Goal: Task Accomplishment & Management: Use online tool/utility

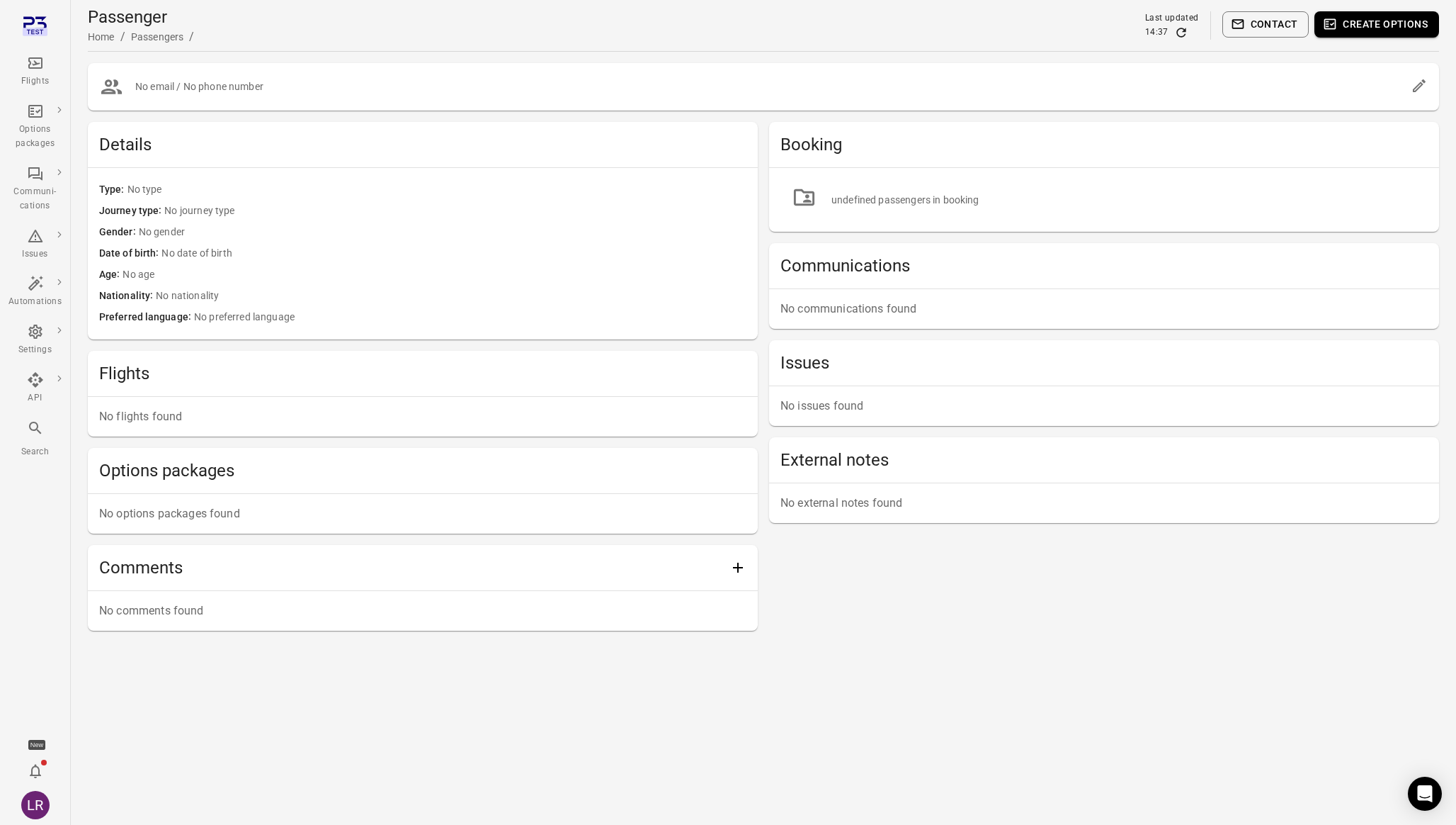
click at [34, 798] on div "LR" at bounding box center [35, 805] width 29 height 29
click at [113, 799] on button "Log out" at bounding box center [108, 801] width 107 height 26
click at [42, 67] on icon "Main navigation" at bounding box center [35, 63] width 17 height 17
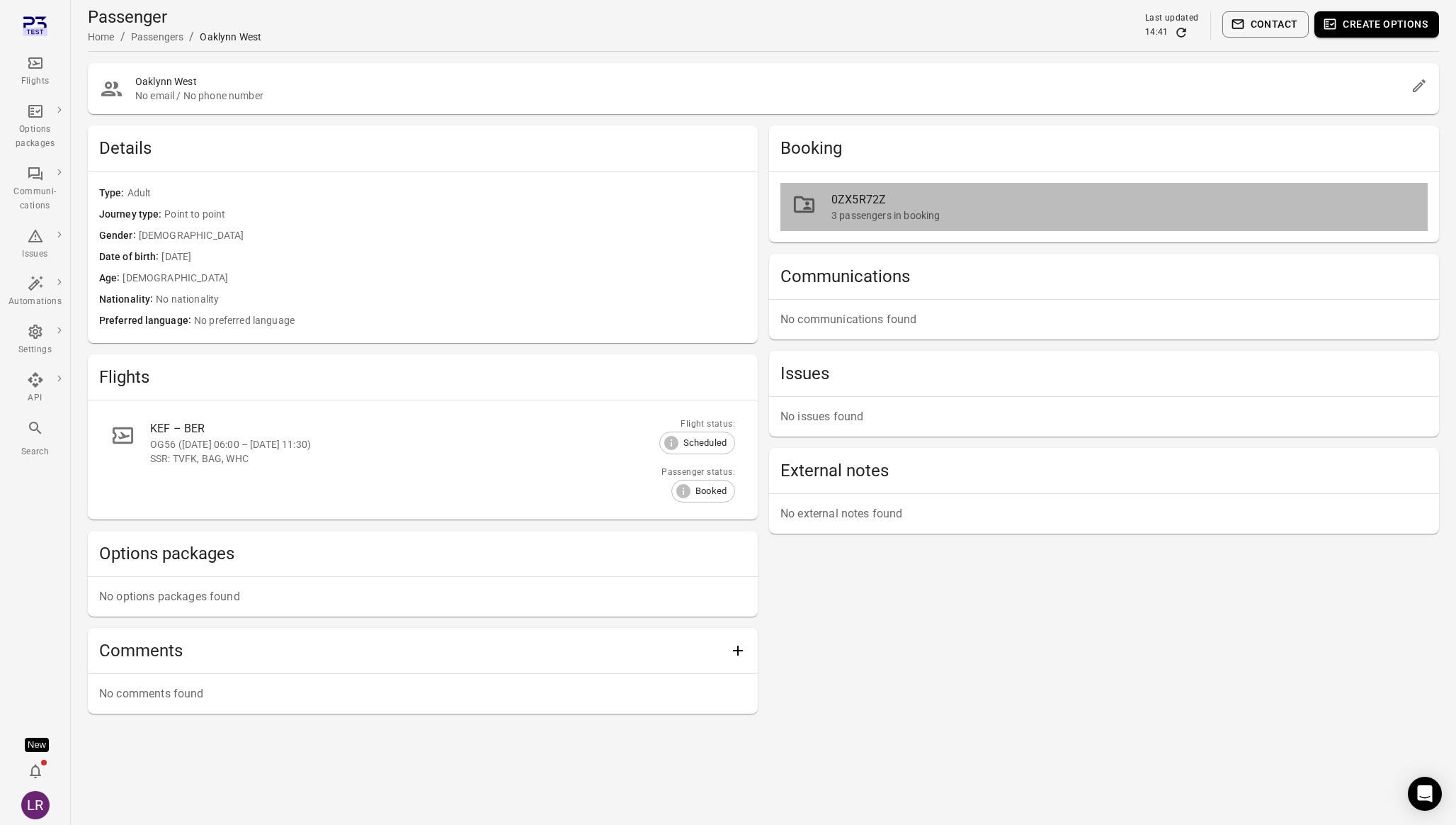
click at [906, 222] on div "3 passengers in booking" at bounding box center [1123, 215] width 585 height 14
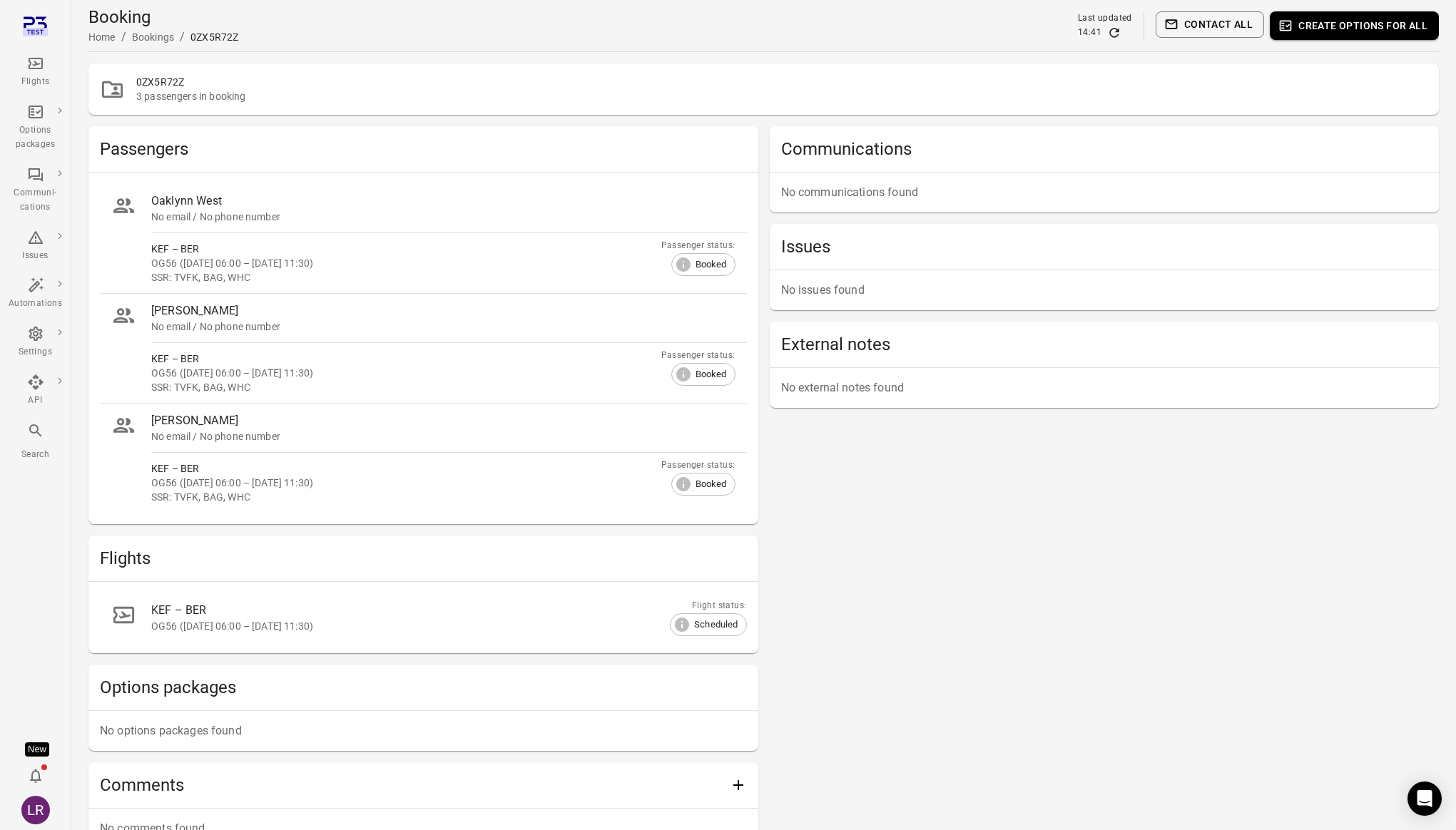
click at [1287, 26] on button "Create options for all" at bounding box center [1354, 25] width 169 height 29
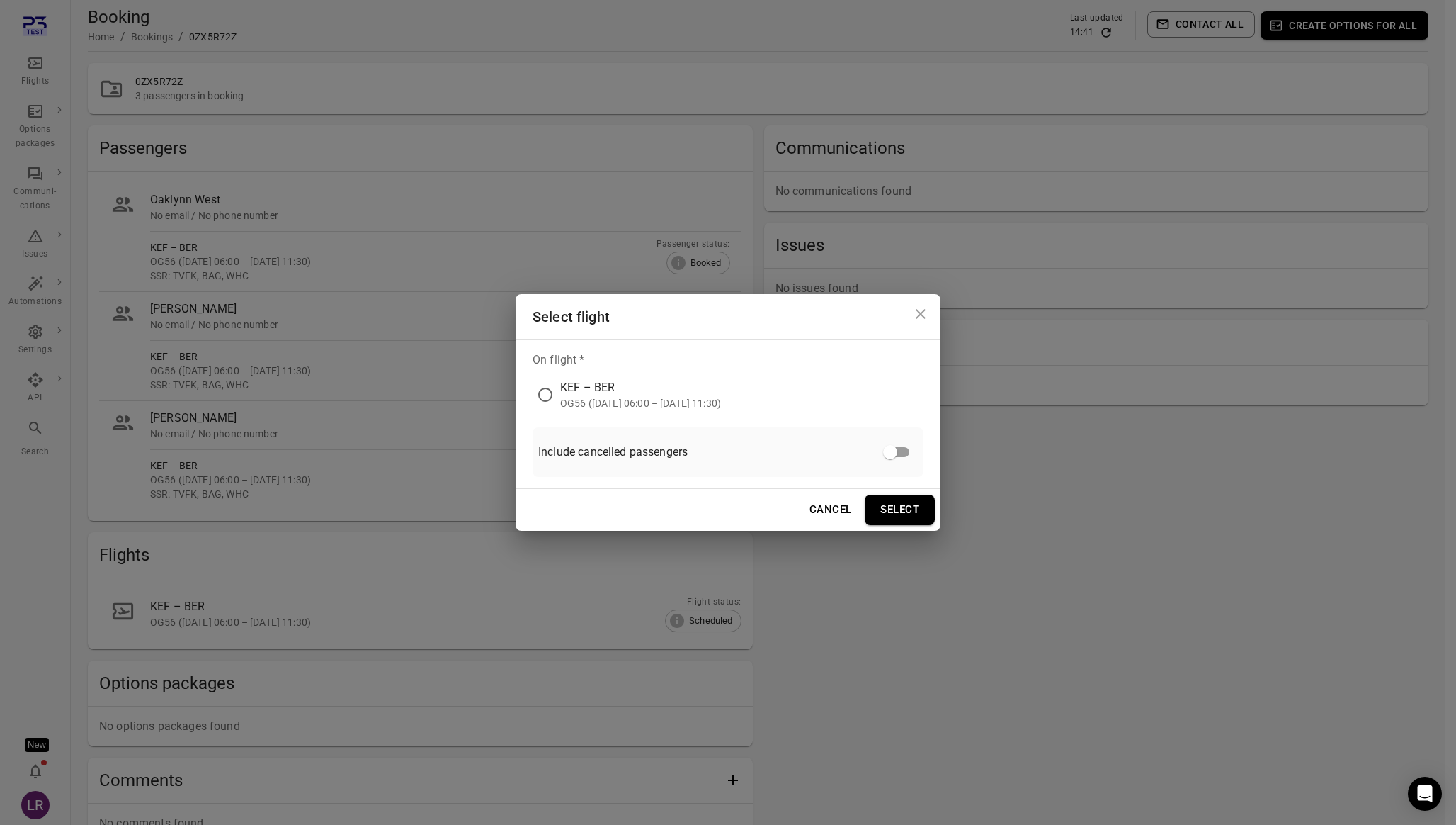
click at [577, 386] on div "KEF – BER" at bounding box center [640, 387] width 160 height 17
click at [894, 501] on button "Select" at bounding box center [900, 509] width 71 height 29
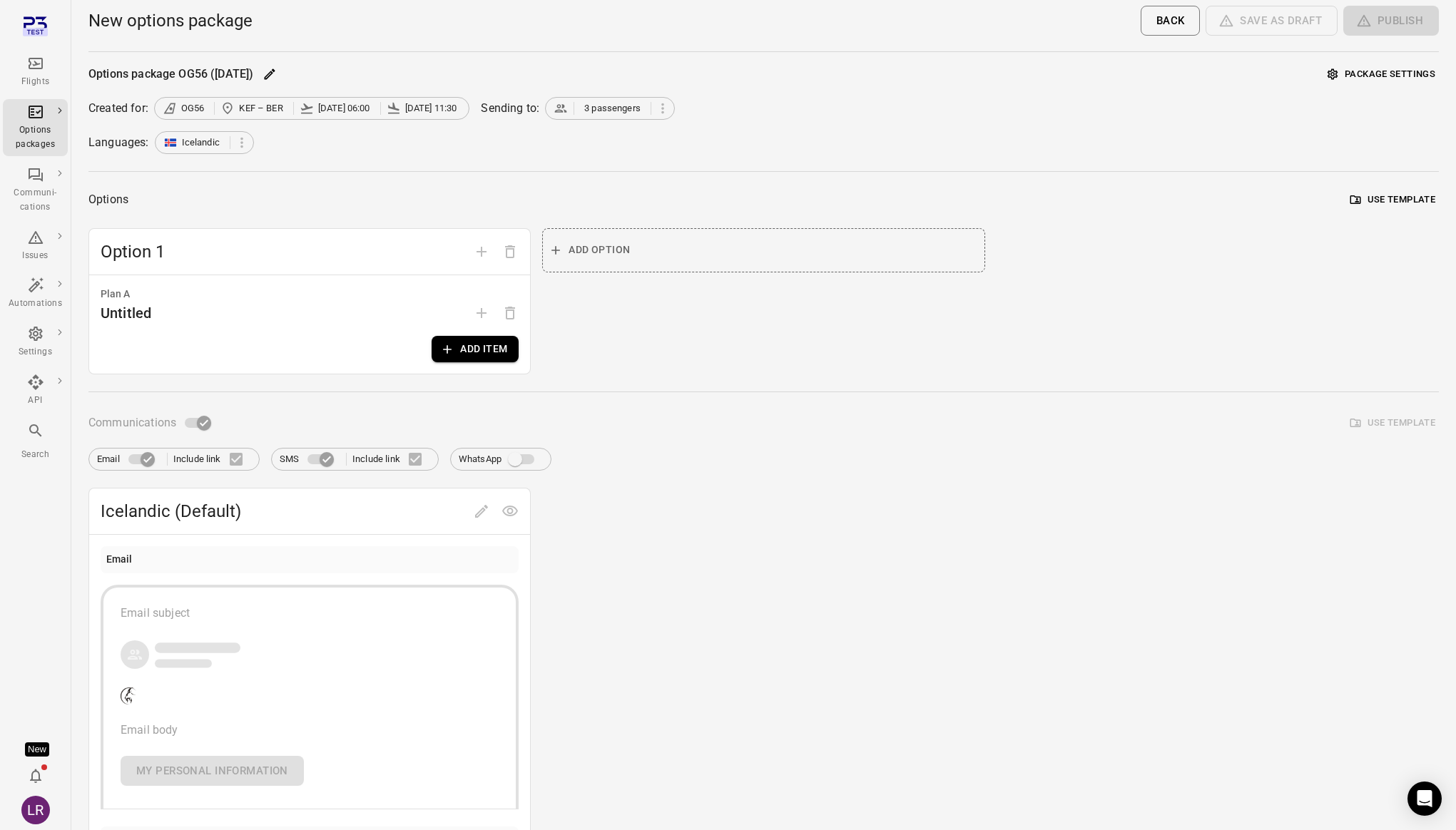
click at [498, 340] on button "Add item" at bounding box center [474, 348] width 87 height 26
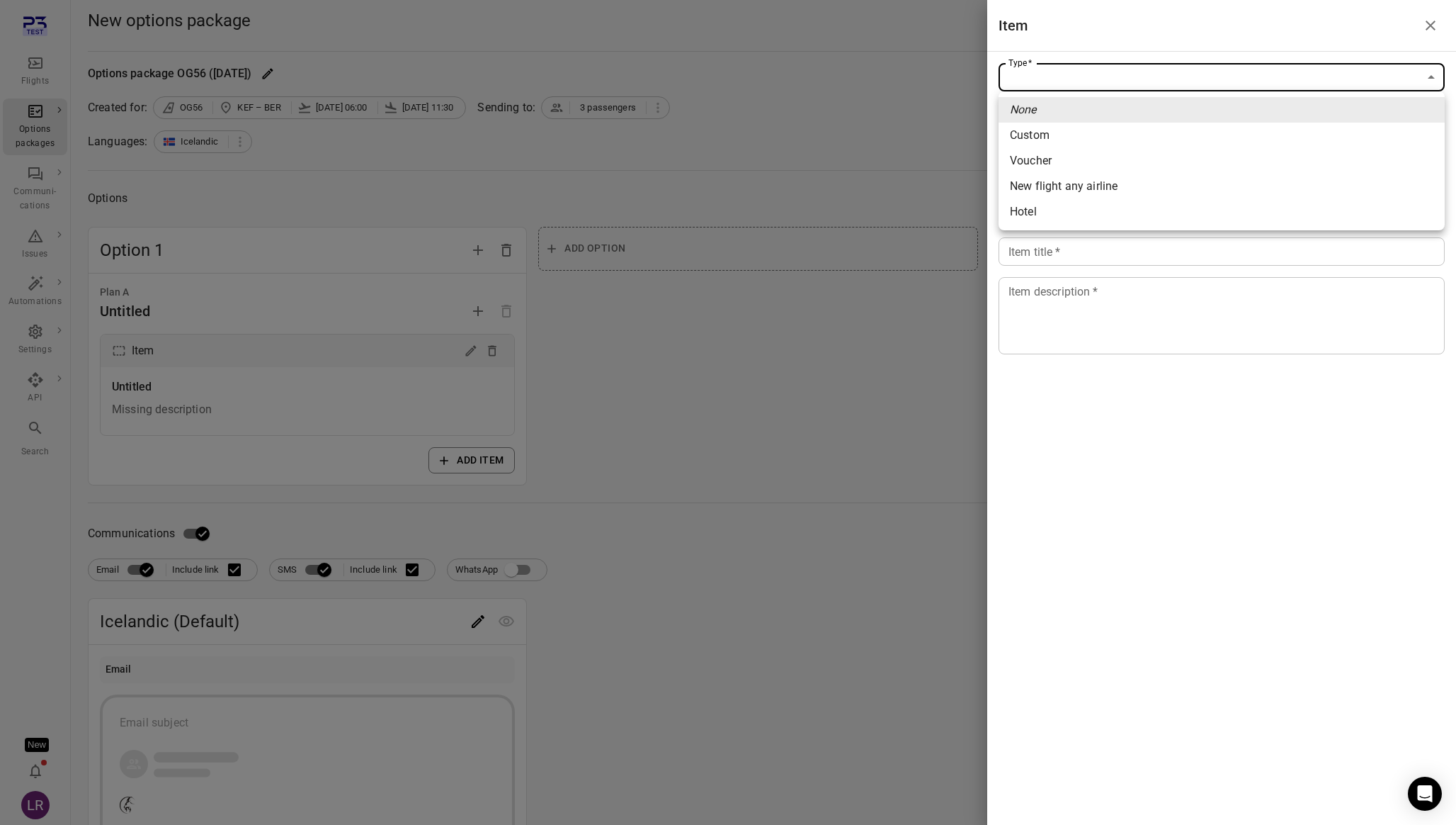
click at [1048, 76] on body "Flights Options packages Communi-cations Issues Automations Settings API Search…" at bounding box center [728, 606] width 1456 height 1212
click at [1050, 165] on span "Voucher" at bounding box center [1222, 160] width 423 height 17
type input "*******"
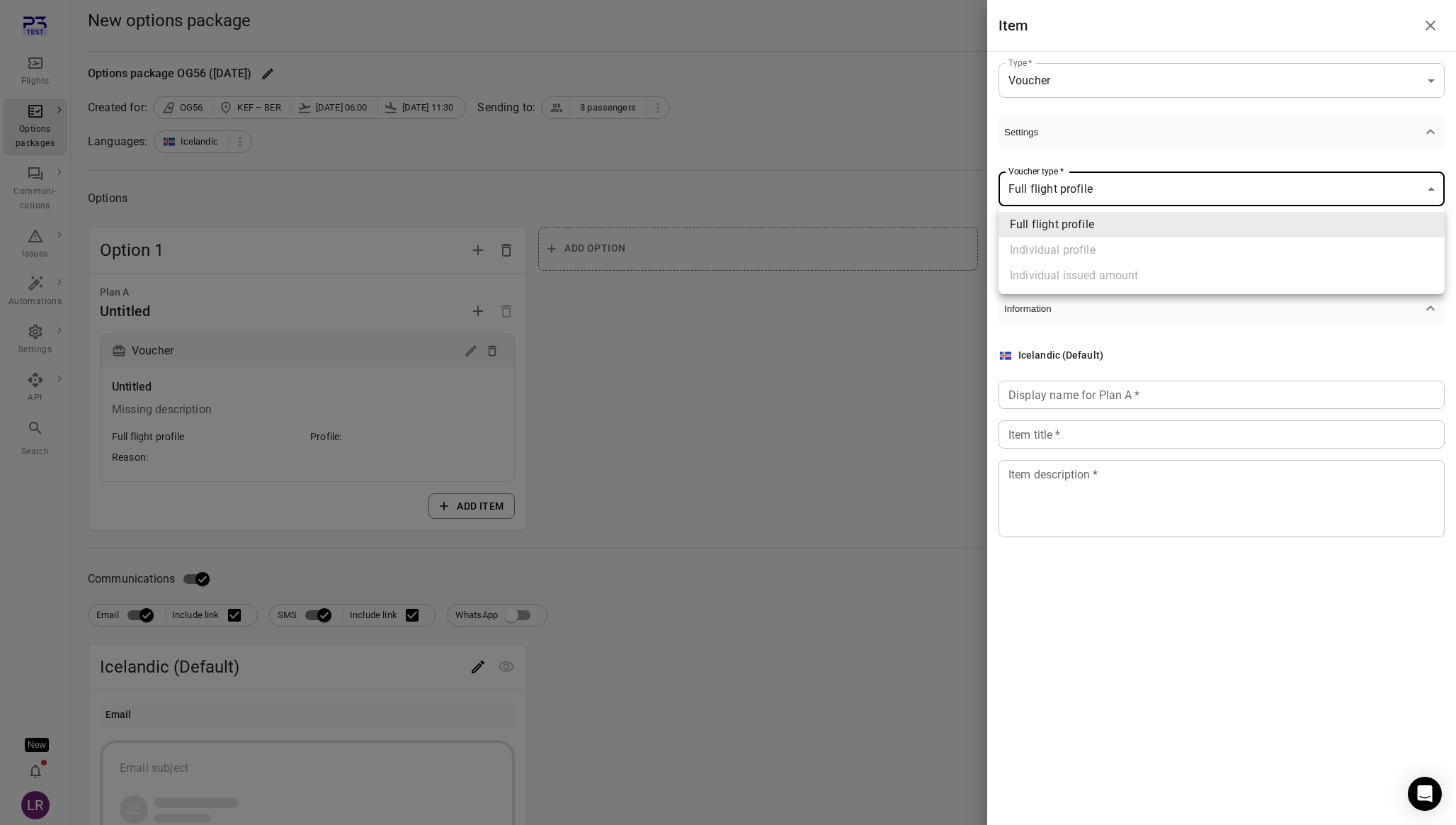
click at [1081, 188] on body "**********" at bounding box center [728, 628] width 1456 height 1258
click at [1094, 156] on div at bounding box center [728, 412] width 1456 height 825
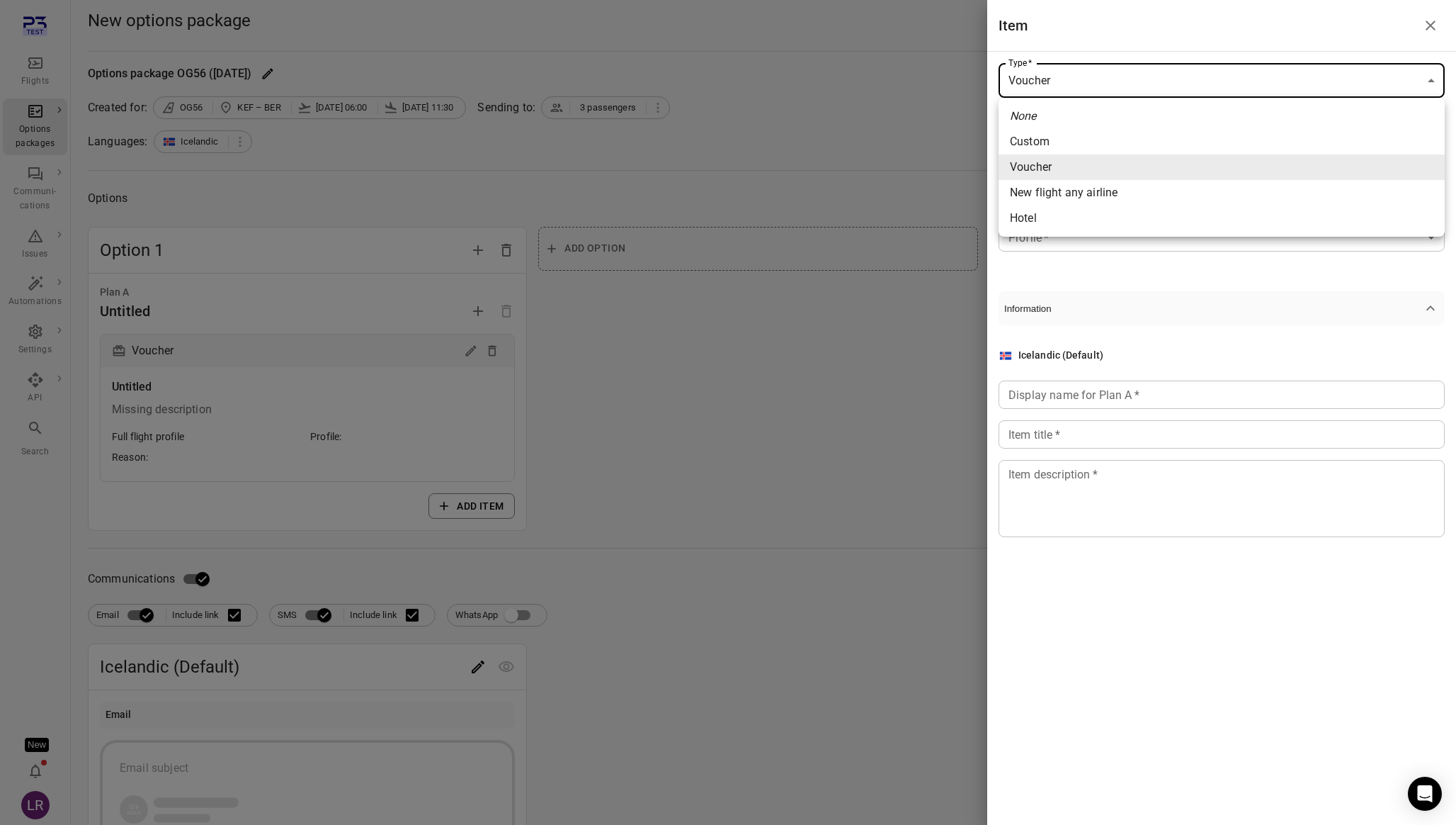
click at [1075, 87] on body "**********" at bounding box center [728, 628] width 1456 height 1258
click at [1075, 169] on span "Voucher" at bounding box center [1222, 167] width 423 height 17
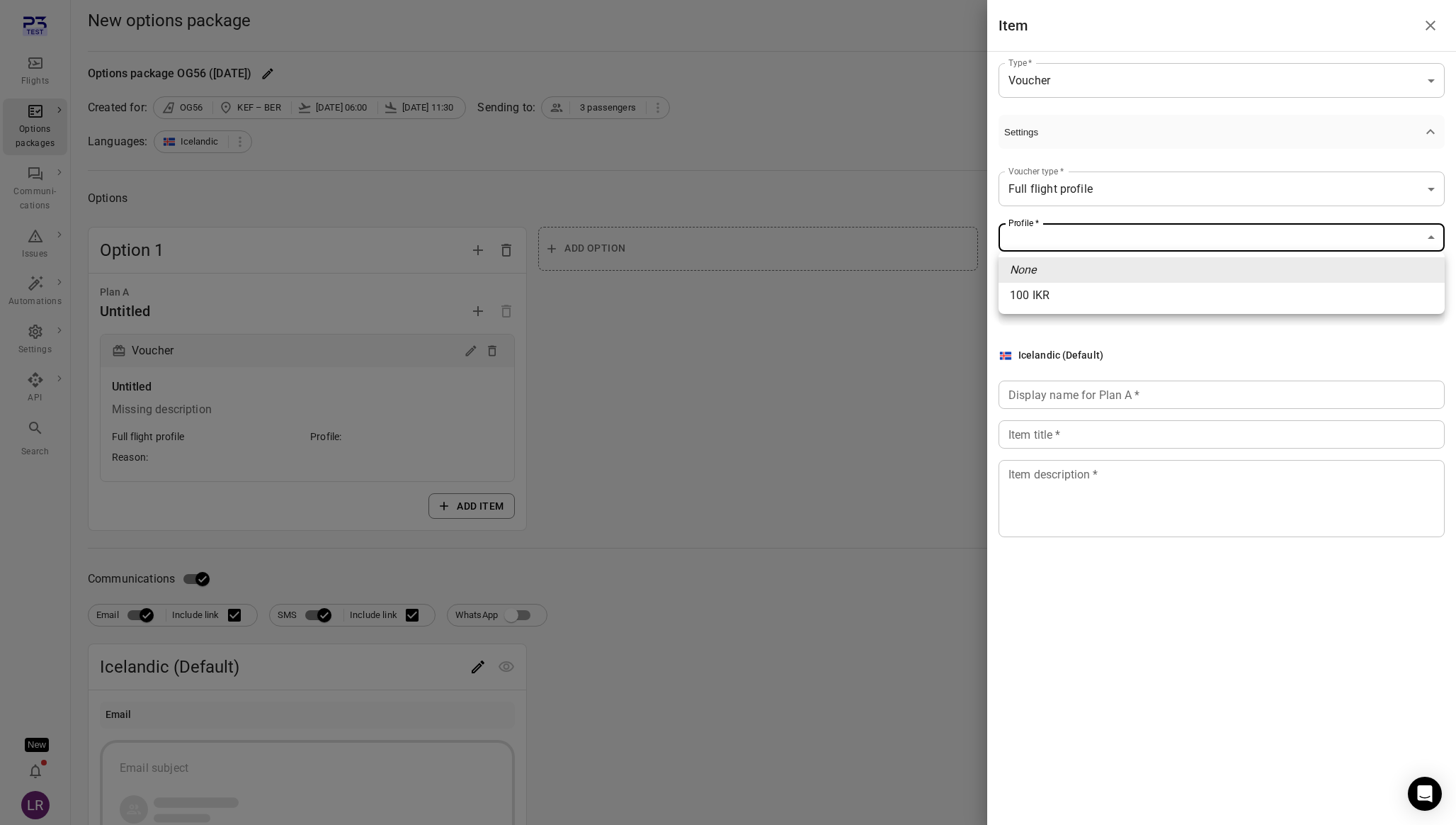
click at [1066, 240] on body "**********" at bounding box center [728, 628] width 1456 height 1258
click at [1071, 211] on div at bounding box center [728, 412] width 1456 height 825
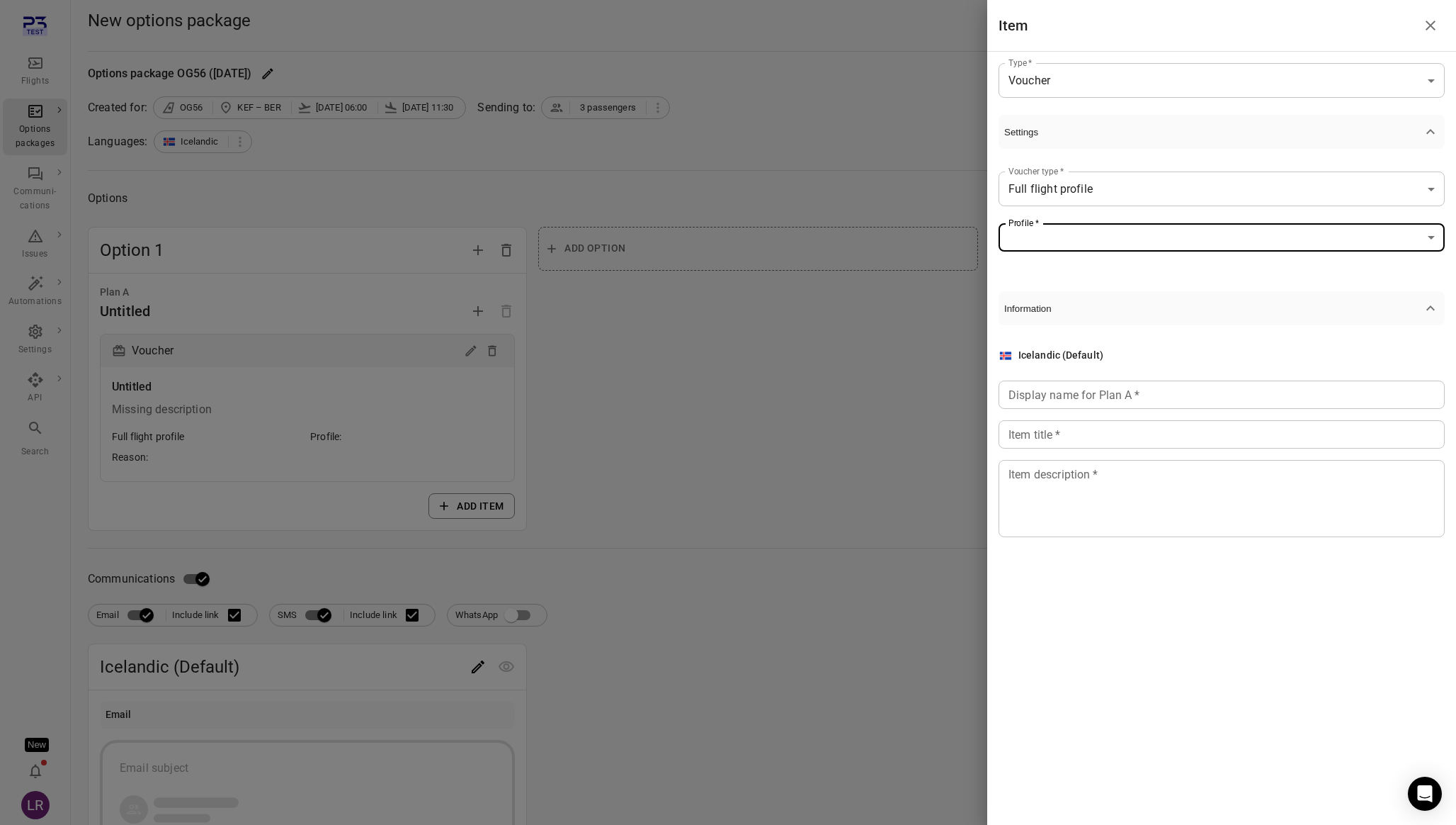
click at [1075, 89] on body "**********" at bounding box center [728, 628] width 1456 height 1258
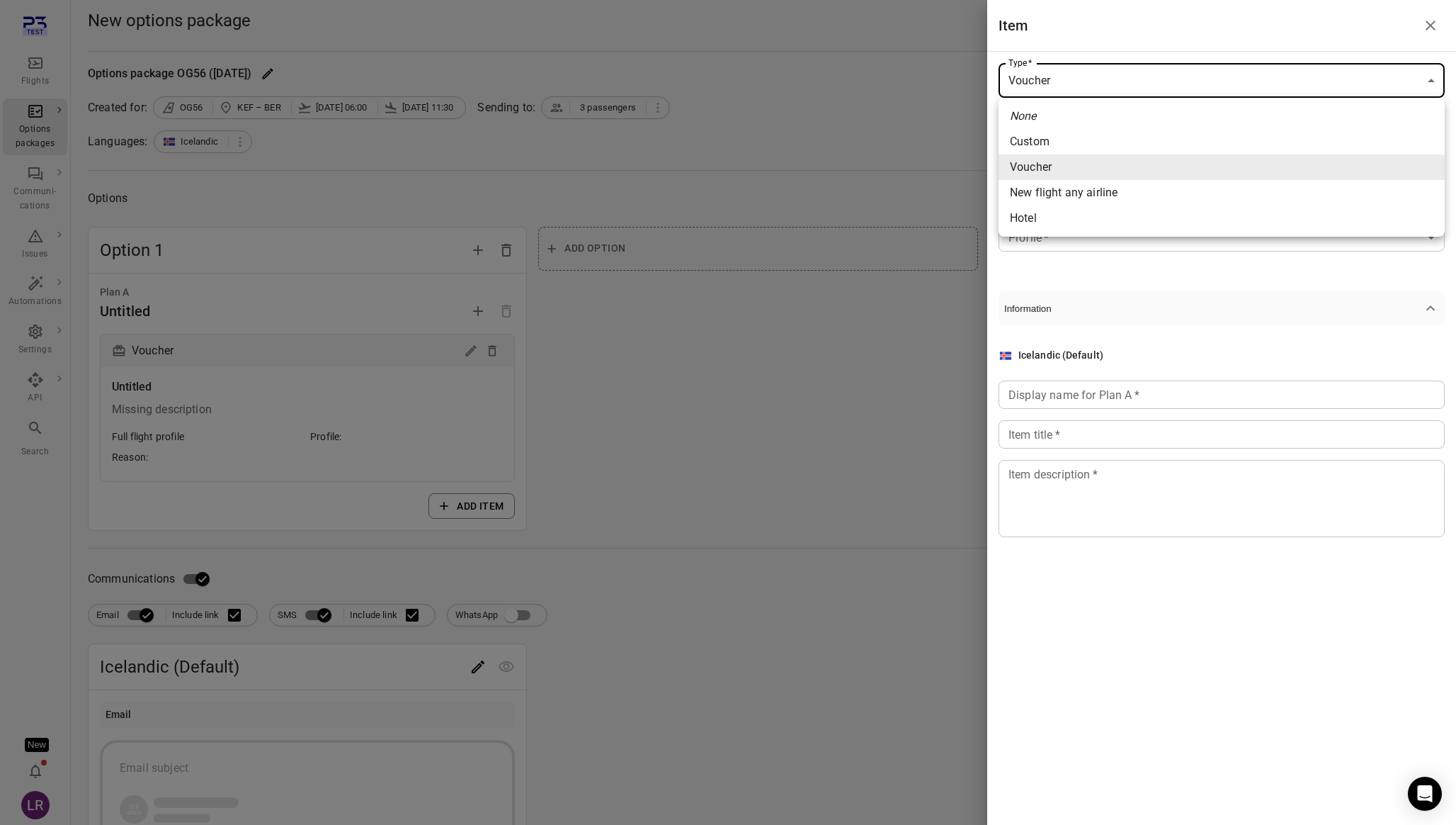
click at [32, 733] on div at bounding box center [728, 412] width 1456 height 825
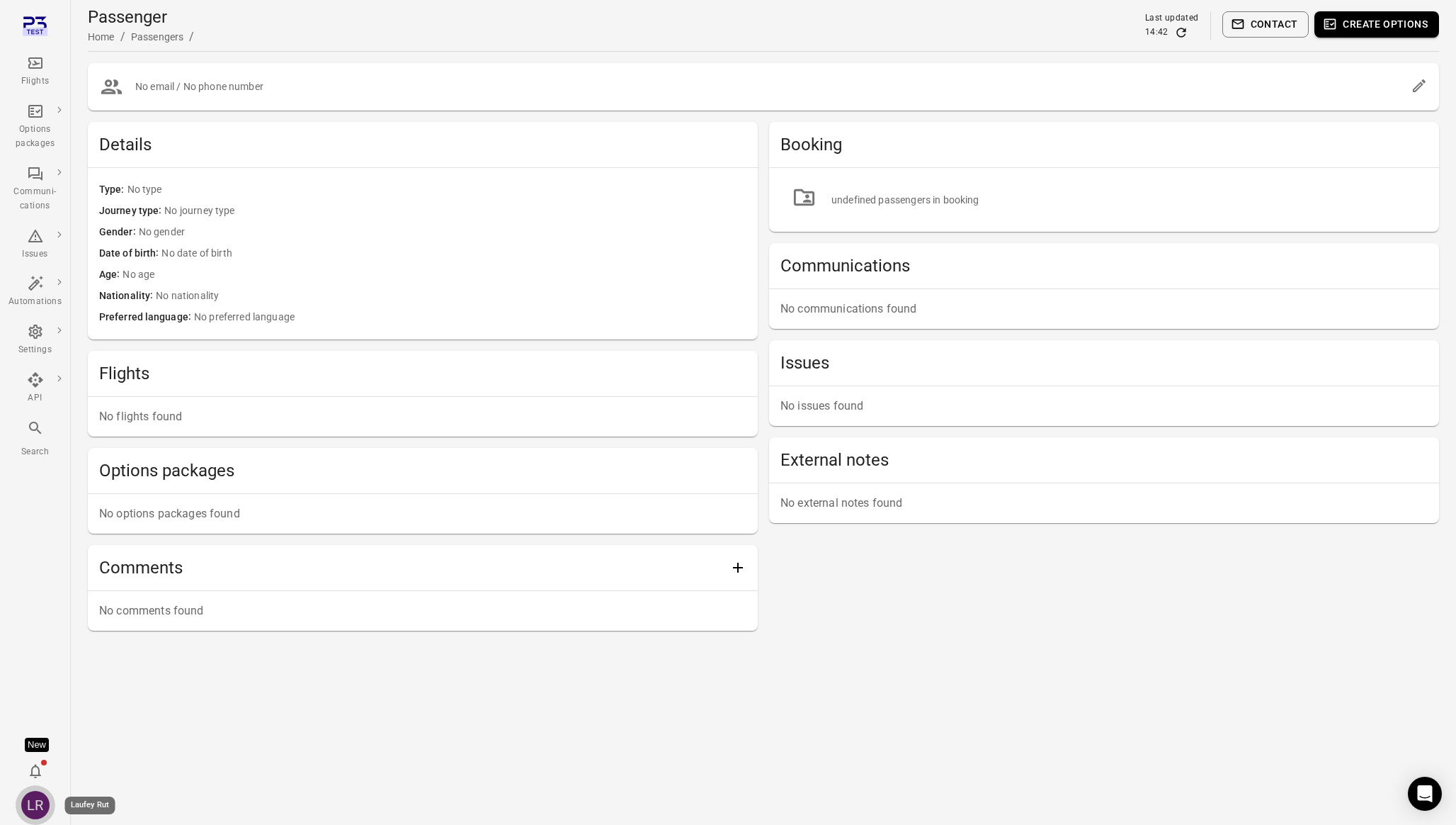
click at [30, 802] on div "LR" at bounding box center [35, 805] width 29 height 29
click at [120, 796] on button "Log out" at bounding box center [108, 801] width 107 height 26
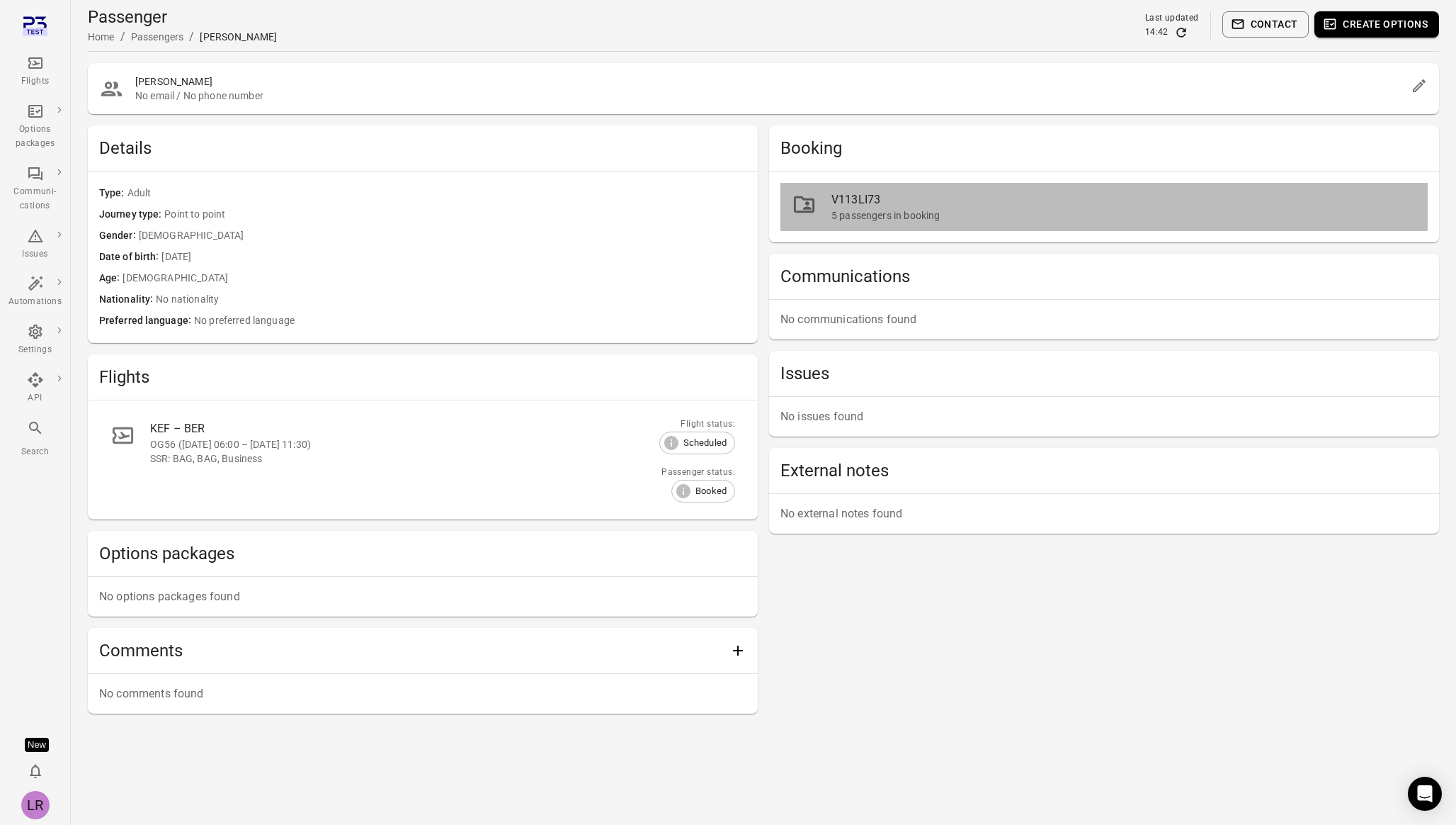
click at [1024, 192] on div "V113LI73" at bounding box center [1123, 200] width 585 height 17
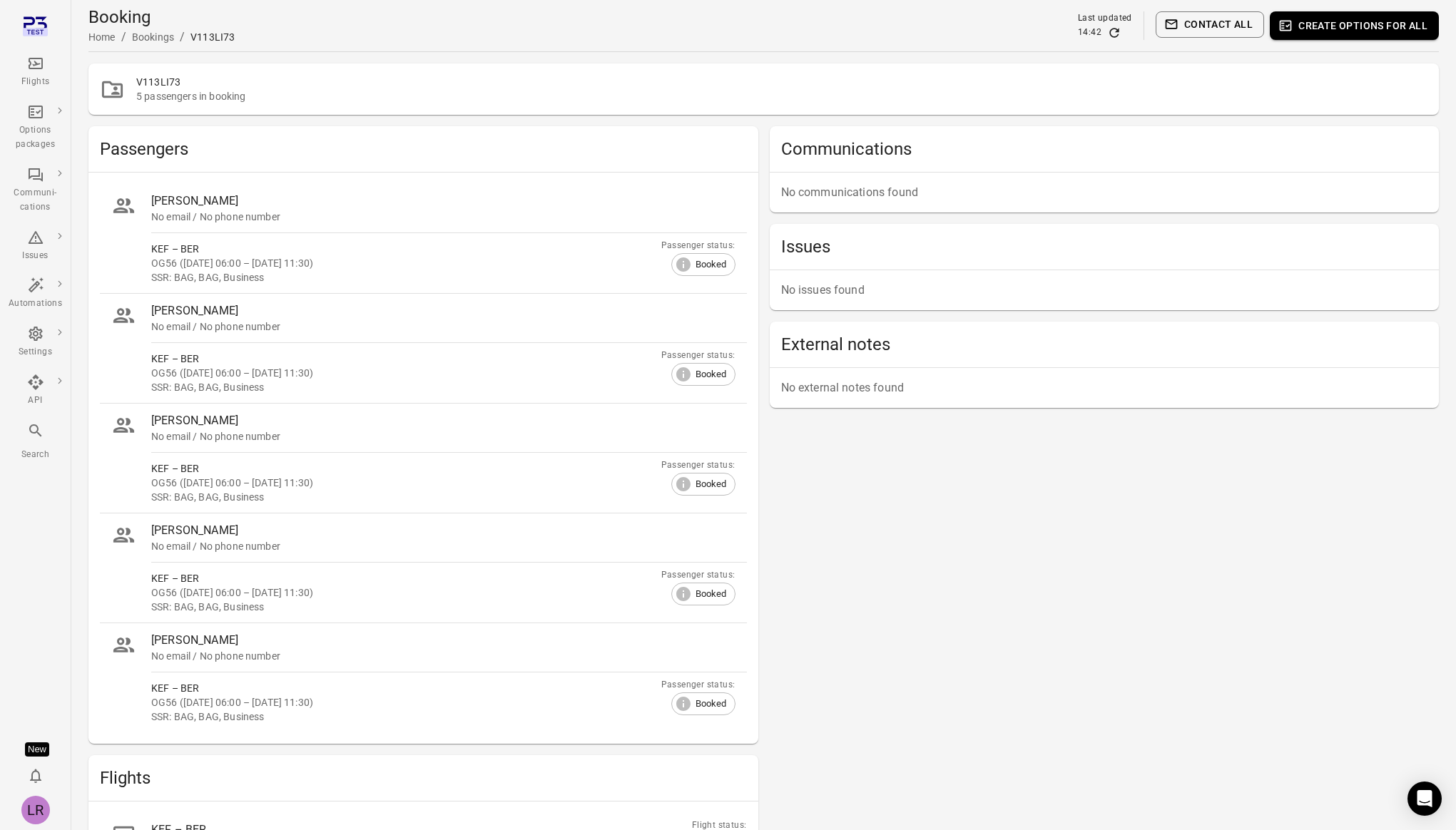
click at [1287, 24] on button "Create options for all" at bounding box center [1354, 25] width 169 height 29
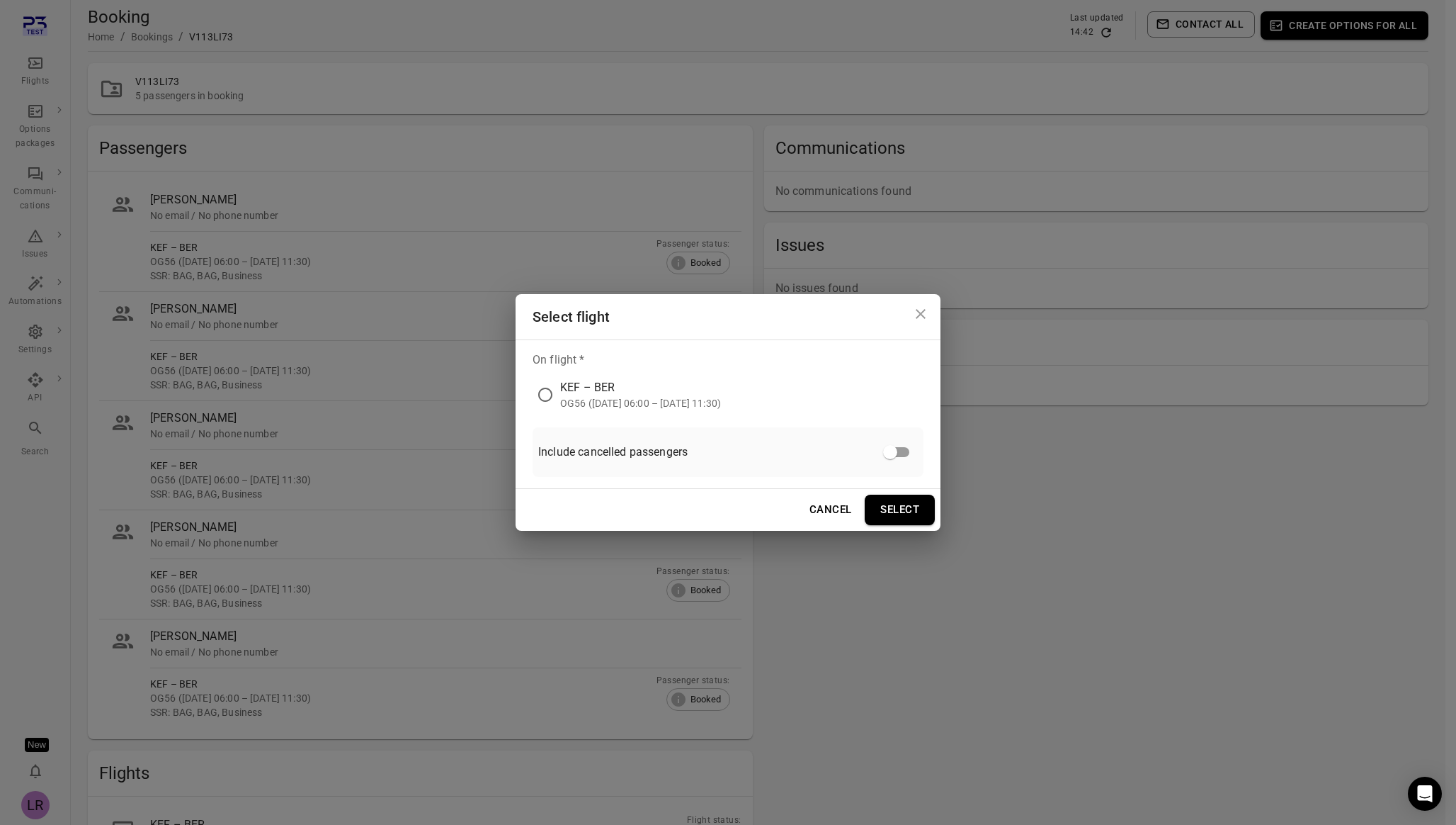
click at [689, 397] on div "OG56 ([DATE] 06:00 – [DATE] 11:30)" at bounding box center [640, 403] width 160 height 14
click at [871, 509] on button "Select" at bounding box center [900, 509] width 71 height 29
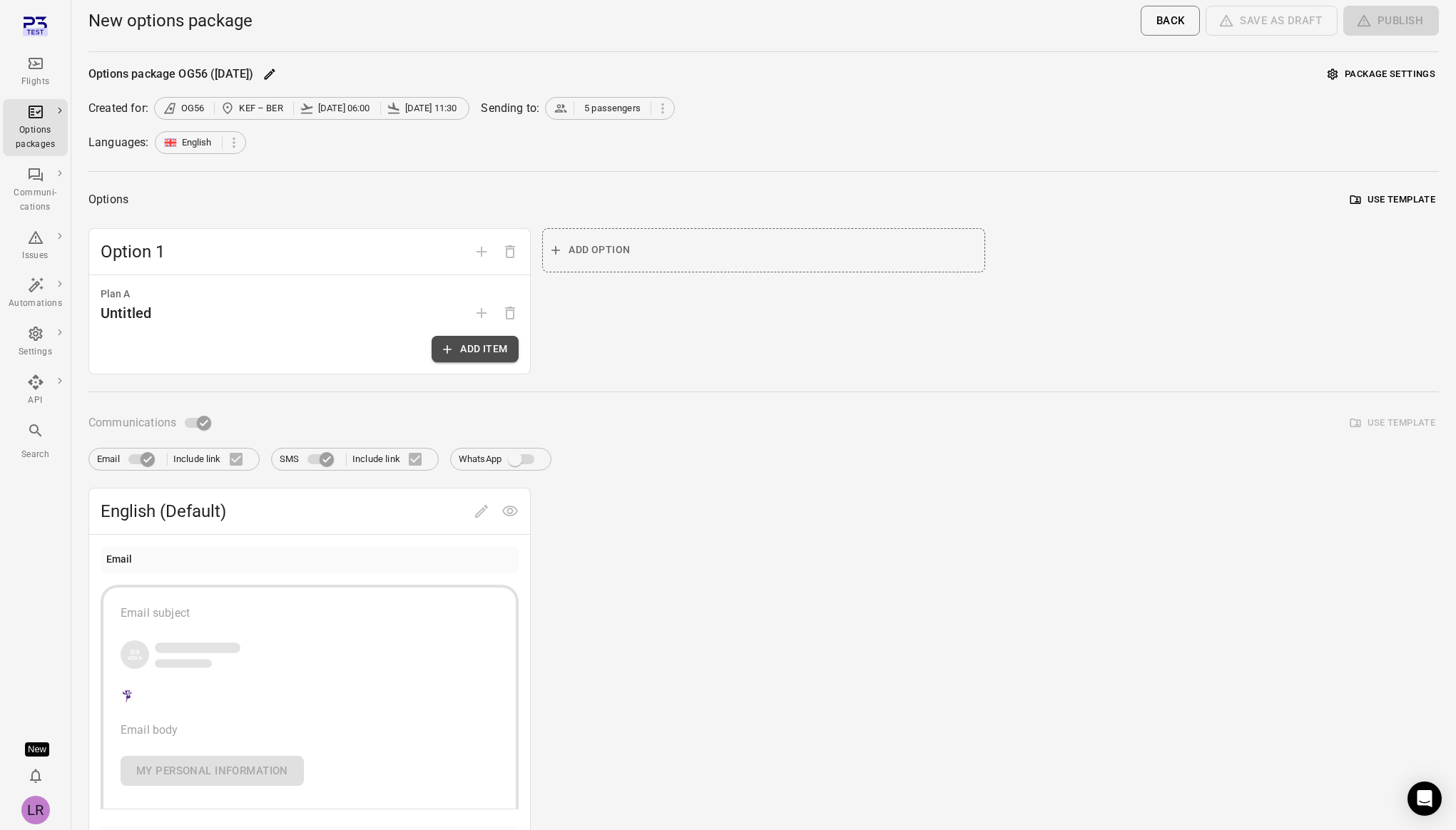
click at [498, 349] on button "Add item" at bounding box center [474, 348] width 87 height 26
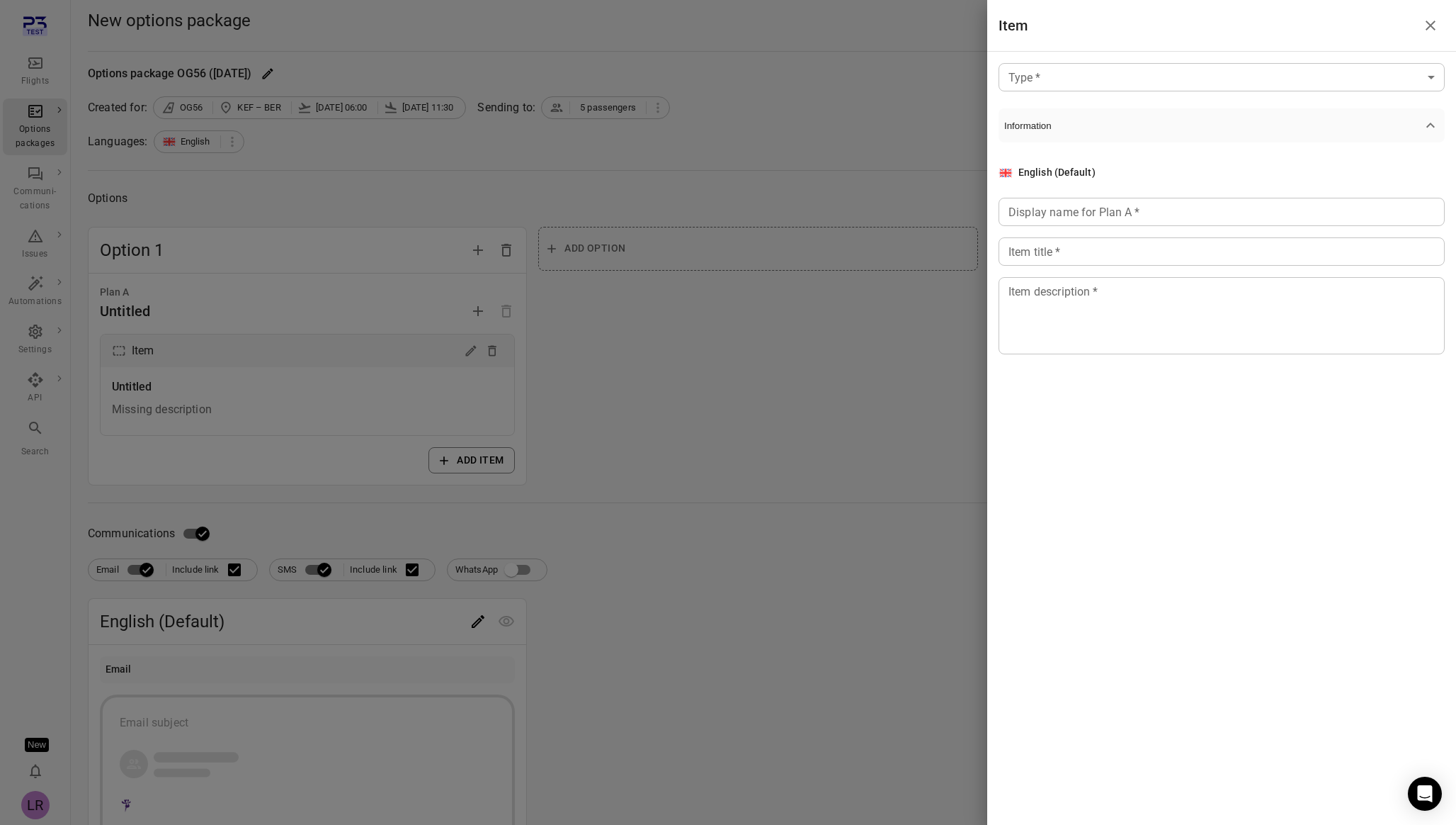
click at [1102, 76] on body "Flights Options packages Communi-cations Issues Automations Settings API Search…" at bounding box center [728, 606] width 1456 height 1212
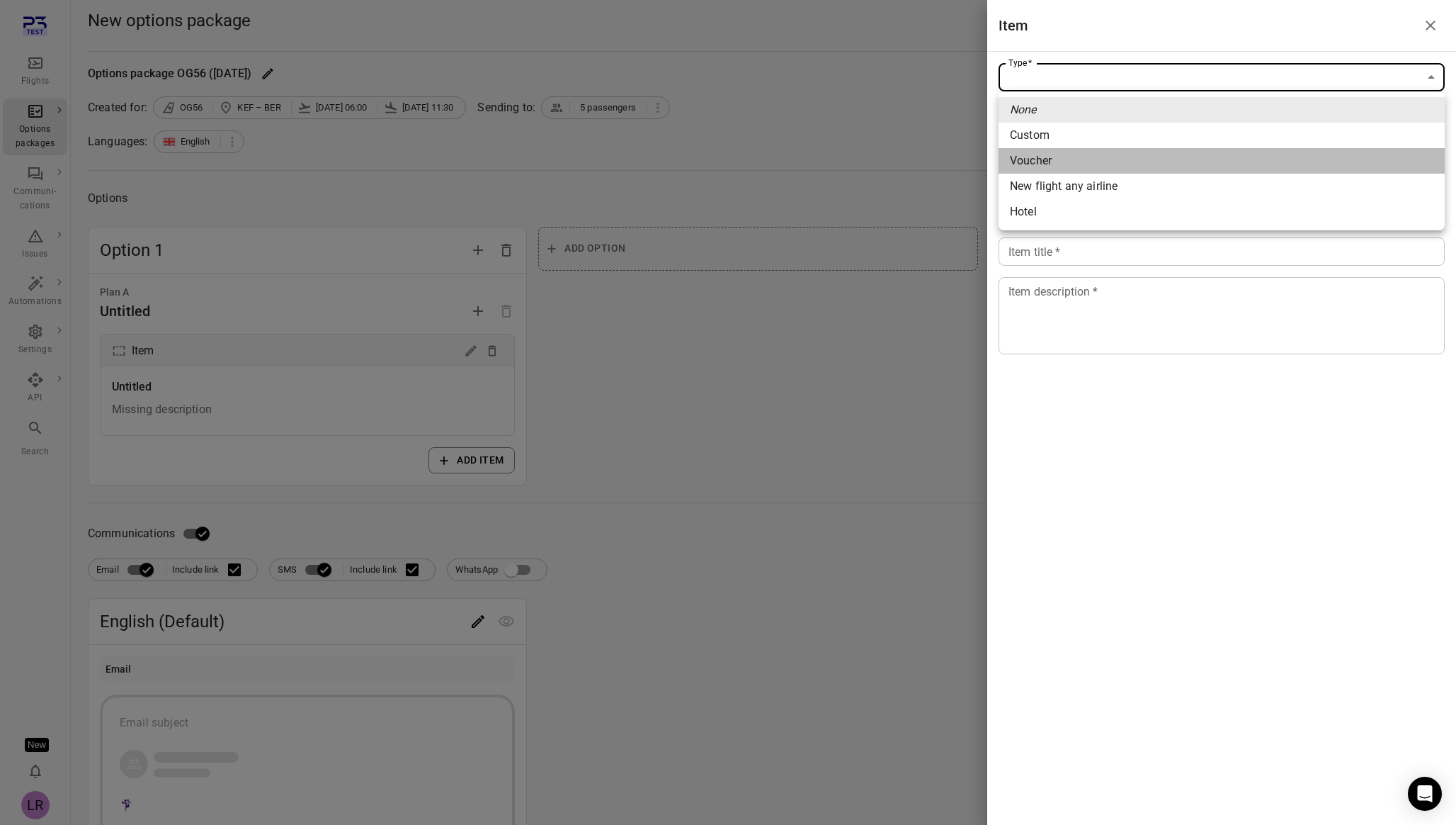
click at [1057, 166] on span "Voucher" at bounding box center [1222, 160] width 423 height 17
type input "*******"
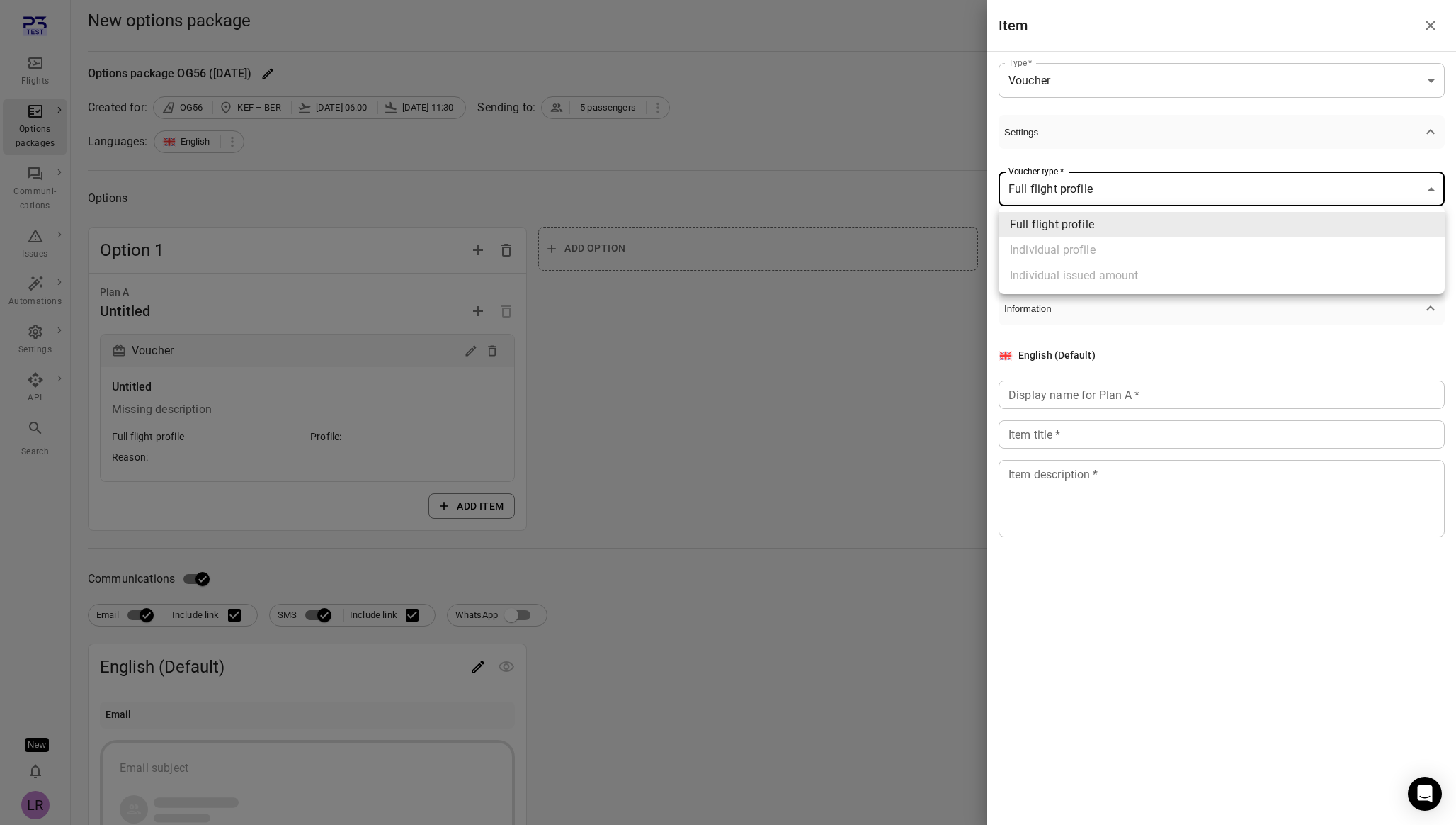
click at [1058, 192] on body "**********" at bounding box center [728, 628] width 1456 height 1258
click at [1058, 192] on div at bounding box center [728, 412] width 1456 height 825
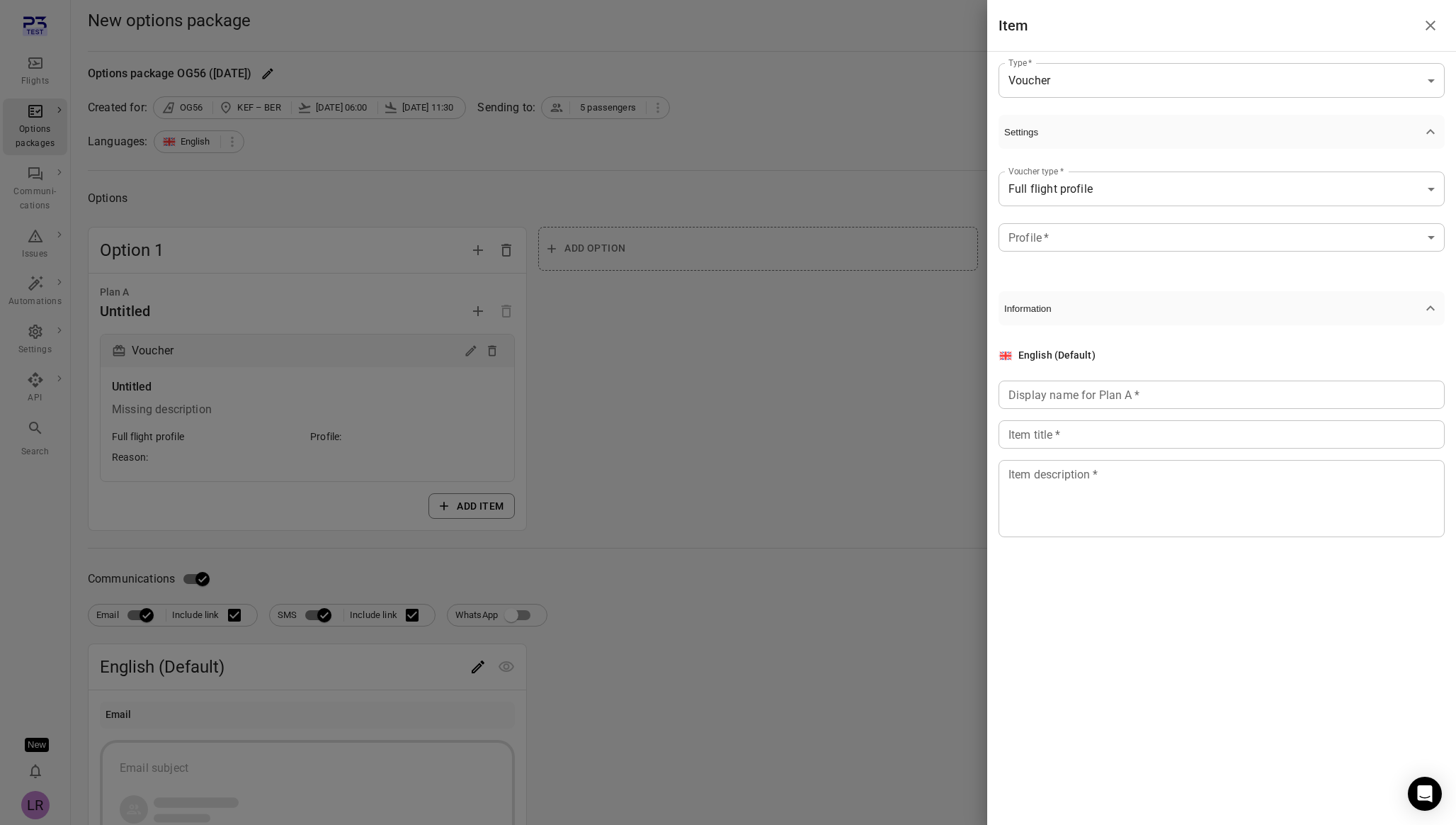
click at [669, 233] on div at bounding box center [728, 412] width 1456 height 825
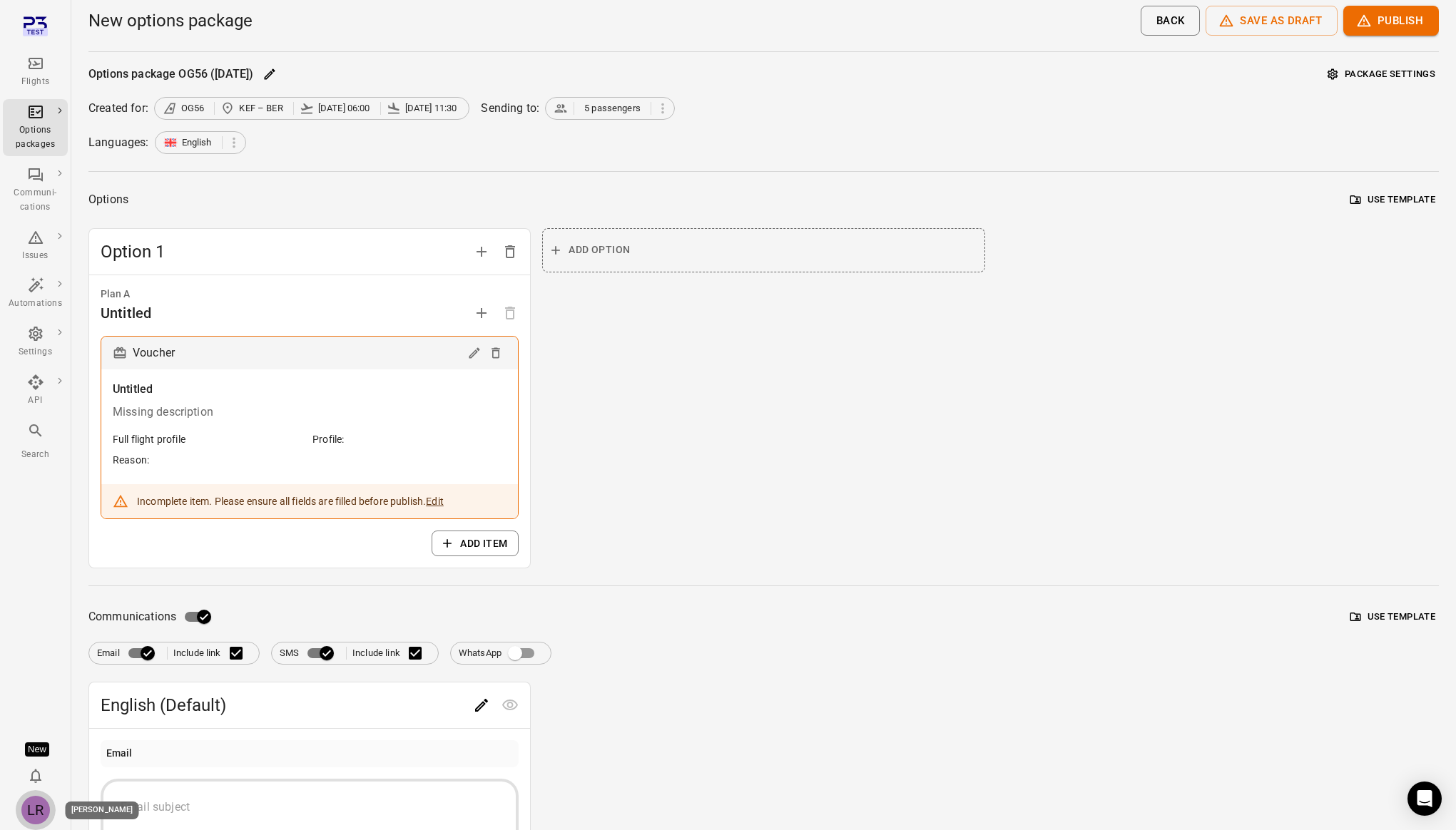
click at [43, 814] on div "LR" at bounding box center [36, 810] width 29 height 29
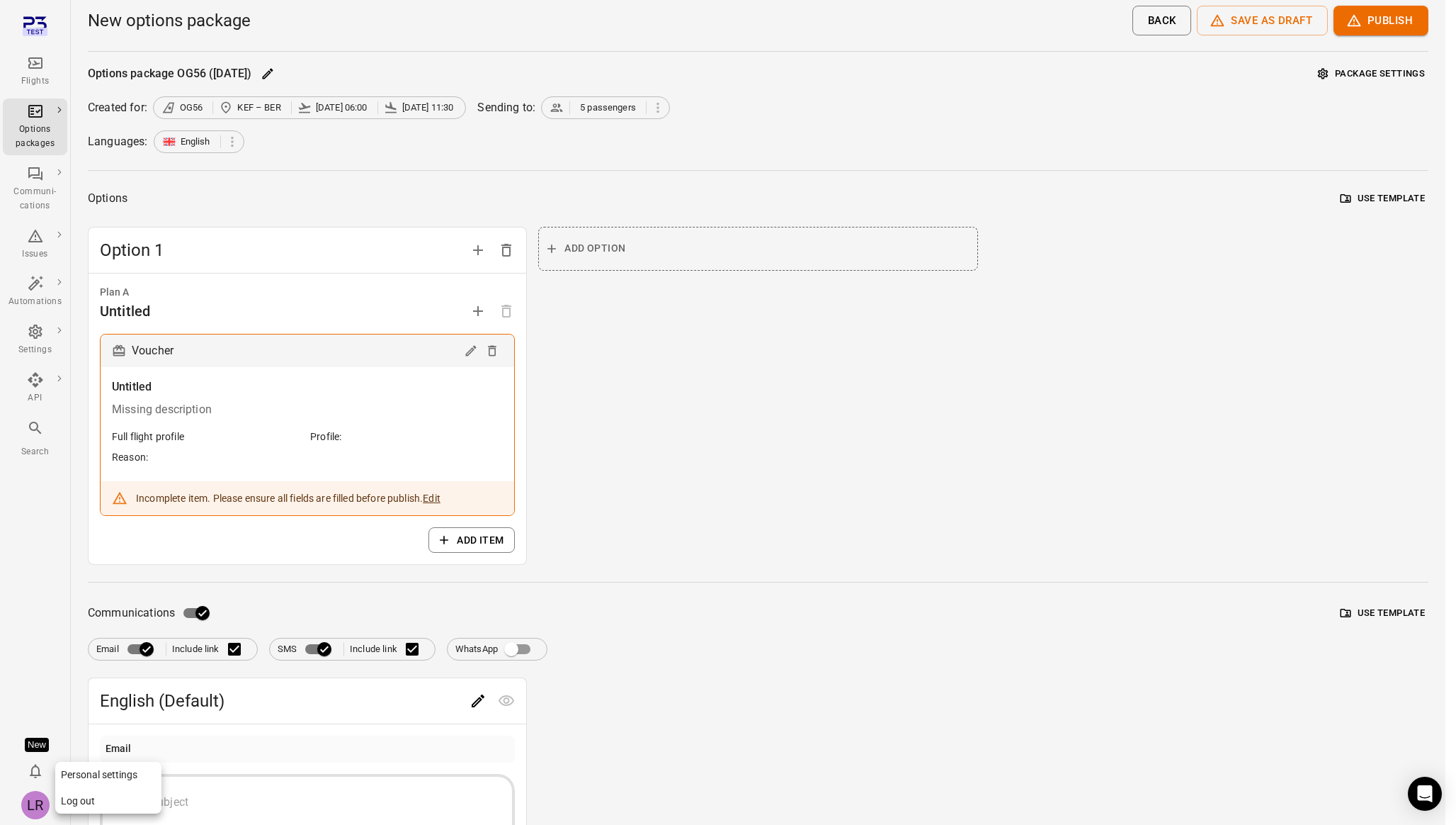
click at [101, 796] on button "Log out" at bounding box center [108, 801] width 107 height 26
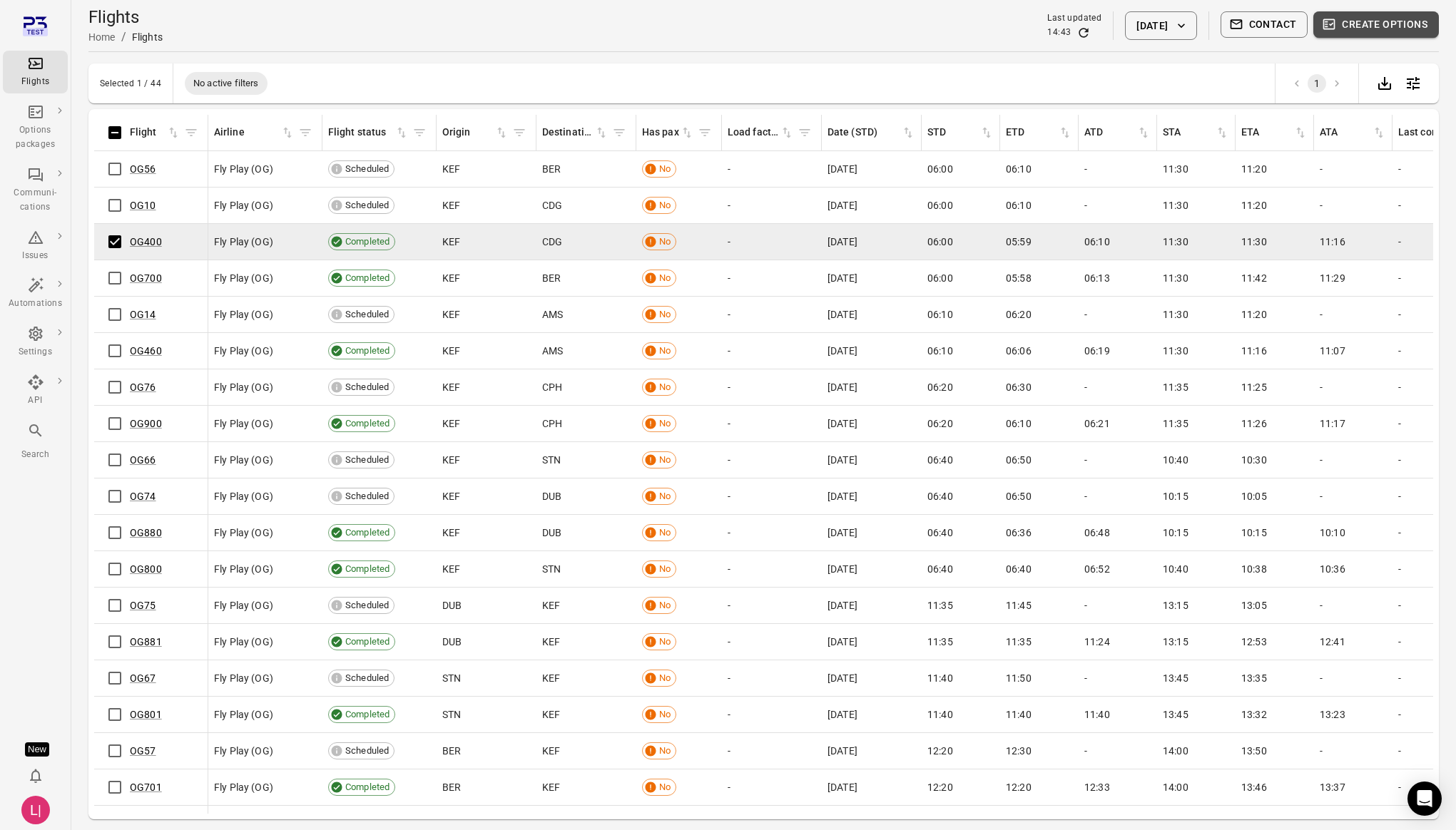
click at [1417, 16] on button "Create options" at bounding box center [1376, 24] width 125 height 26
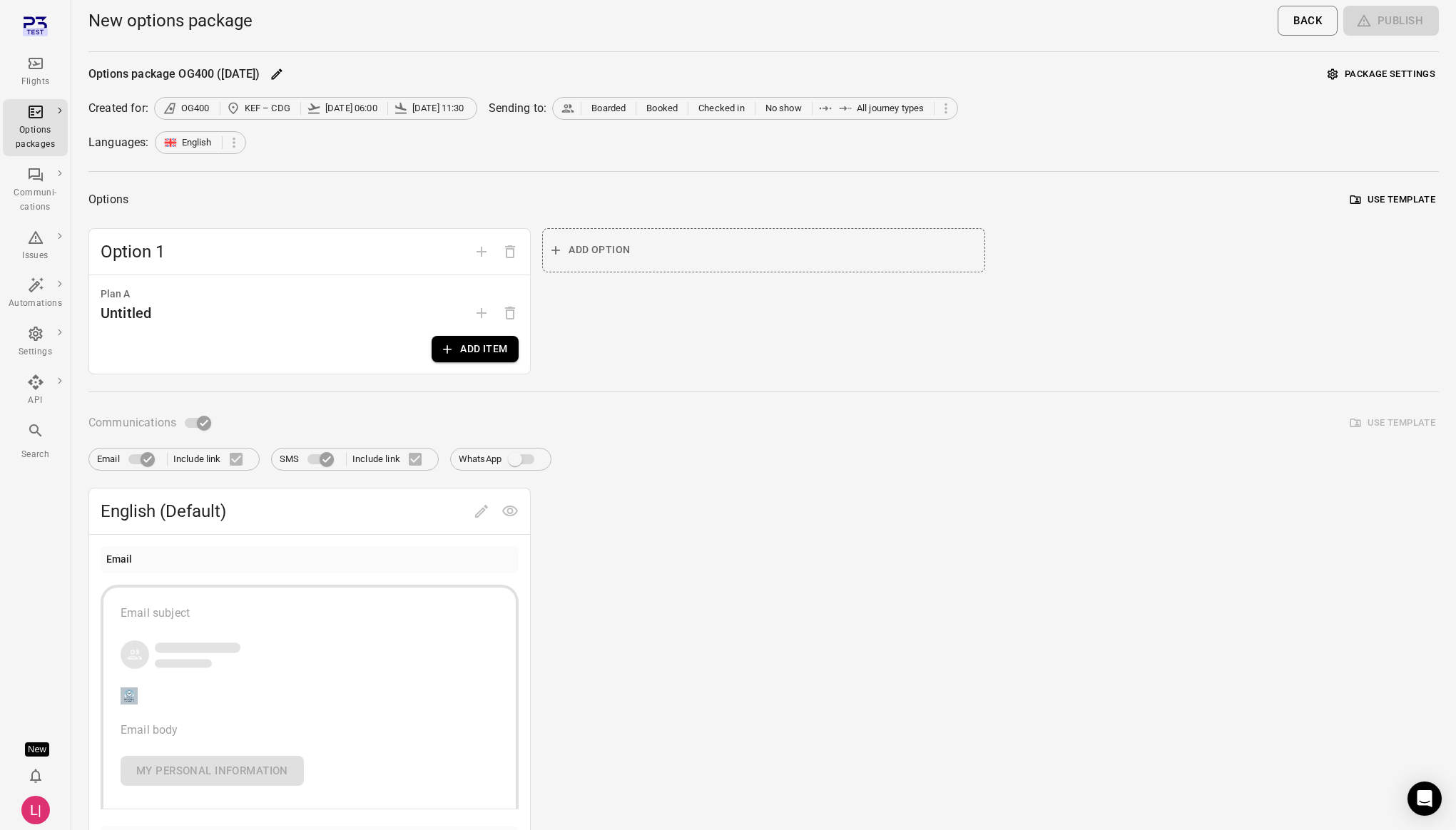
click at [479, 347] on button "Add item" at bounding box center [474, 348] width 87 height 26
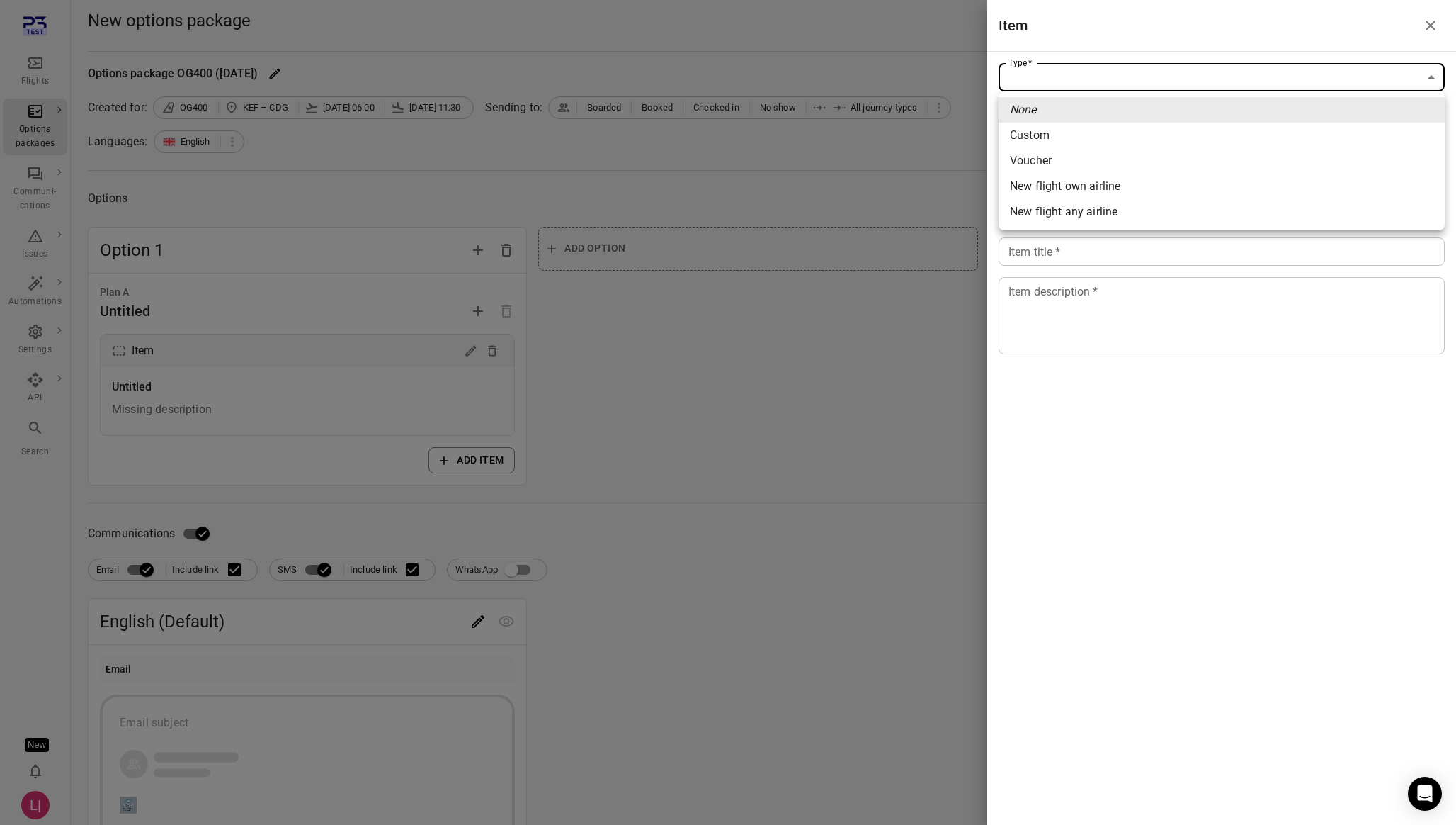
click at [1124, 80] on body "Flights Options packages Communi-cations Issues Automations Settings API Search…" at bounding box center [728, 606] width 1456 height 1212
click at [1077, 164] on span "Voucher" at bounding box center [1222, 160] width 423 height 17
type input "*******"
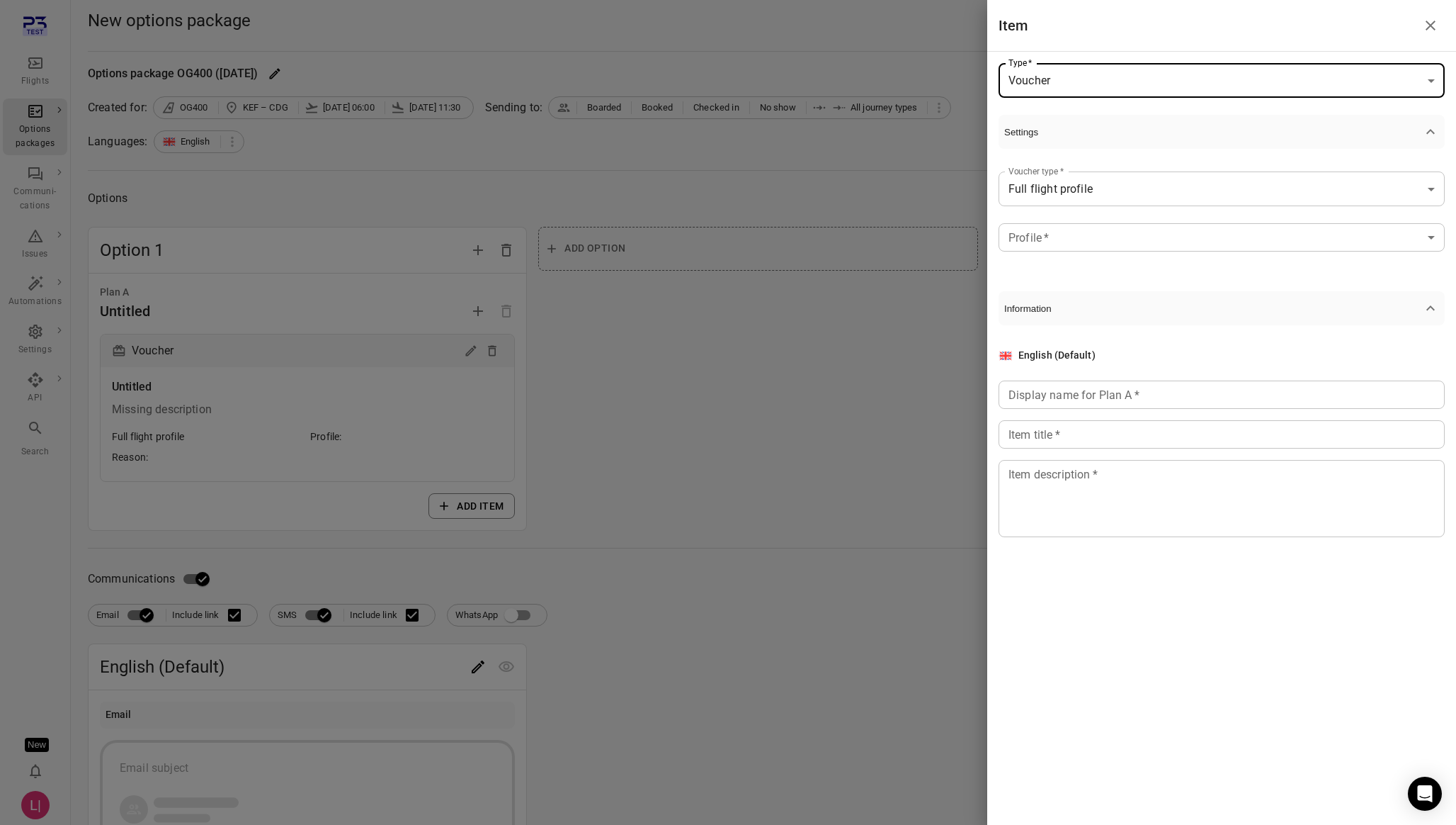
click at [1075, 188] on body "**********" at bounding box center [728, 628] width 1456 height 1258
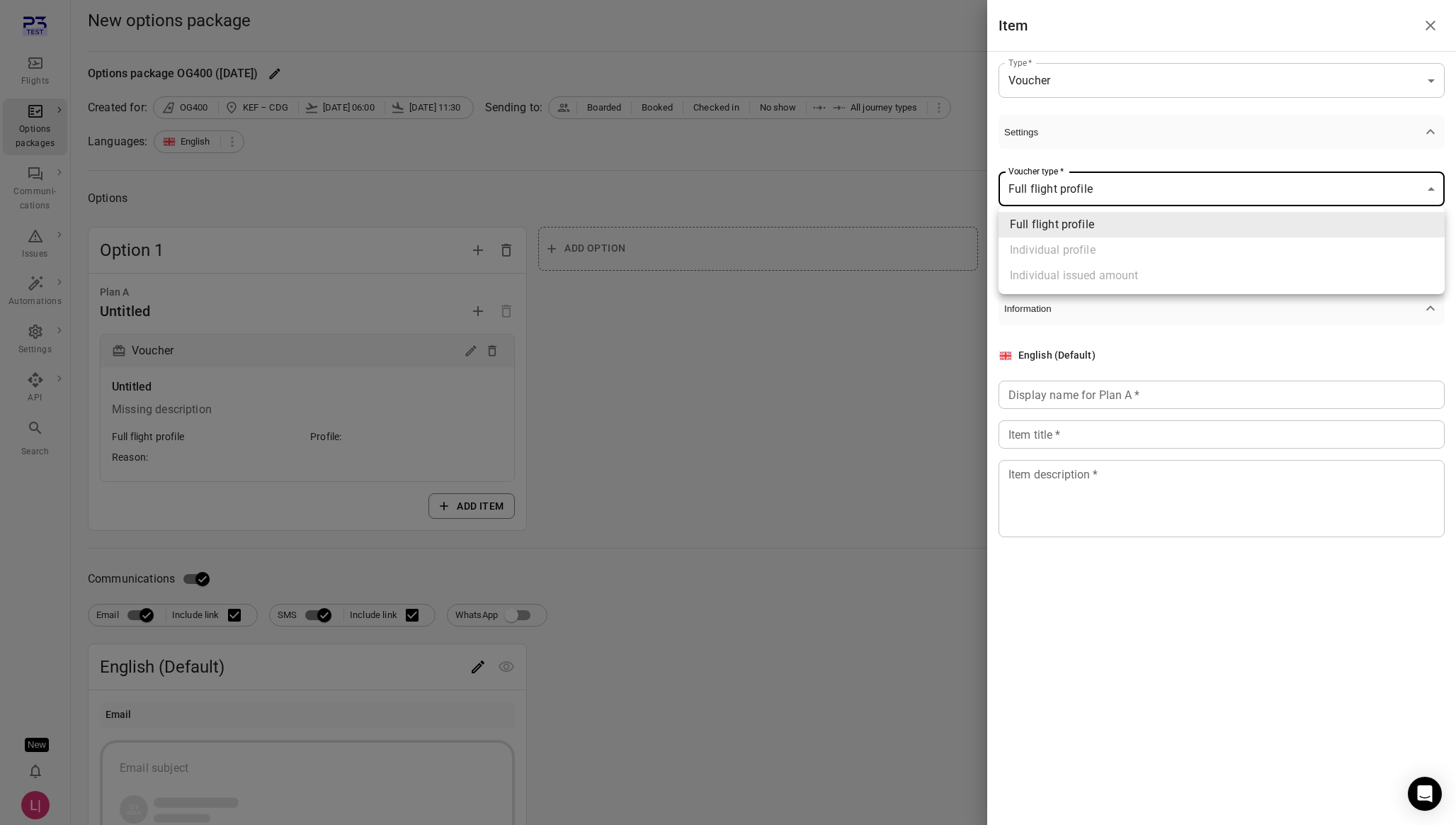
click at [889, 423] on div at bounding box center [728, 412] width 1456 height 825
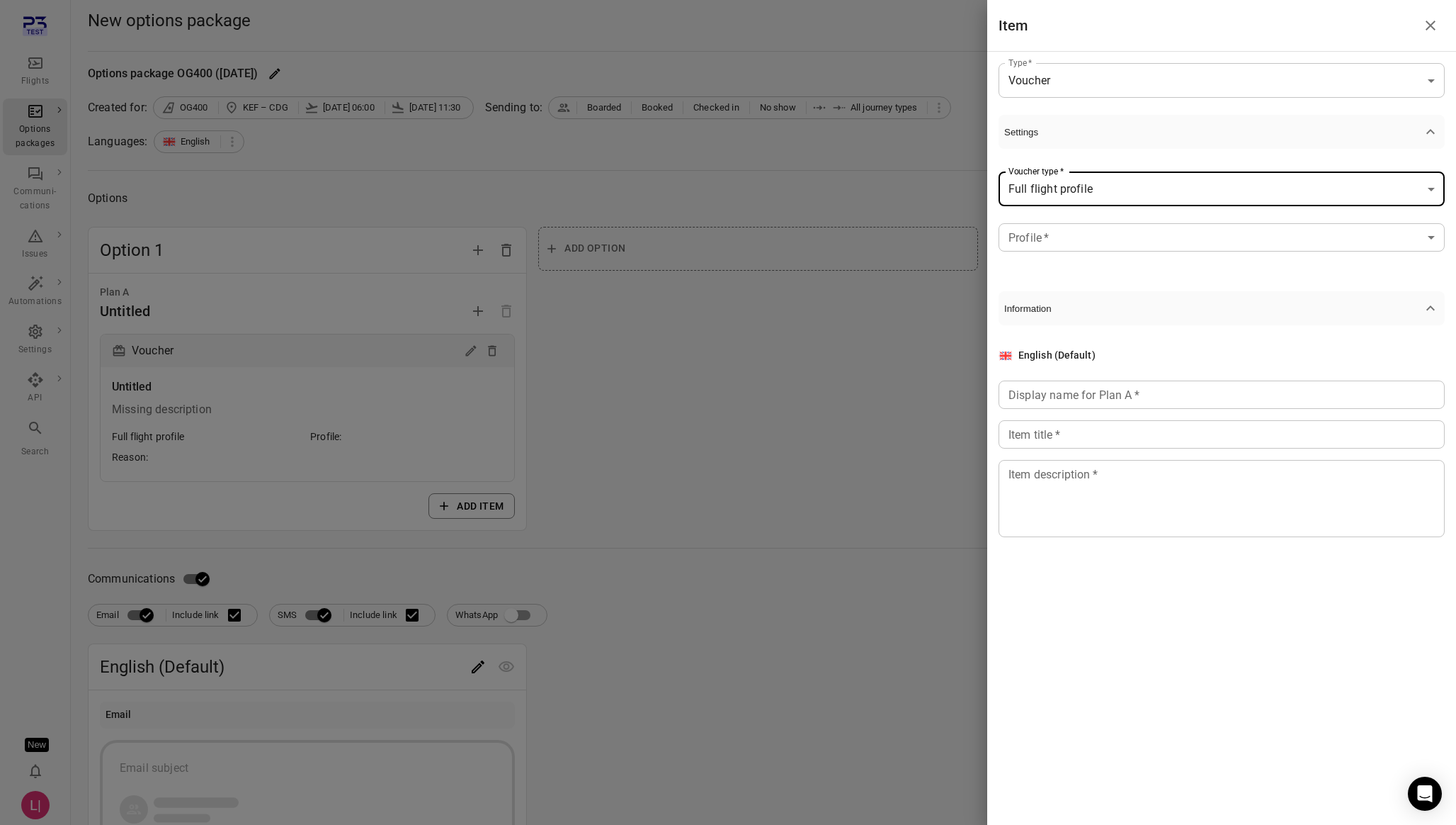
click at [65, 660] on div at bounding box center [728, 412] width 1456 height 825
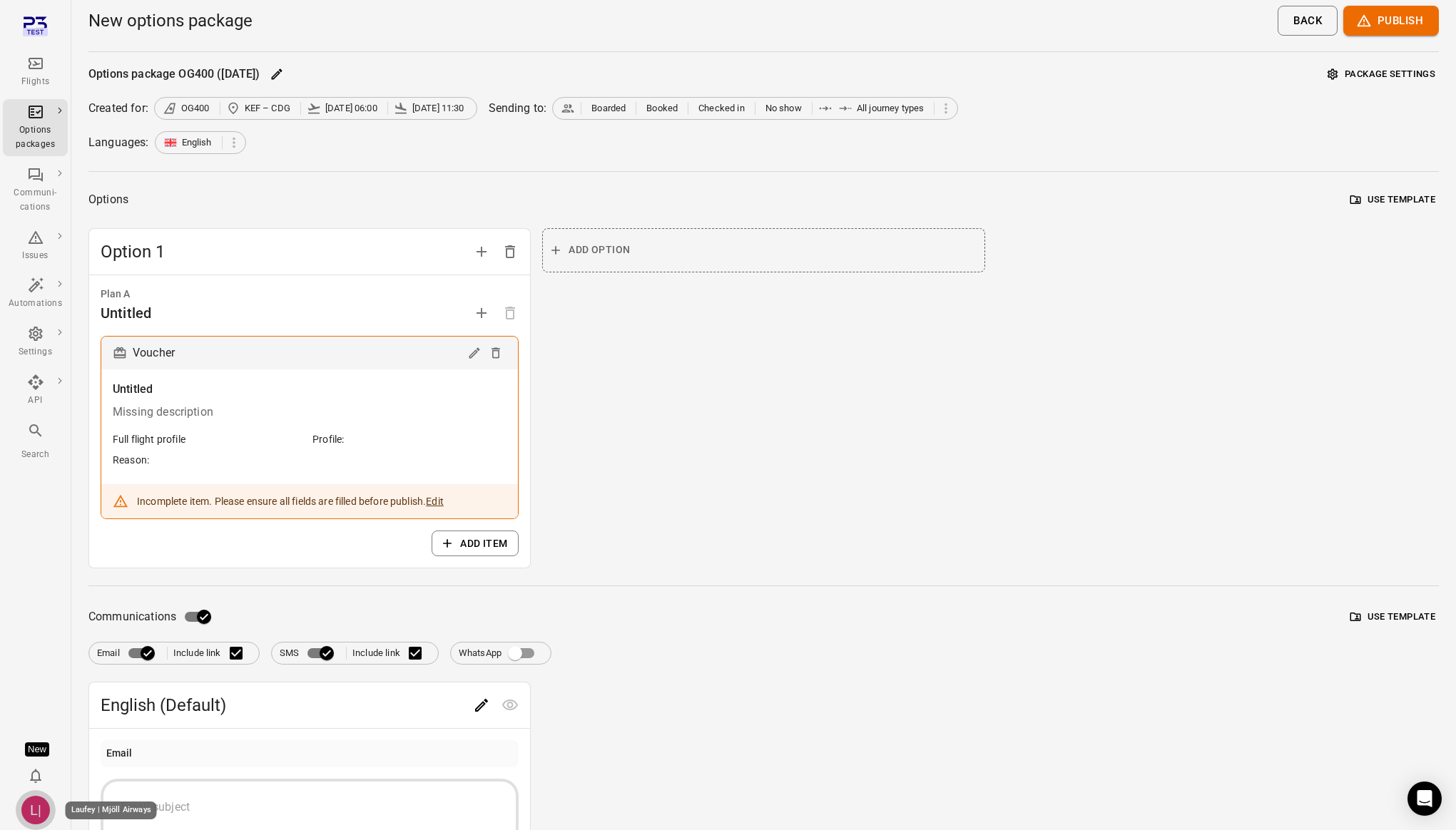
click at [34, 811] on div "L|" at bounding box center [36, 810] width 29 height 29
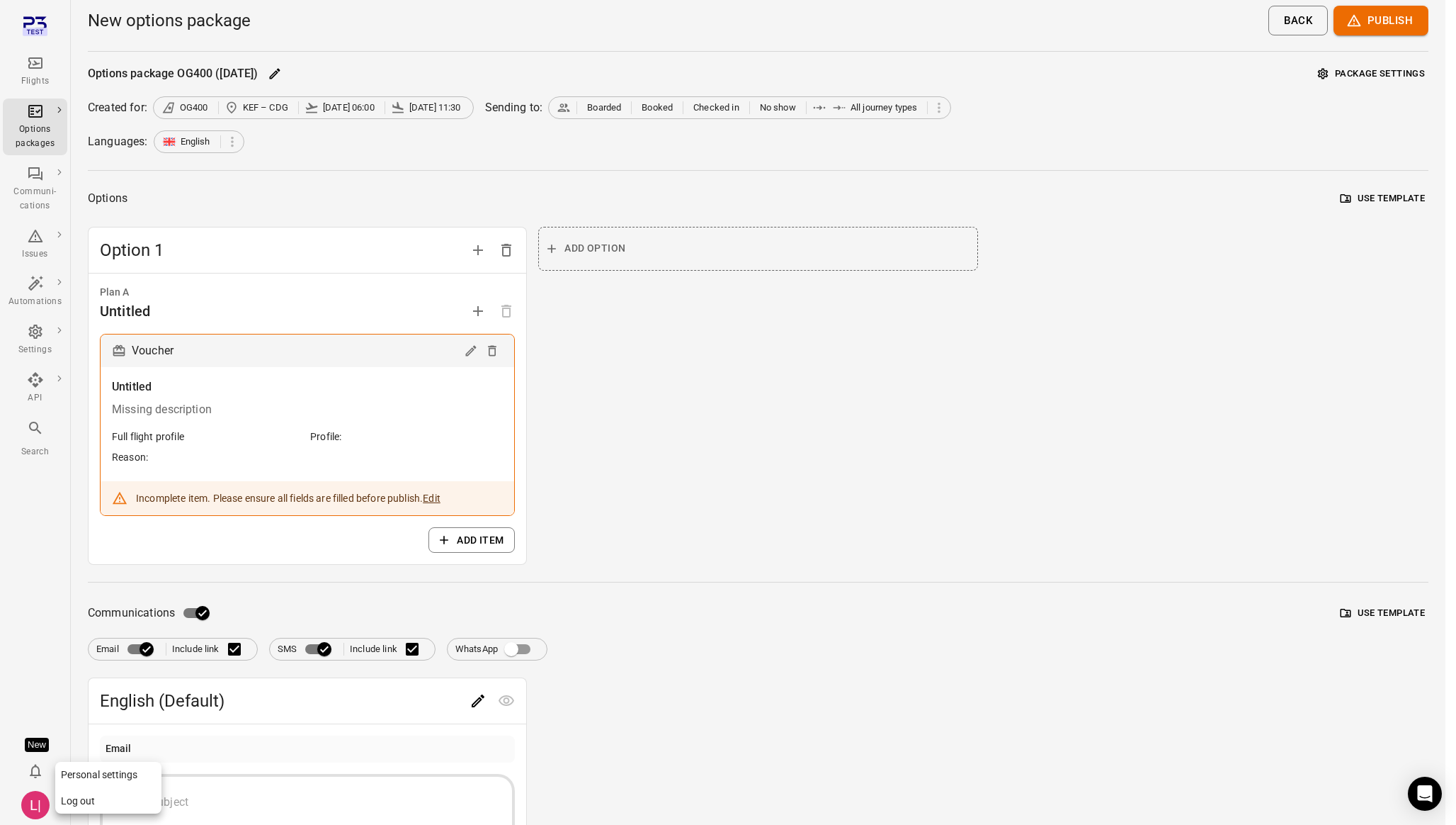
click at [107, 798] on button "Log out" at bounding box center [108, 801] width 107 height 26
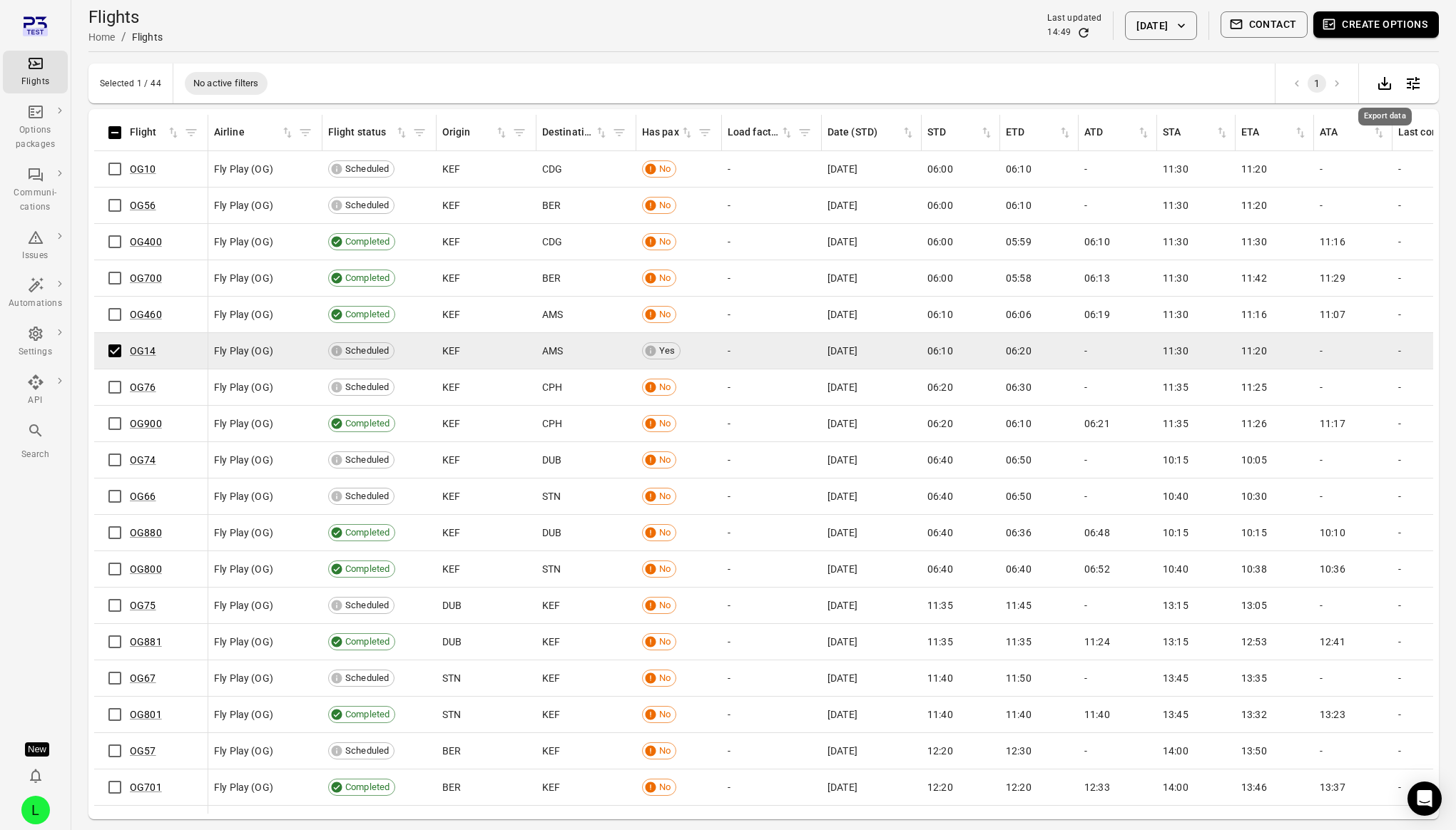
click at [1379, 85] on icon "Export data" at bounding box center [1384, 84] width 17 height 17
click at [1391, 24] on button "Create options" at bounding box center [1376, 24] width 125 height 26
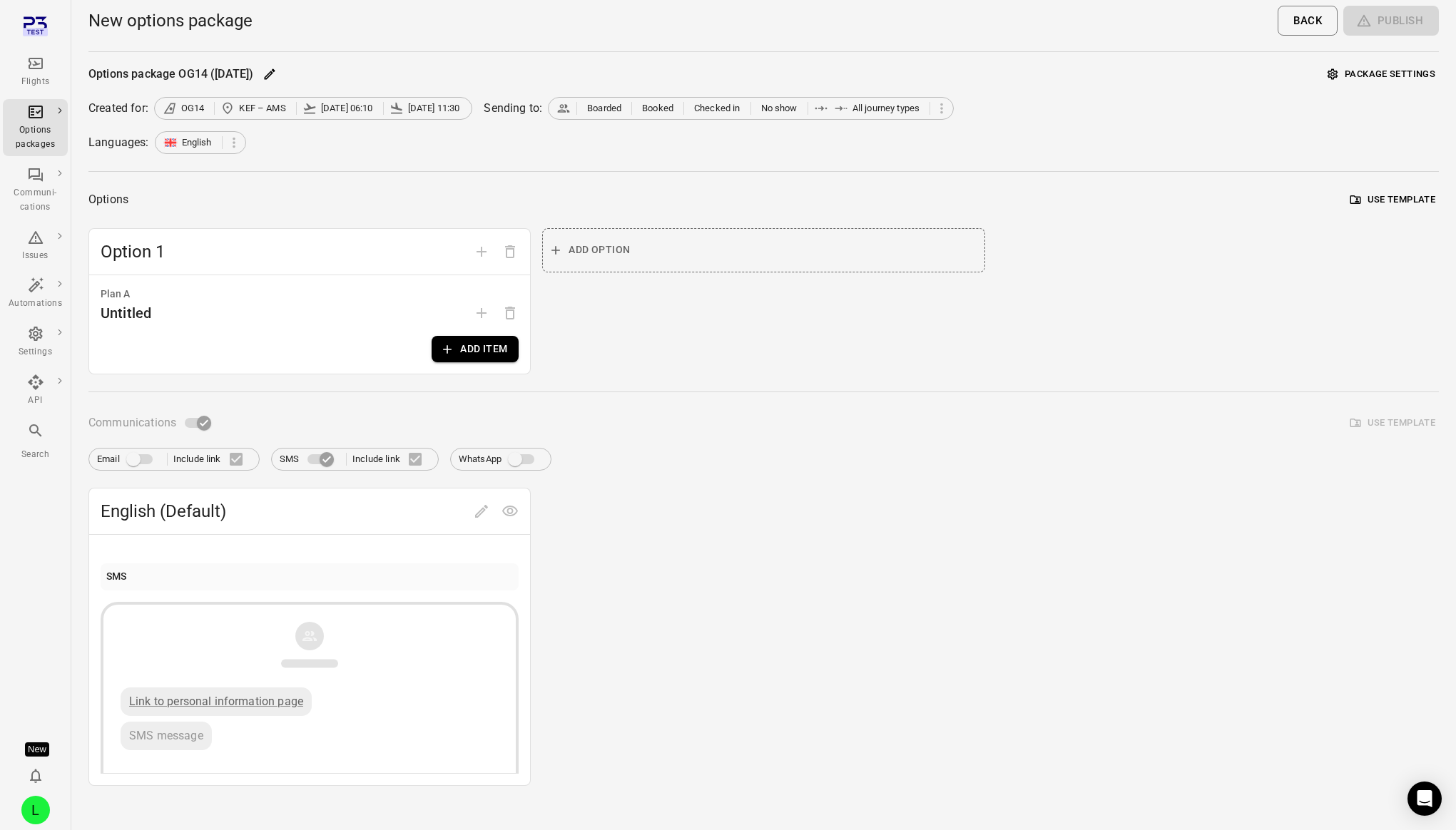
click at [492, 344] on button "Add item" at bounding box center [474, 348] width 87 height 26
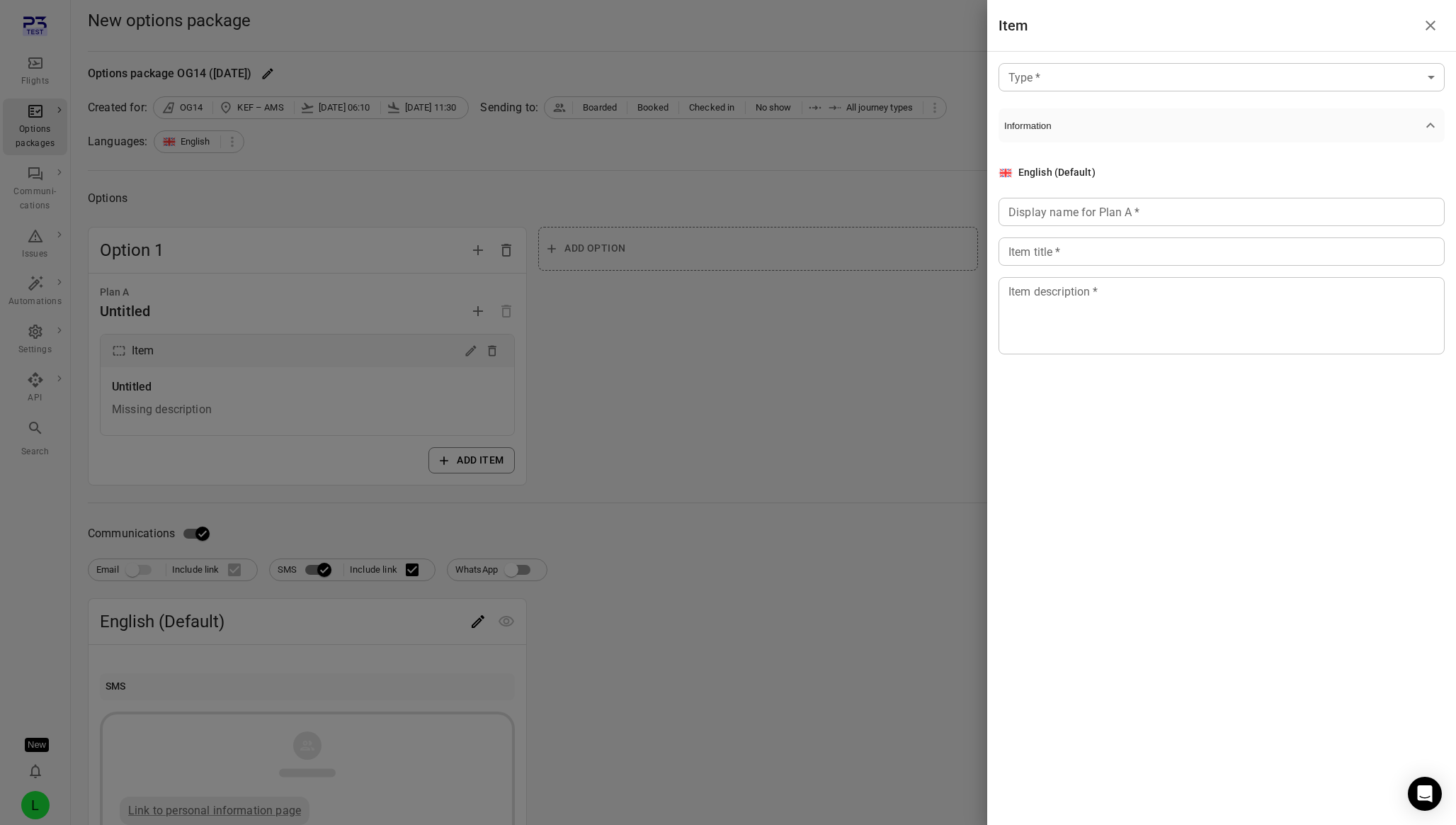
click at [1102, 56] on div "Type   * ​ Type   * Information English (Default) Display name for Plan A   * D…" at bounding box center [1222, 220] width 469 height 337
click at [1102, 69] on body "Flights Options packages Communi-cations Issues Automations Settings API Search…" at bounding box center [728, 476] width 1456 height 951
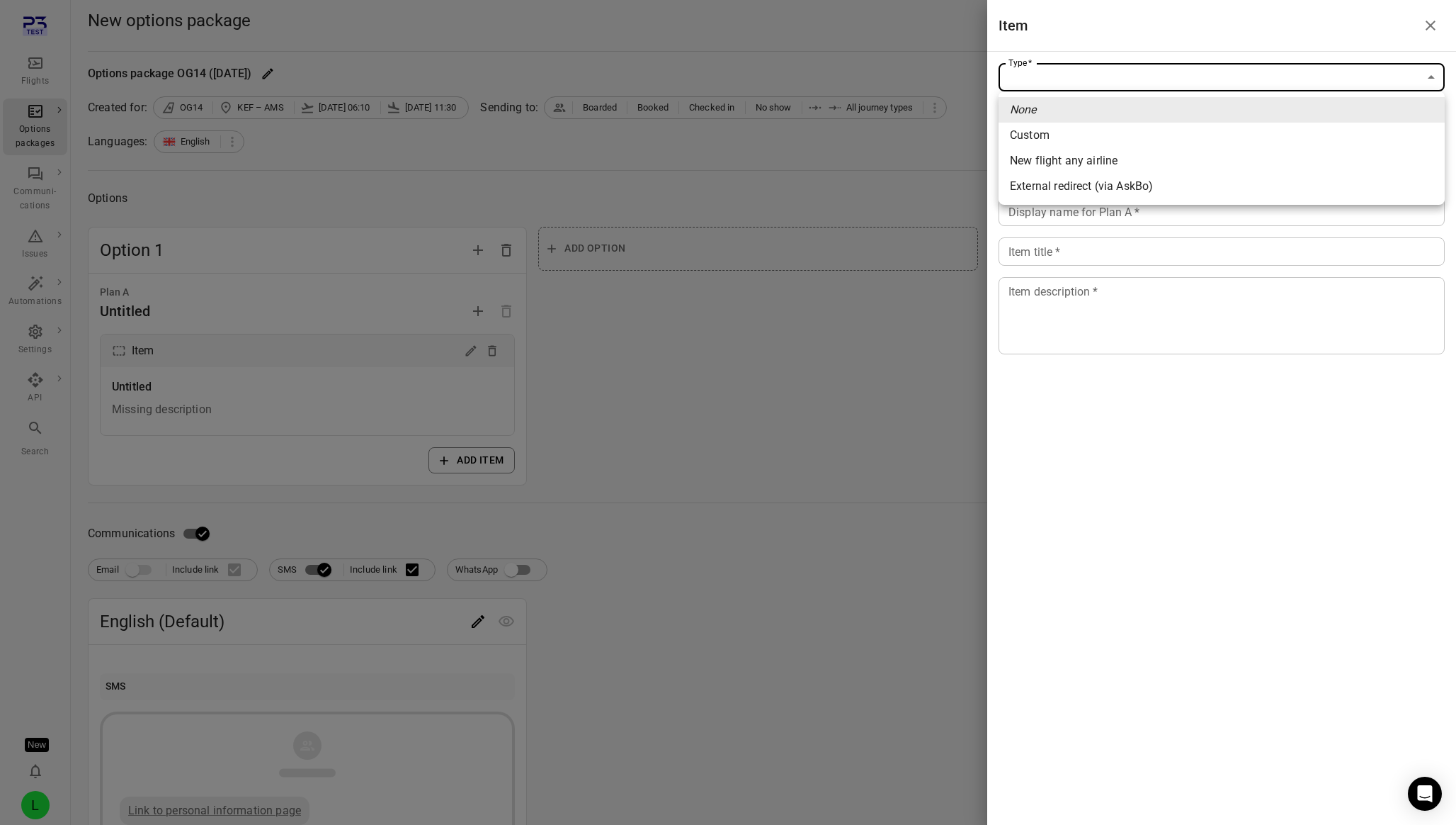
click at [50, 783] on div at bounding box center [728, 412] width 1456 height 825
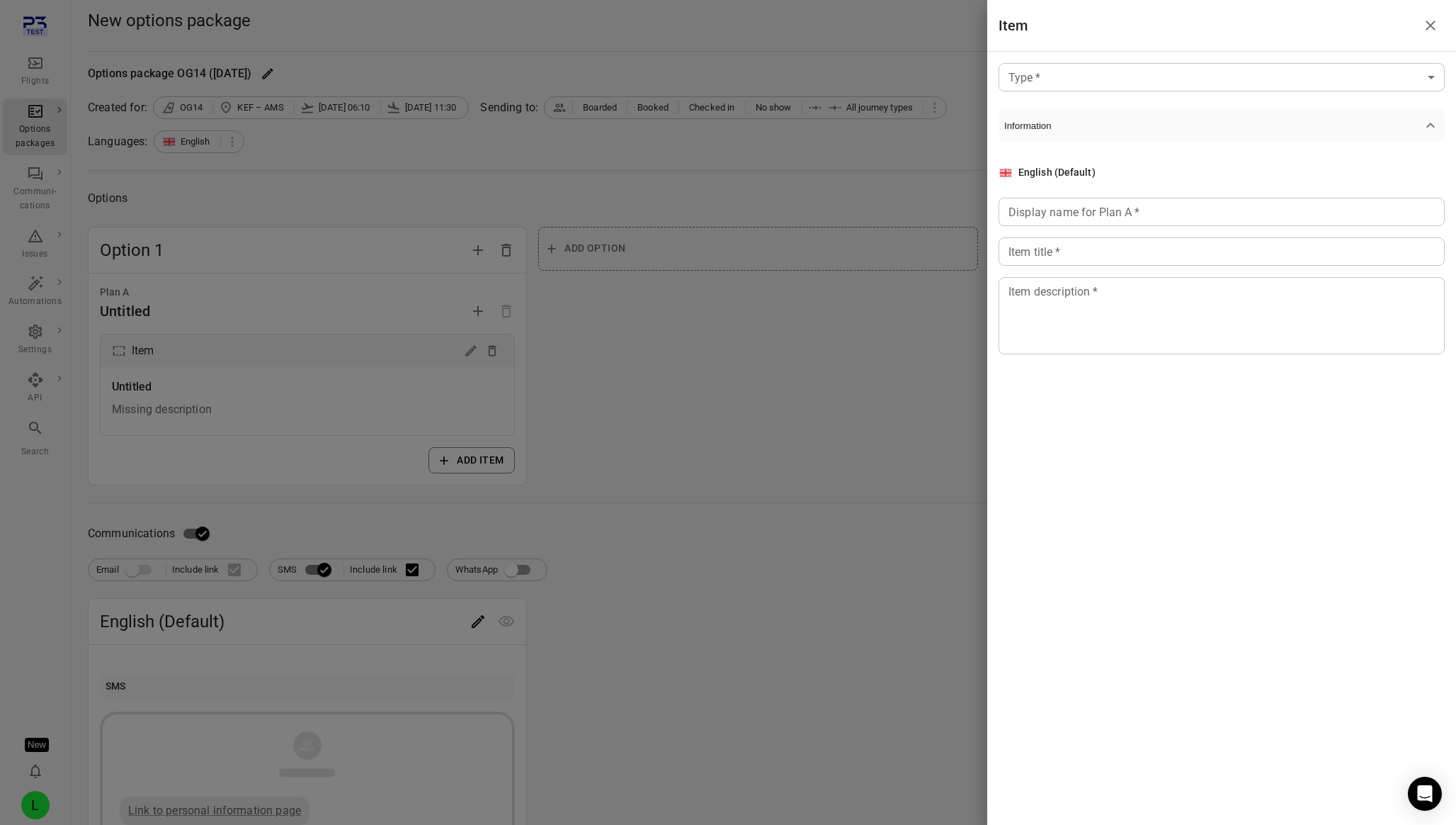
click at [38, 815] on div at bounding box center [728, 412] width 1456 height 825
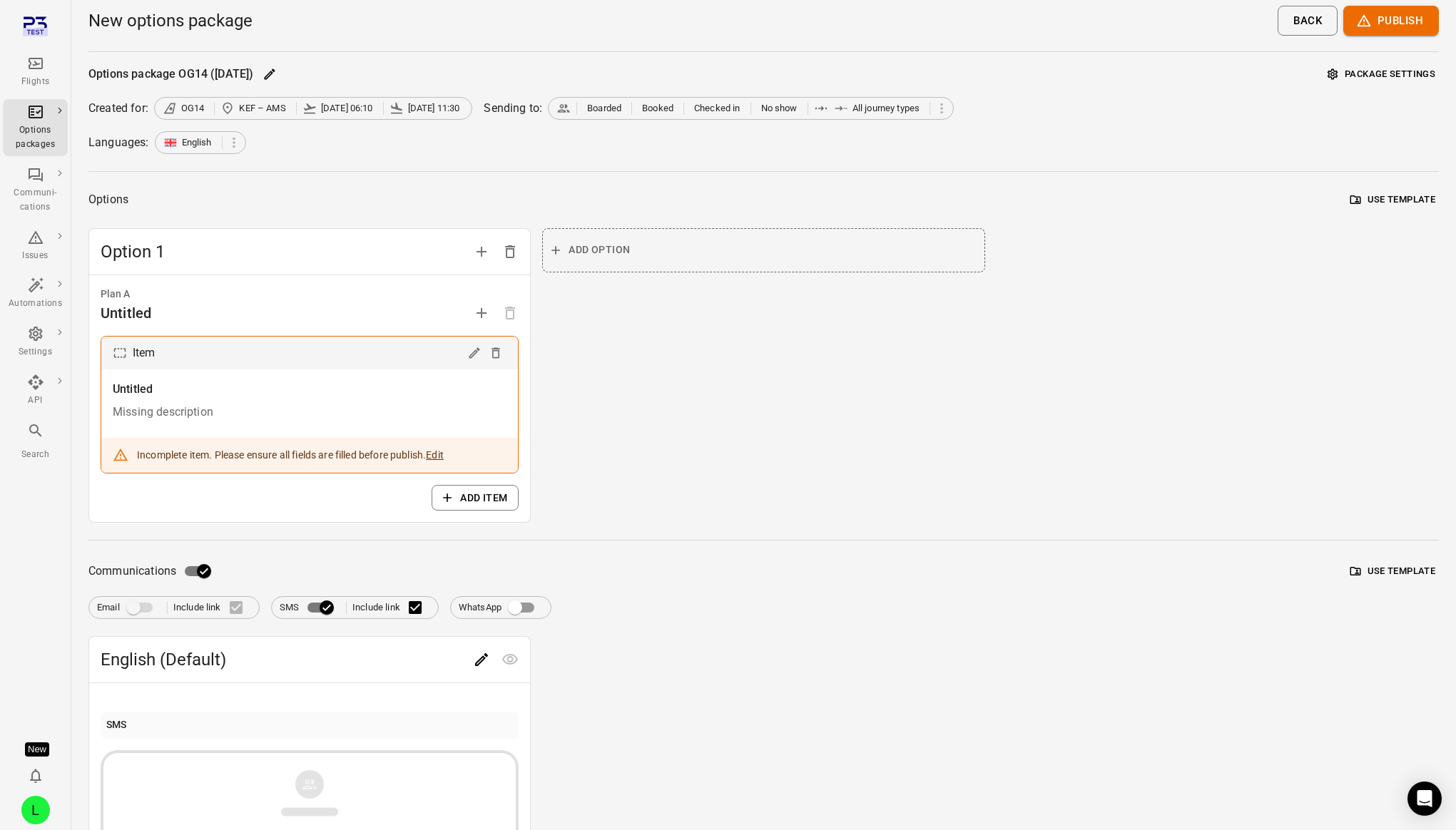
click at [38, 812] on div "L" at bounding box center [36, 810] width 29 height 29
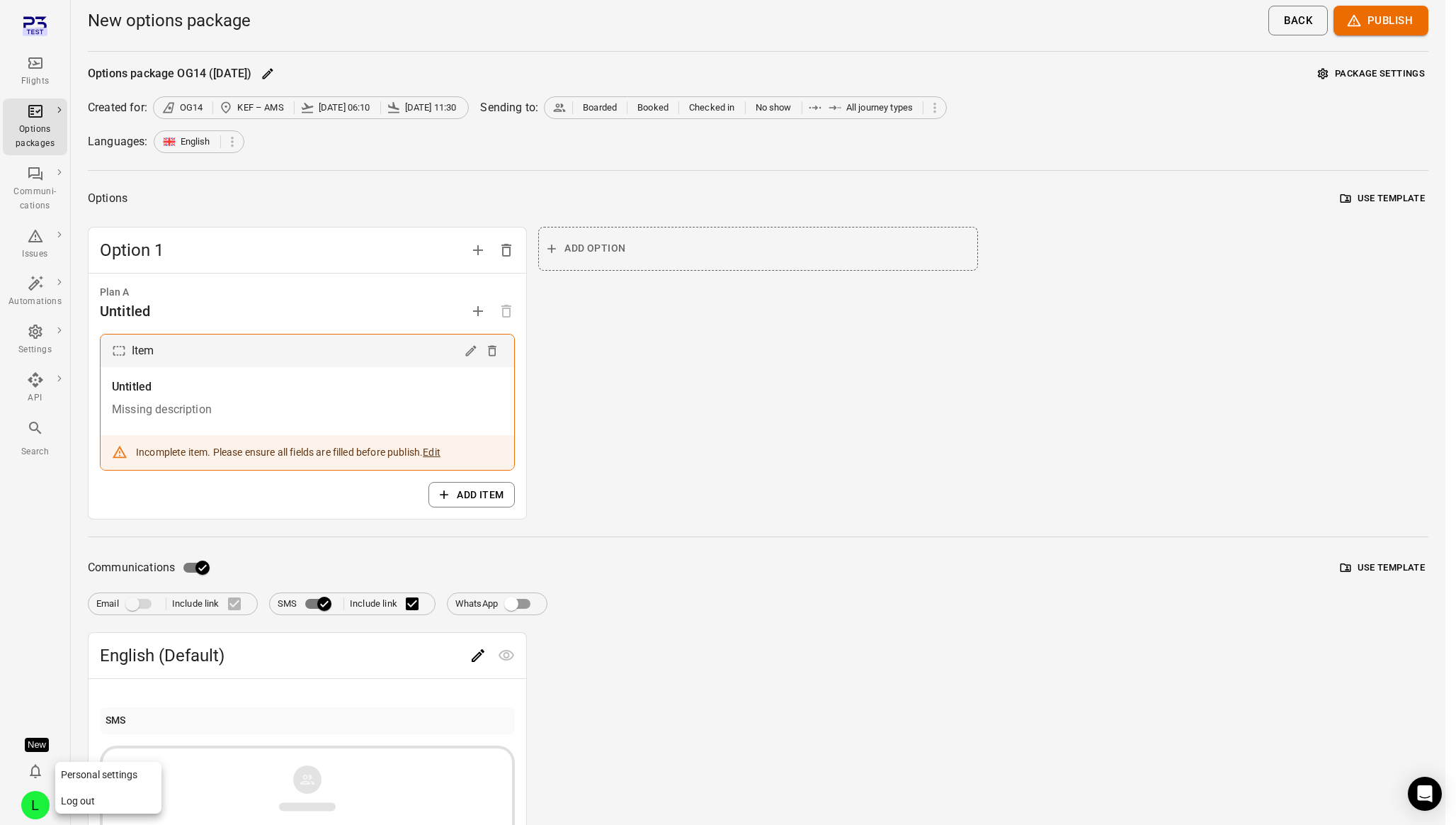
click at [131, 795] on button "Log out" at bounding box center [108, 801] width 107 height 26
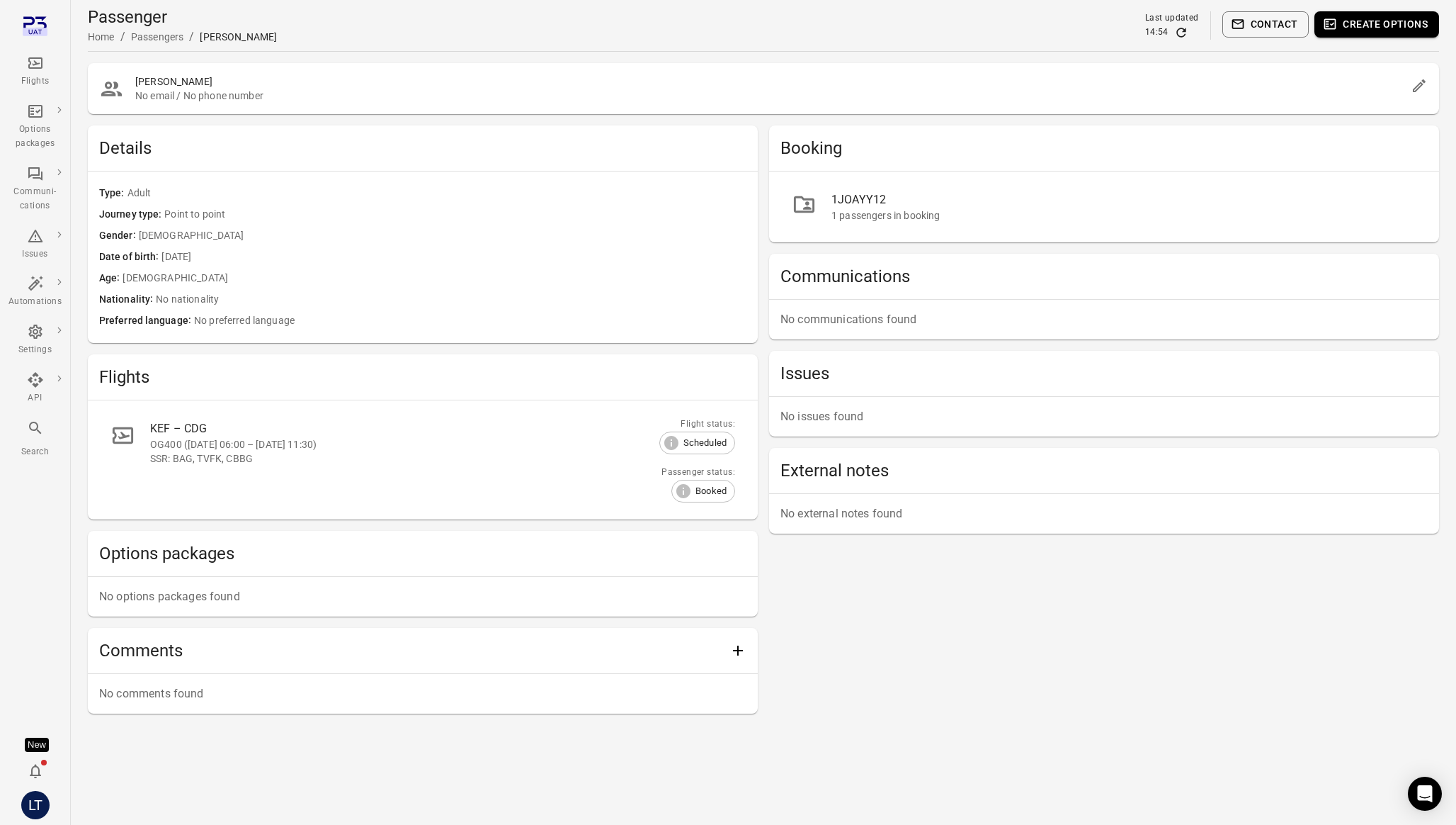
click at [908, 213] on div "1 passengers in booking" at bounding box center [1123, 215] width 585 height 14
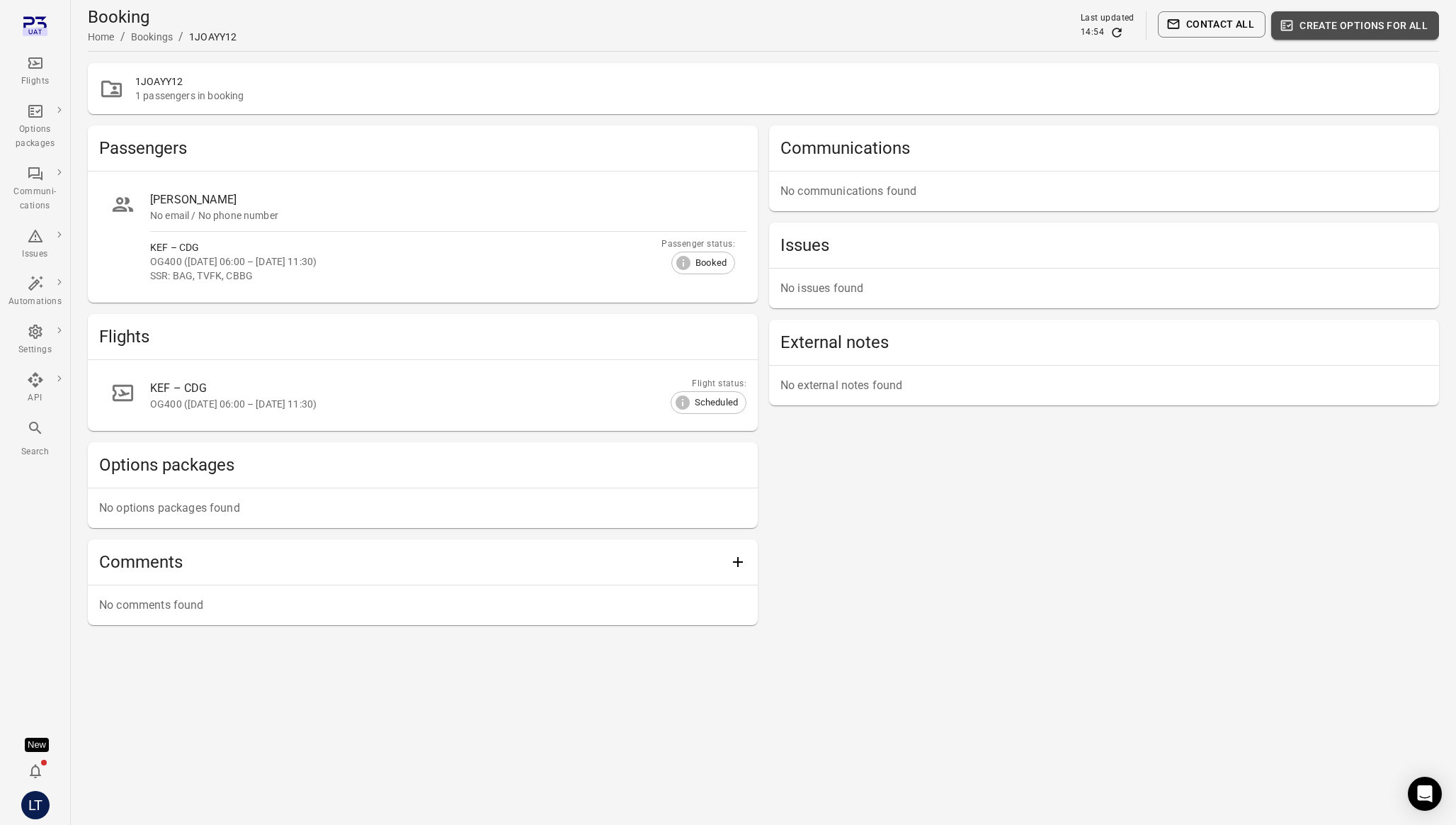
click at [1370, 34] on button "Create options for all" at bounding box center [1355, 25] width 168 height 29
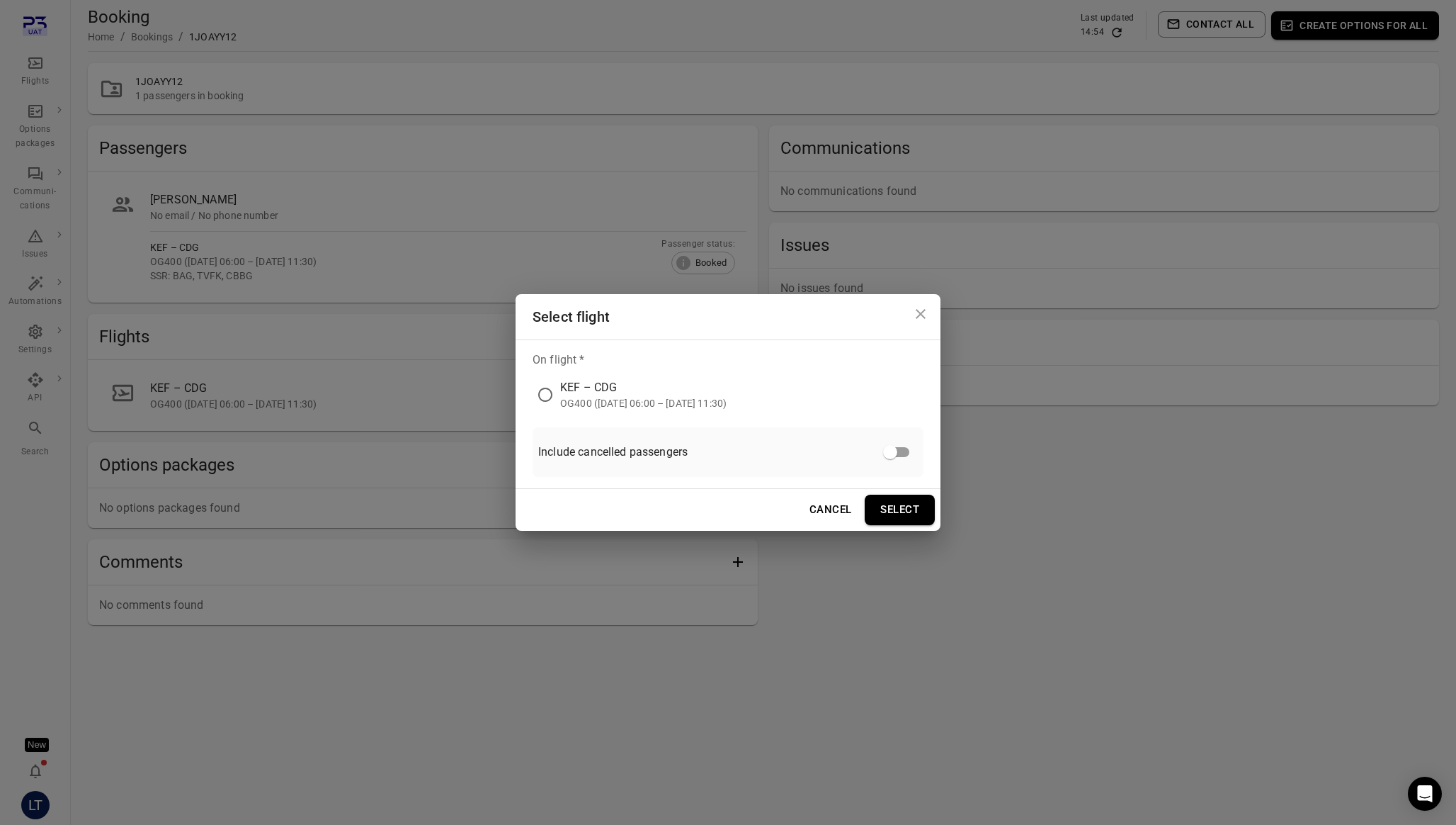
click at [672, 401] on div "OG400 ([DATE] 06:00 – [DATE] 11:30)" at bounding box center [643, 403] width 166 height 14
click at [899, 512] on button "Select" at bounding box center [900, 509] width 71 height 29
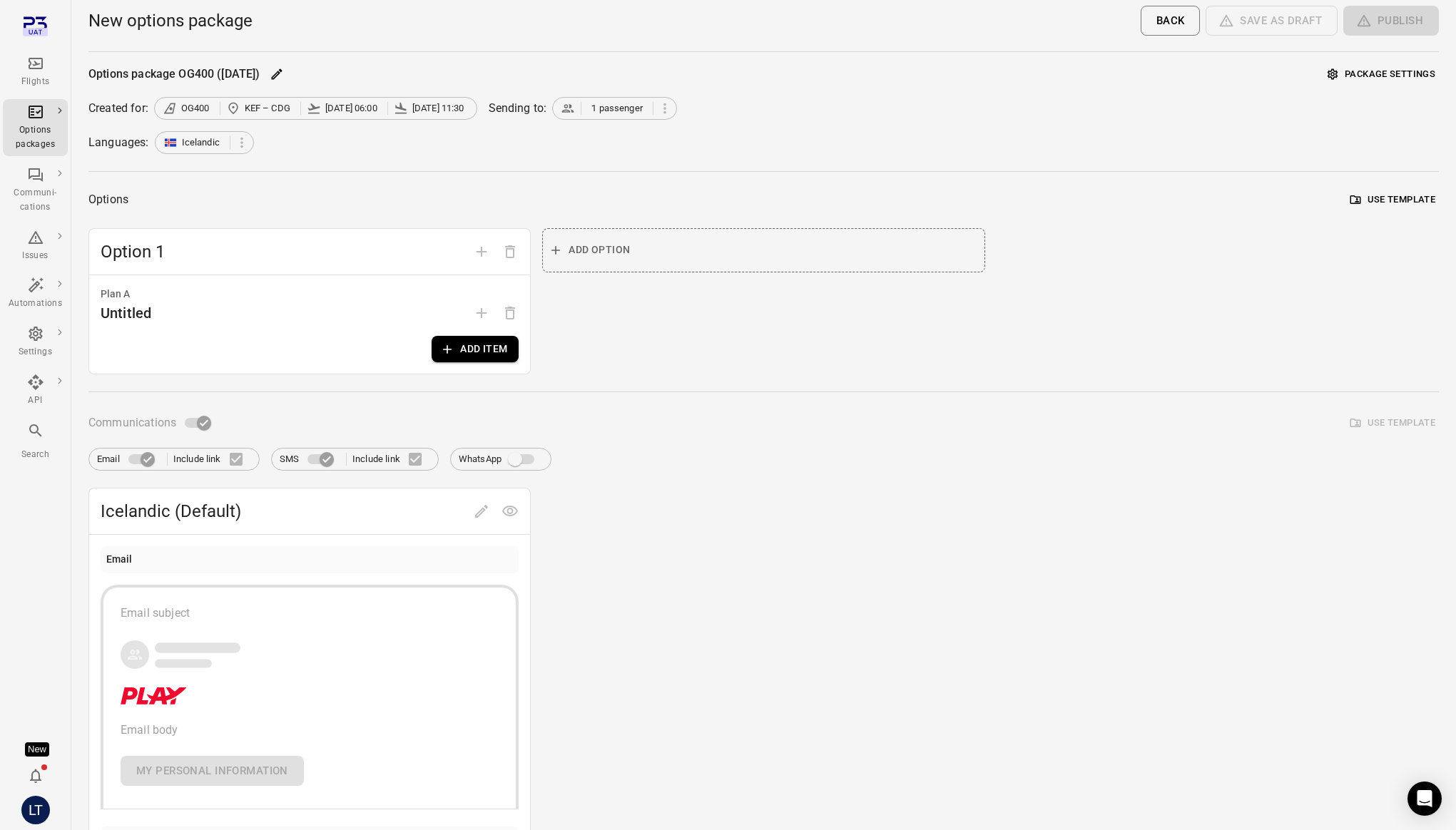
click at [483, 343] on button "Add item" at bounding box center [474, 348] width 87 height 26
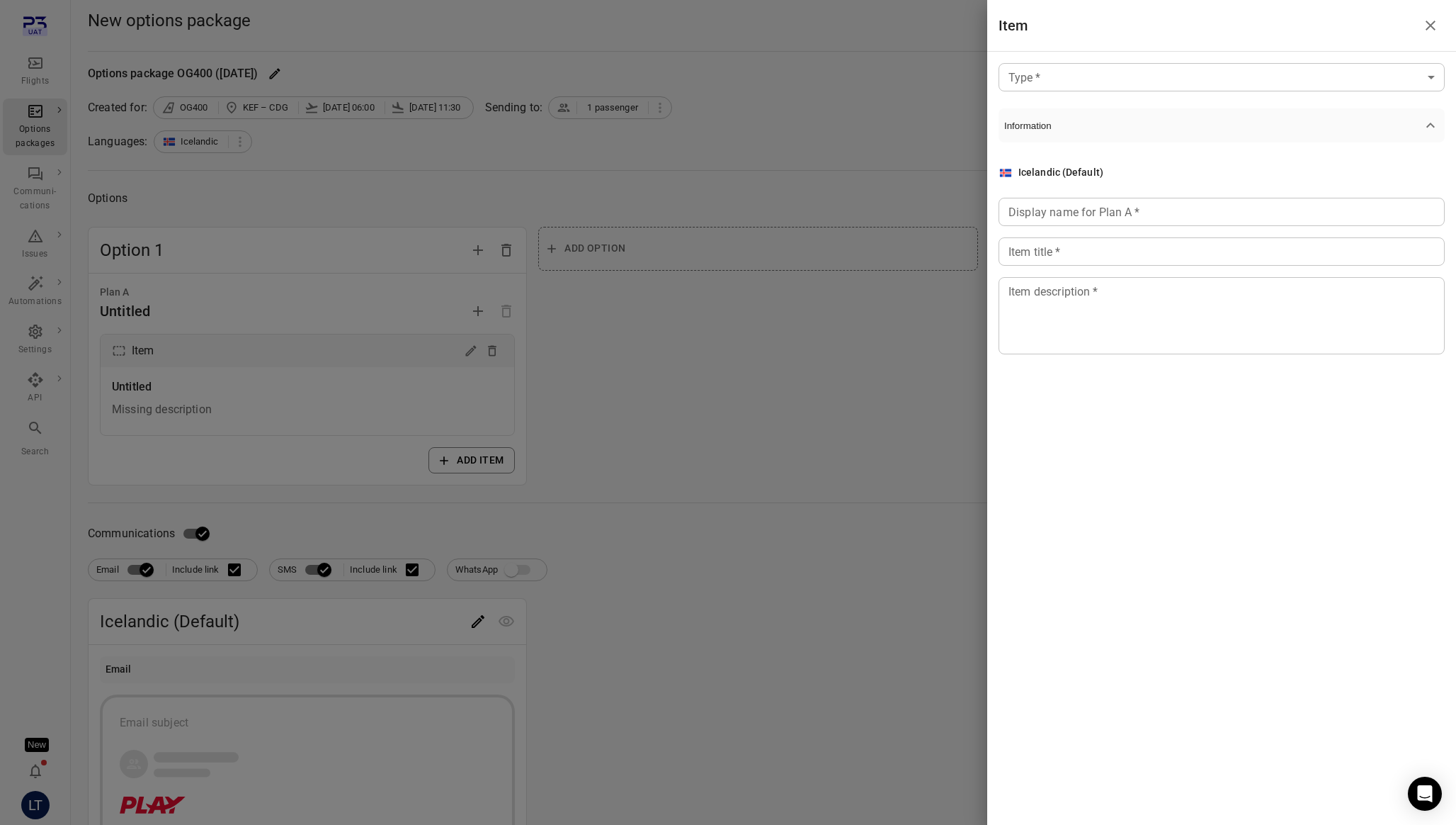
click at [1097, 56] on div "Type   * ​ Type   * Information Icelandic (Default) Display name for Plan A   *…" at bounding box center [1222, 220] width 469 height 337
click at [1094, 71] on body "Flights Options packages Communi-cations Issues Automations Settings API Search…" at bounding box center [728, 606] width 1456 height 1212
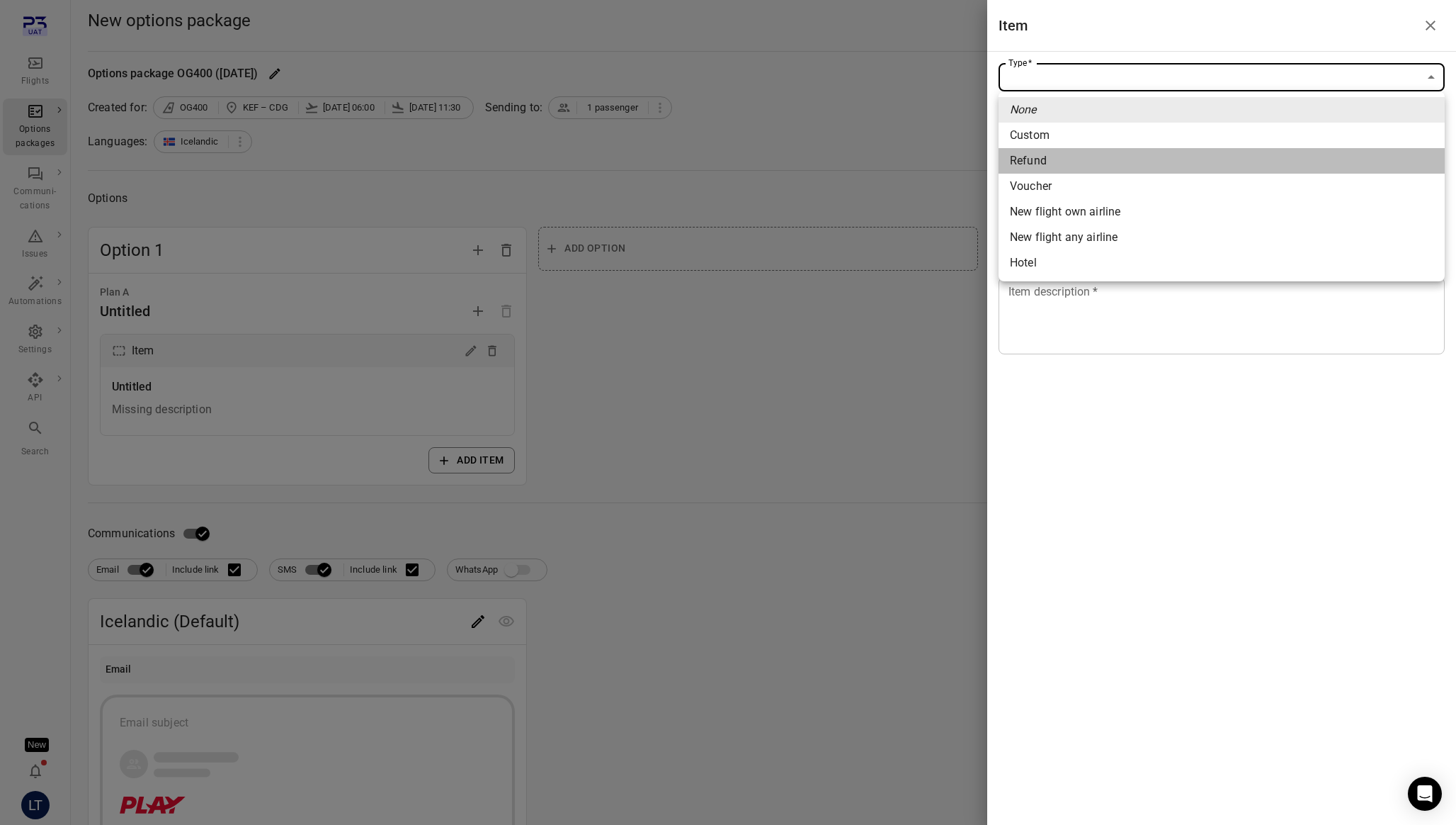
click at [1058, 158] on span "Refund" at bounding box center [1222, 160] width 423 height 17
type input "******"
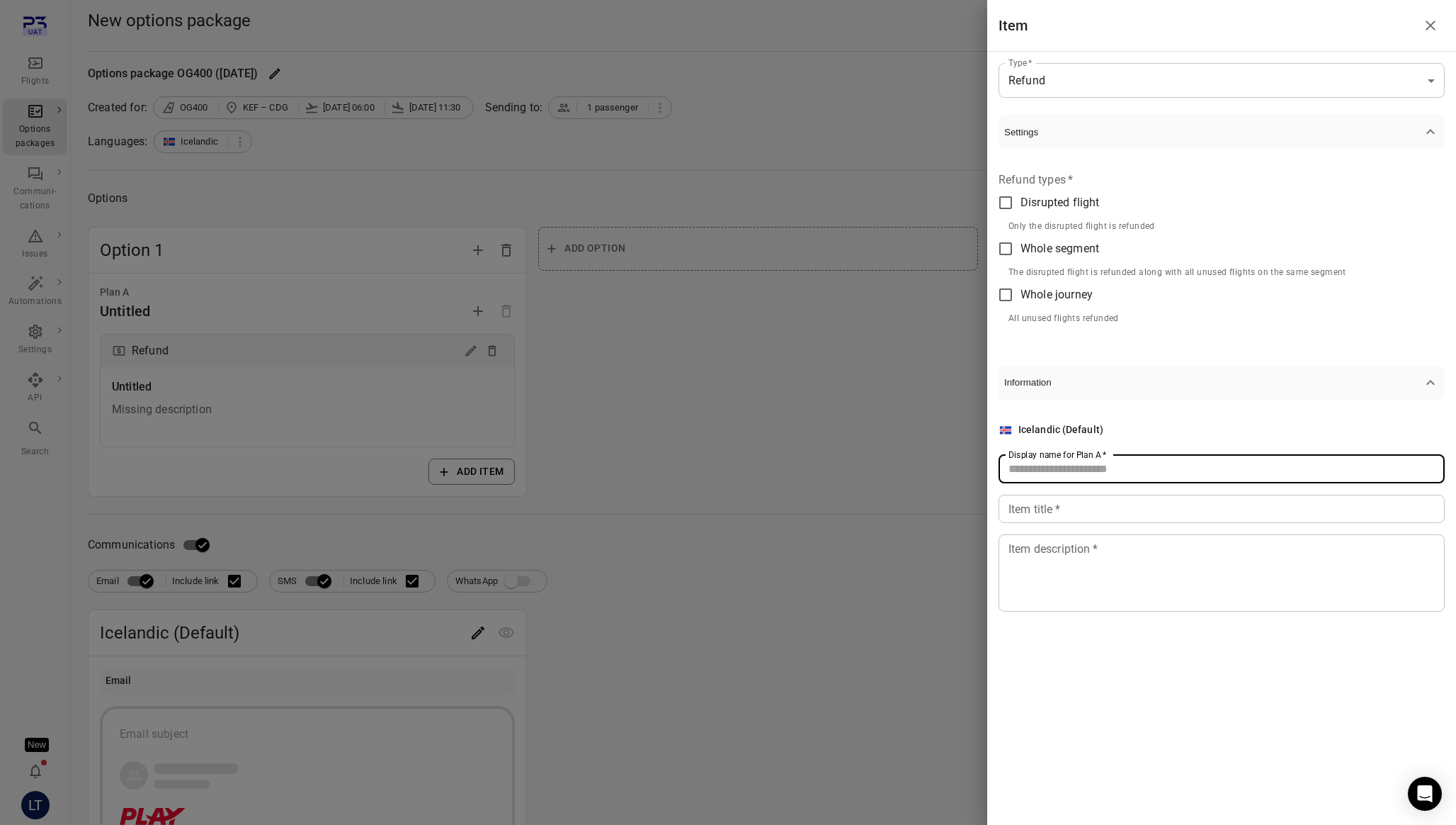
click at [1055, 460] on div "Display name for Plan A   * Display name for Plan A   *" at bounding box center [1221, 470] width 446 height 29
type input "**********"
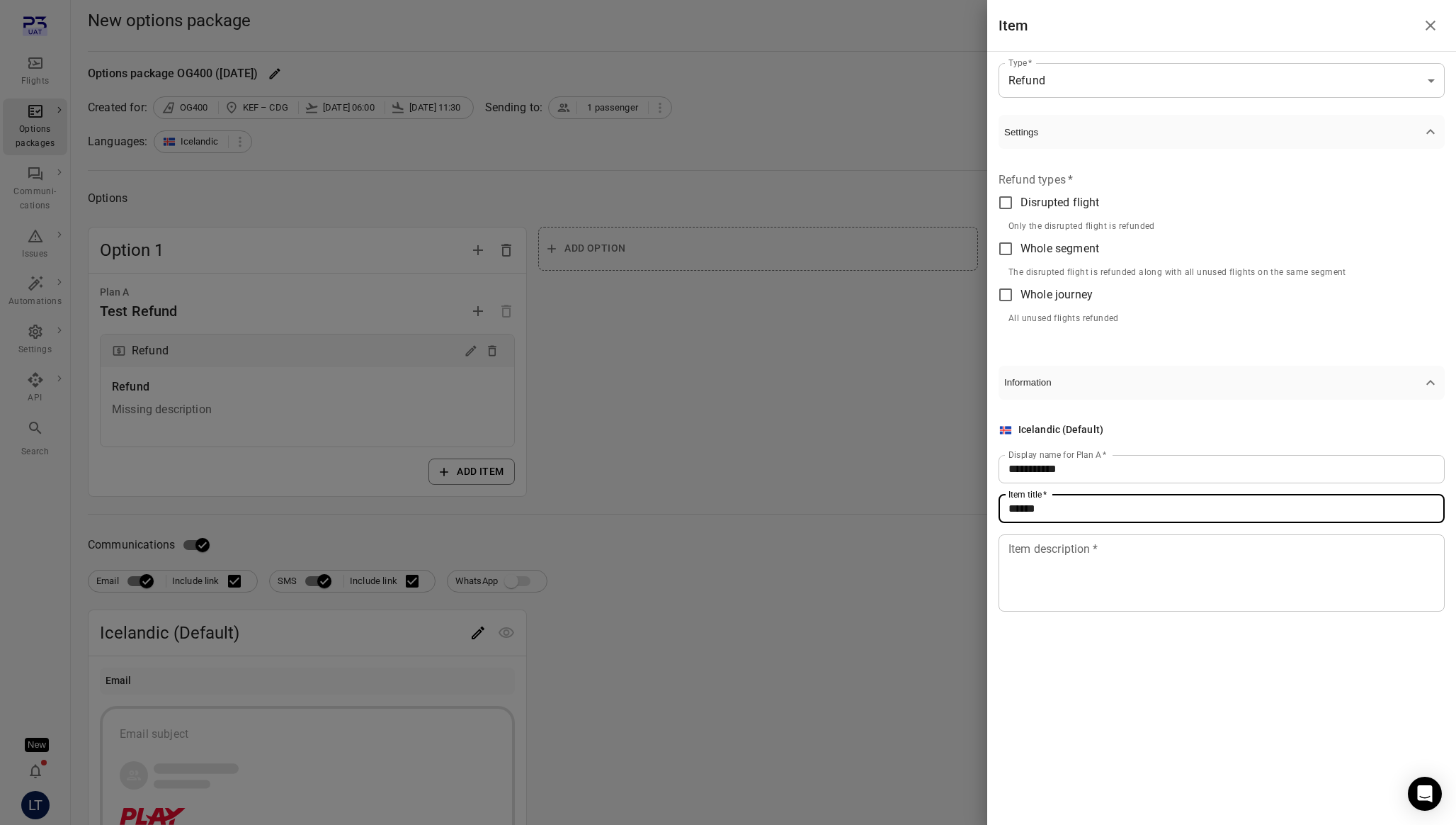
type input "******"
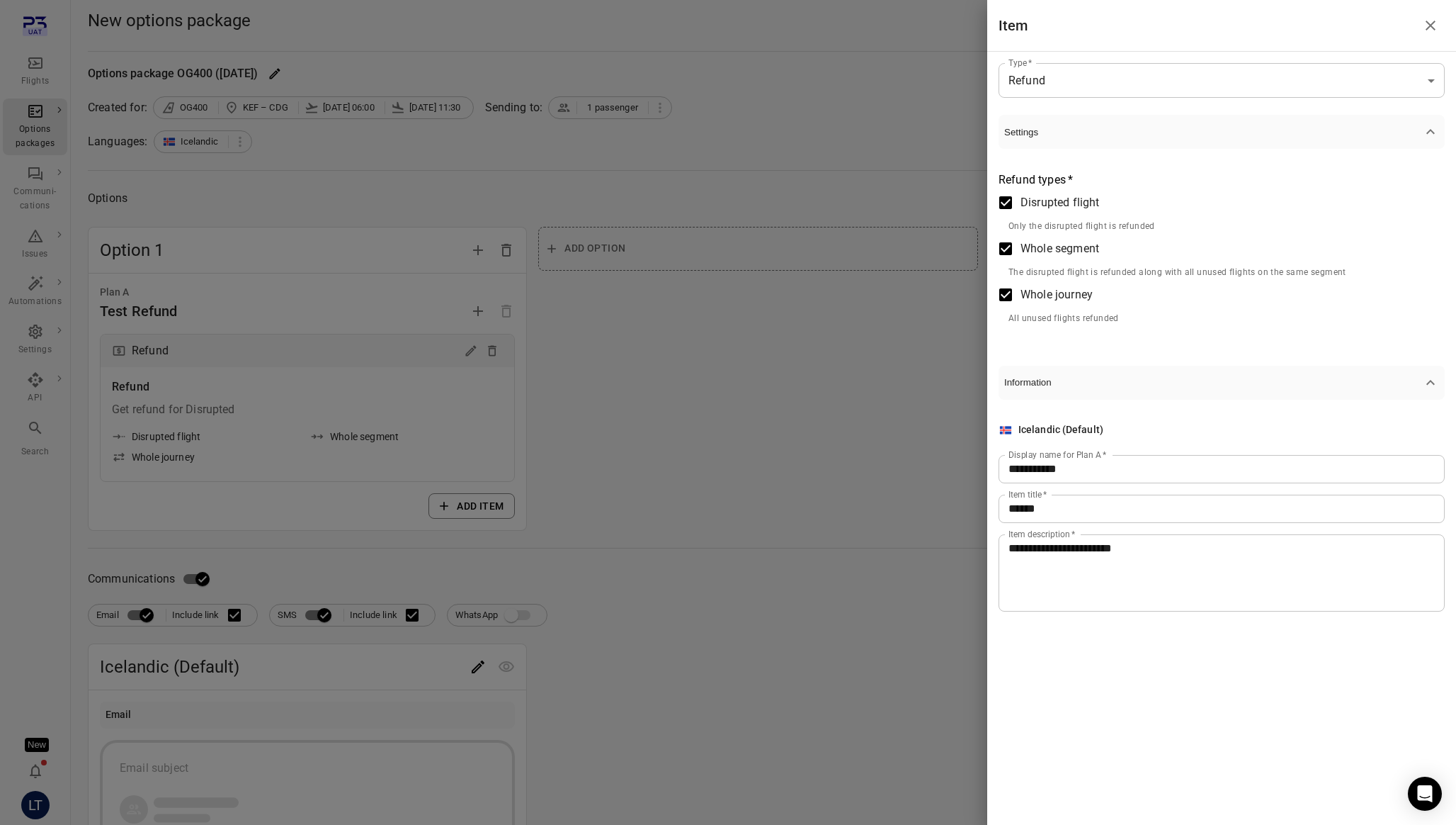
click at [1137, 542] on textarea "**********" at bounding box center [1222, 573] width 427 height 66
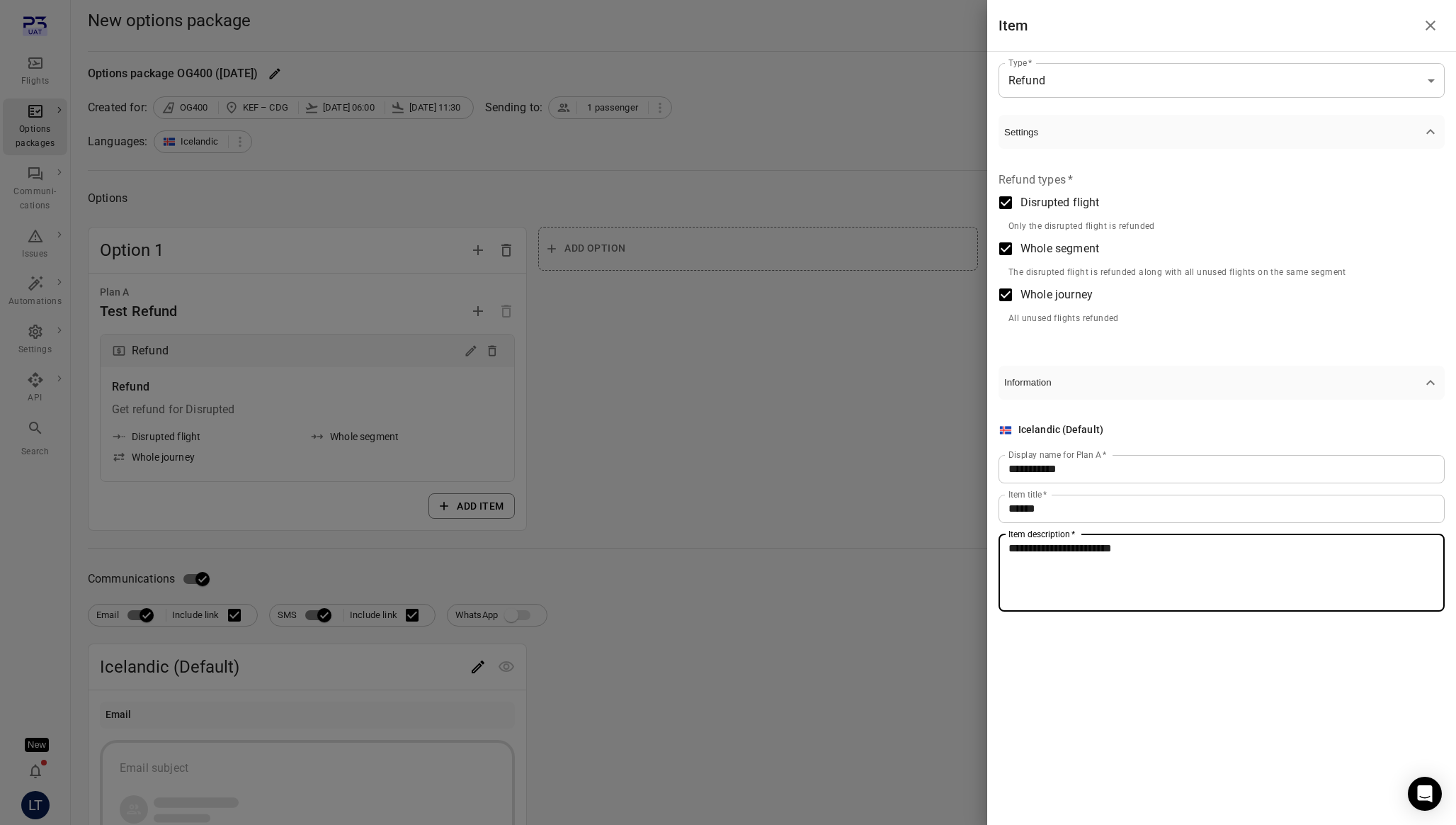
click at [1137, 542] on textarea "**********" at bounding box center [1222, 573] width 427 height 66
type textarea "**********"
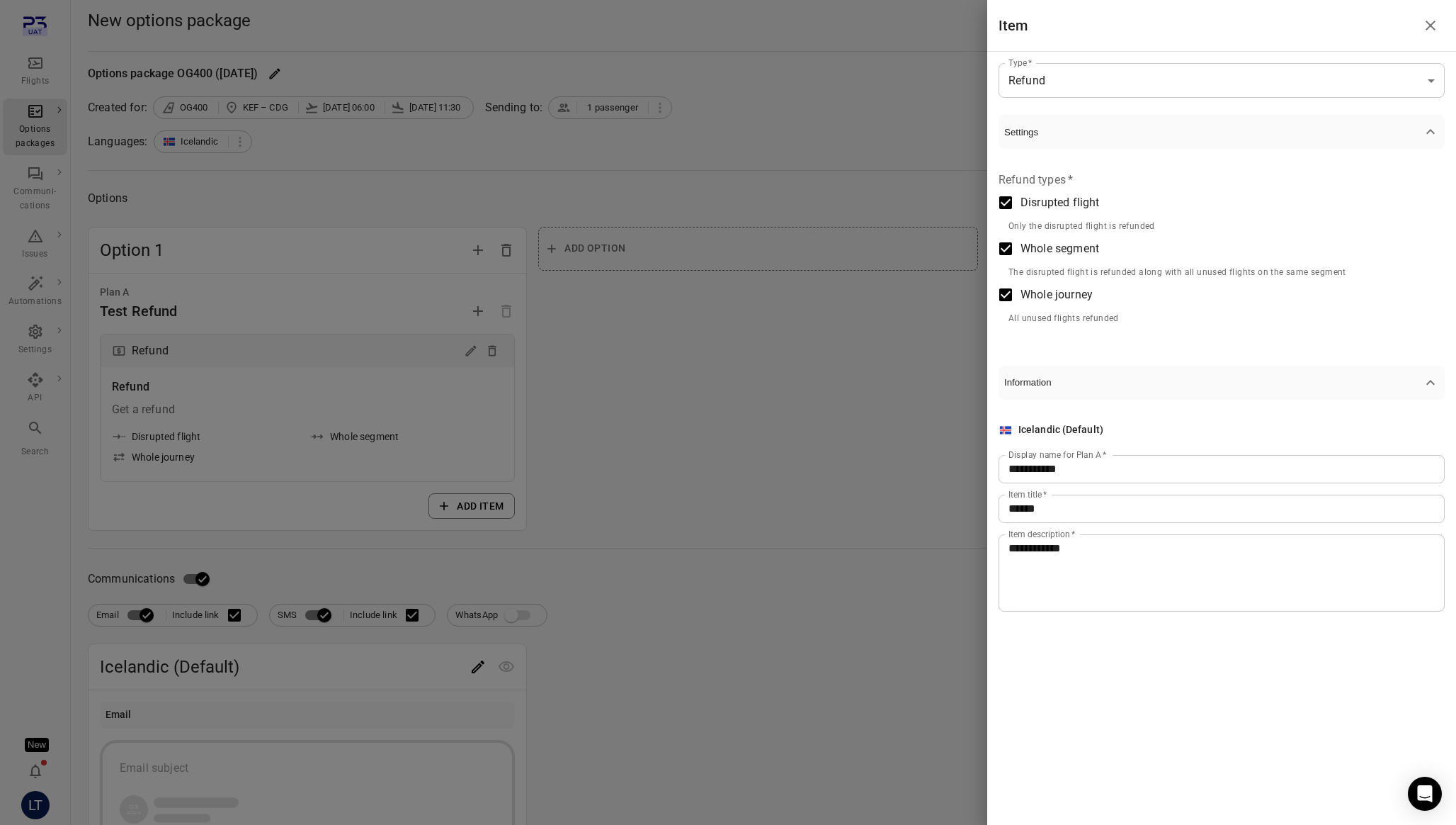
click at [905, 691] on div at bounding box center [728, 412] width 1456 height 825
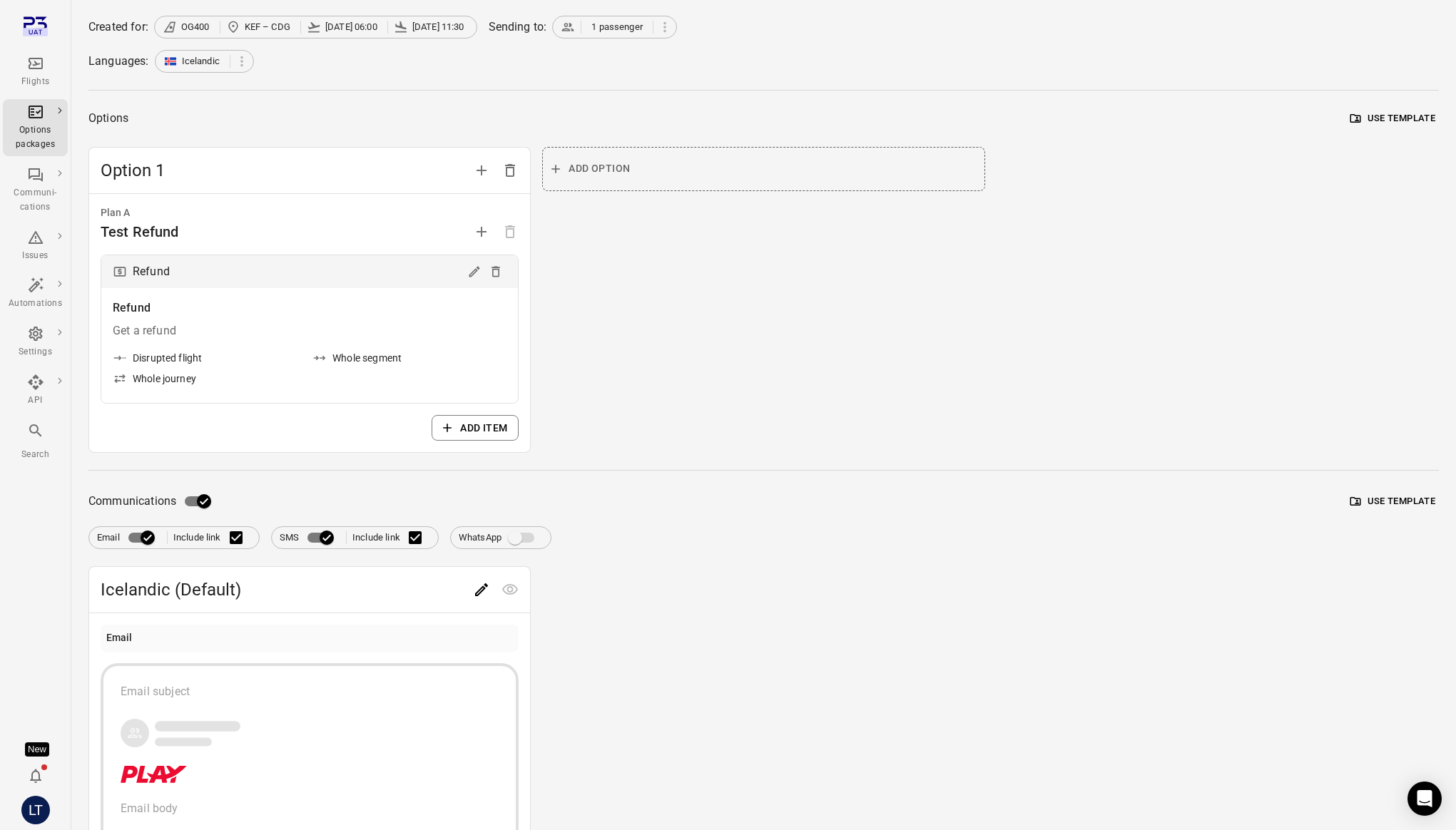
scroll to position [84, 0]
click at [200, 532] on label "Include link" at bounding box center [212, 535] width 78 height 30
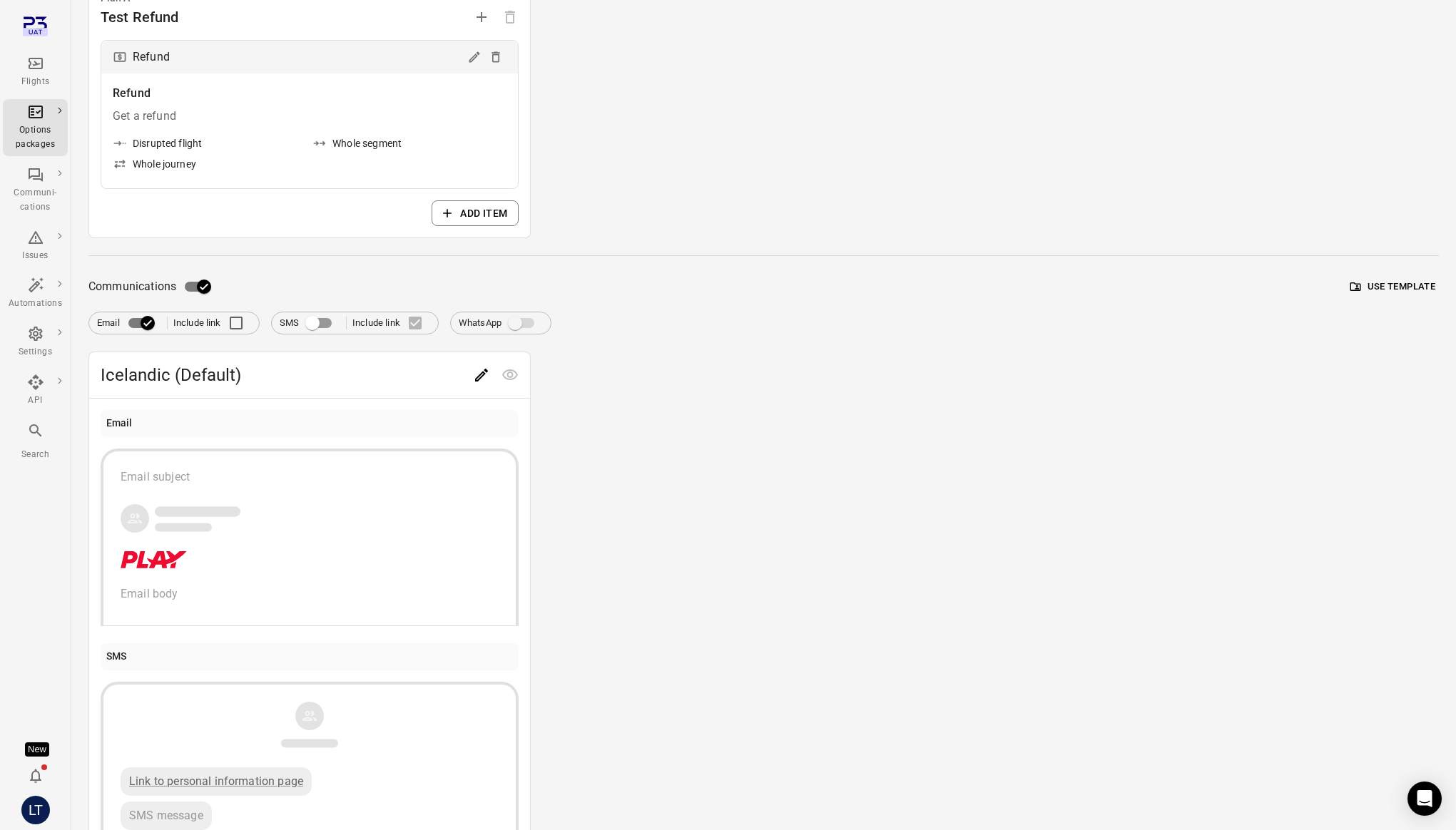
scroll to position [389, 0]
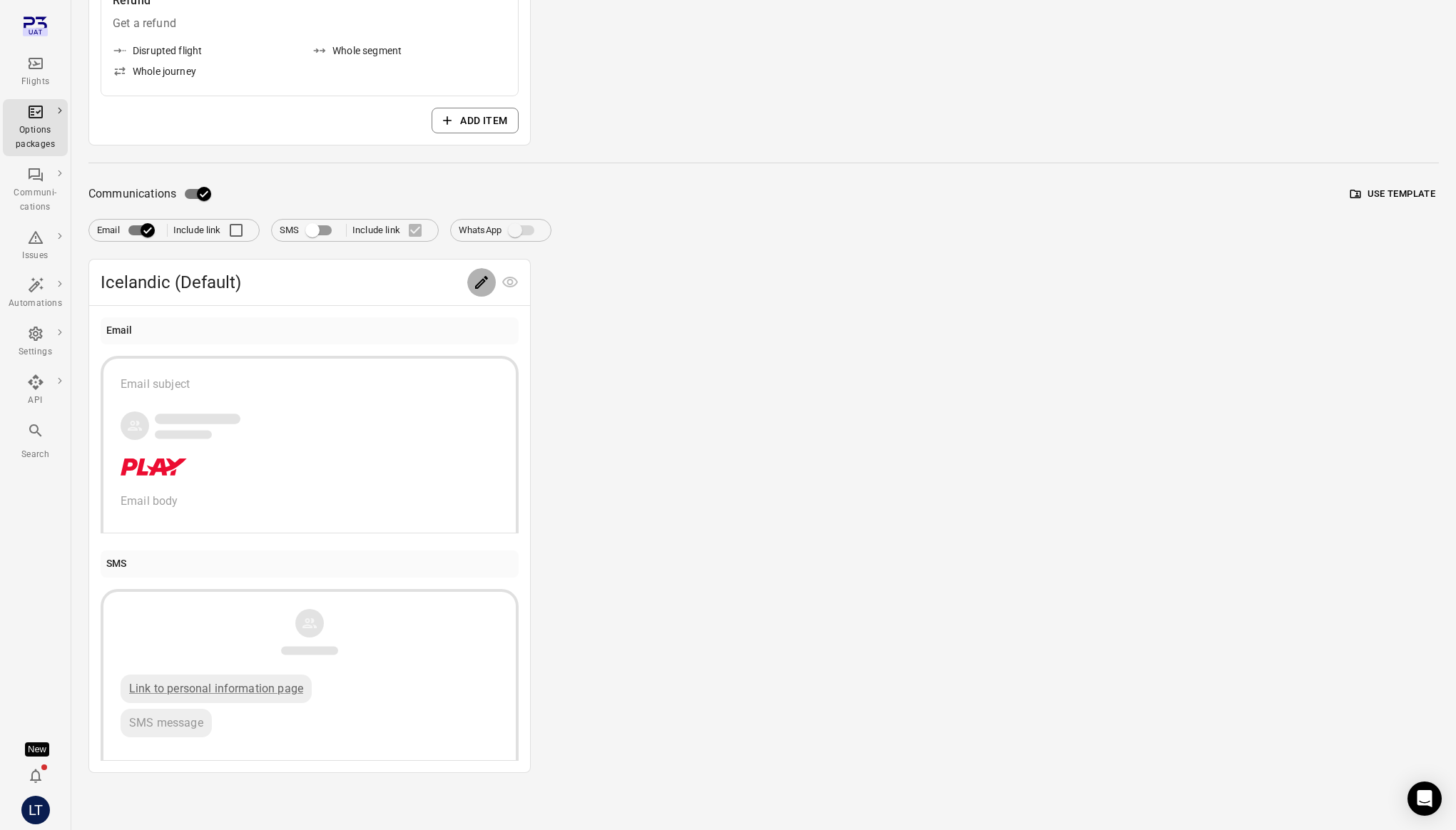
click at [481, 284] on icon "Edit" at bounding box center [481, 281] width 13 height 13
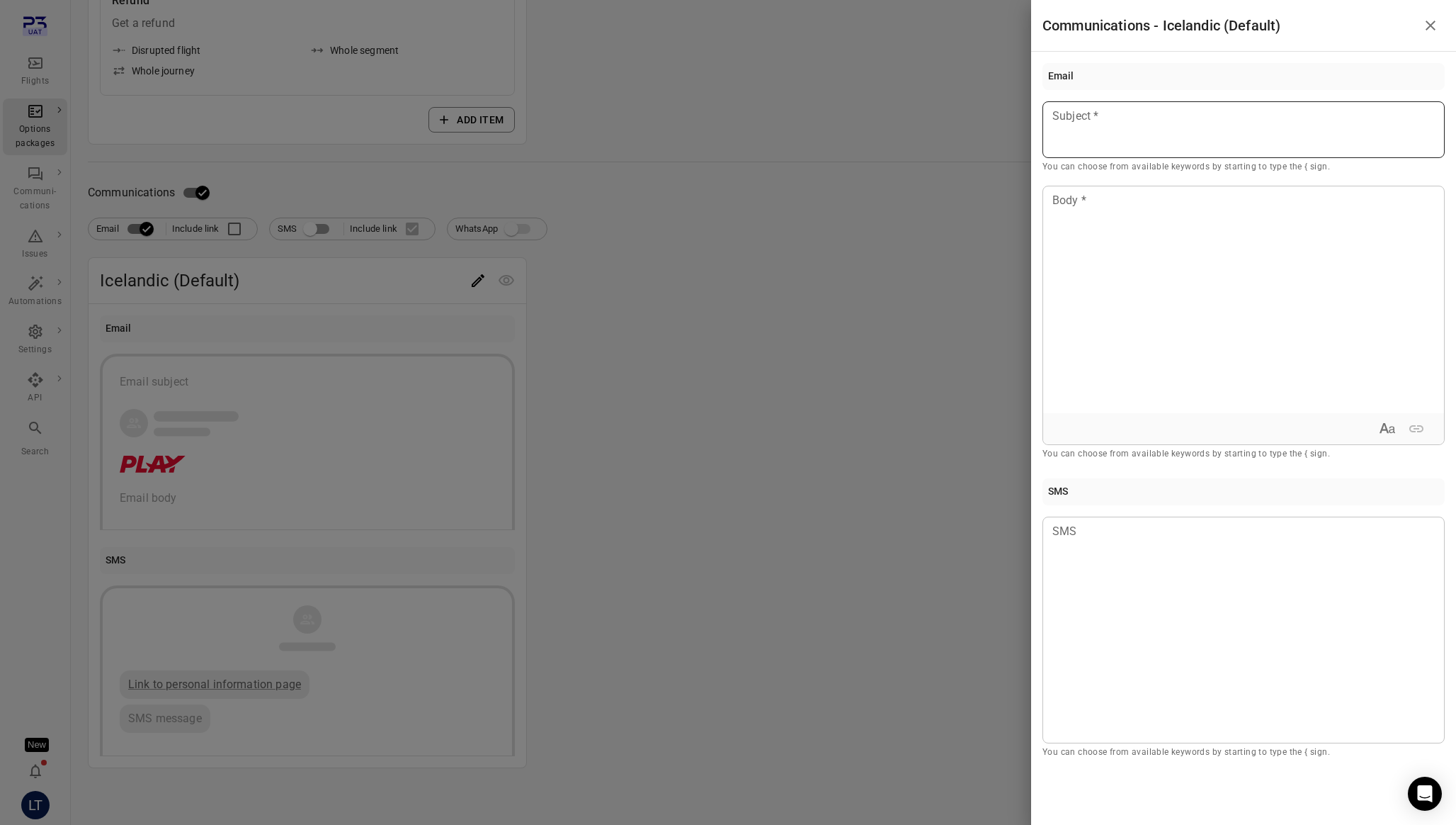
click at [1129, 124] on div at bounding box center [1244, 129] width 402 height 56
click at [832, 456] on div at bounding box center [728, 412] width 1456 height 825
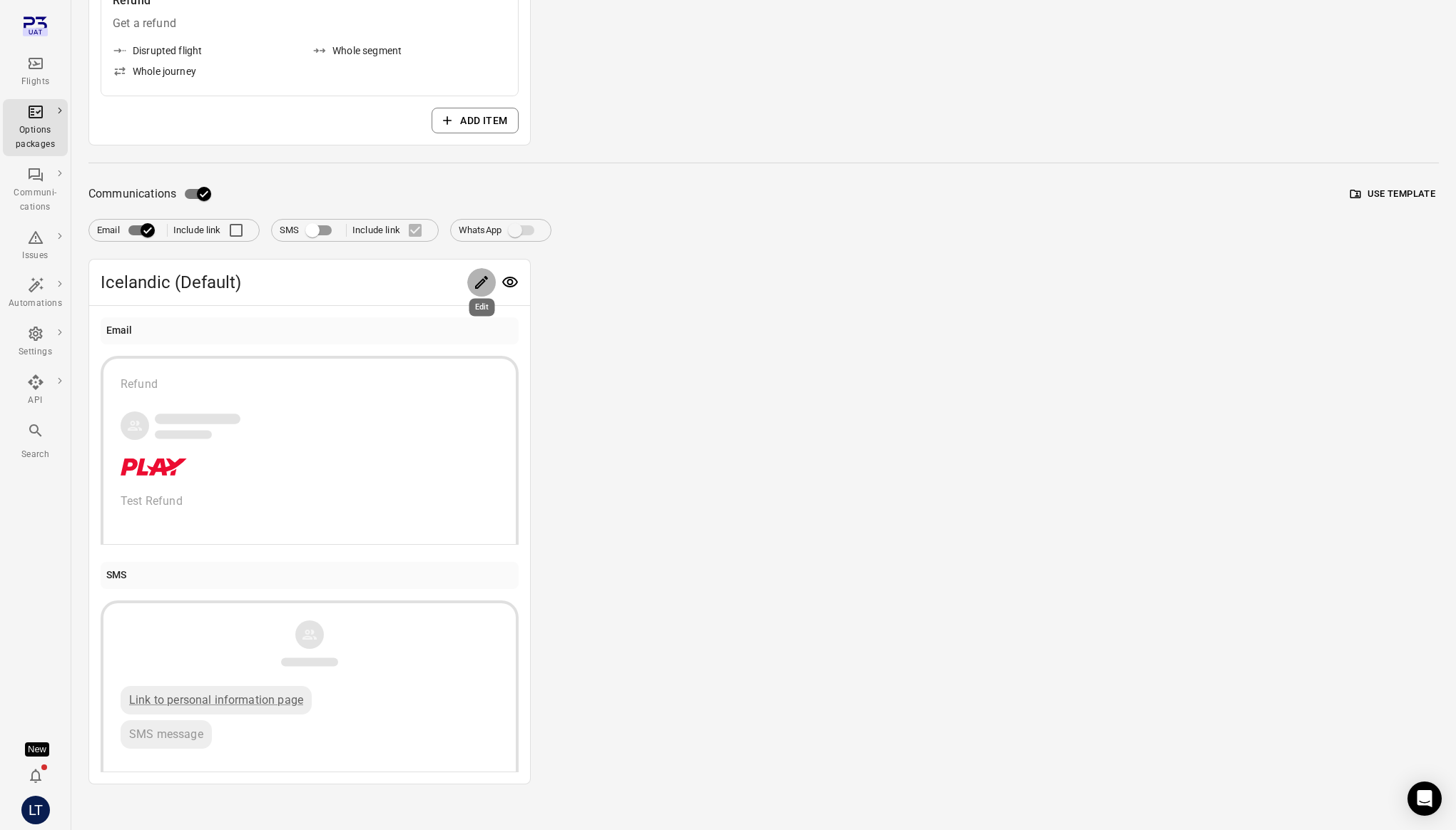
scroll to position [0, 0]
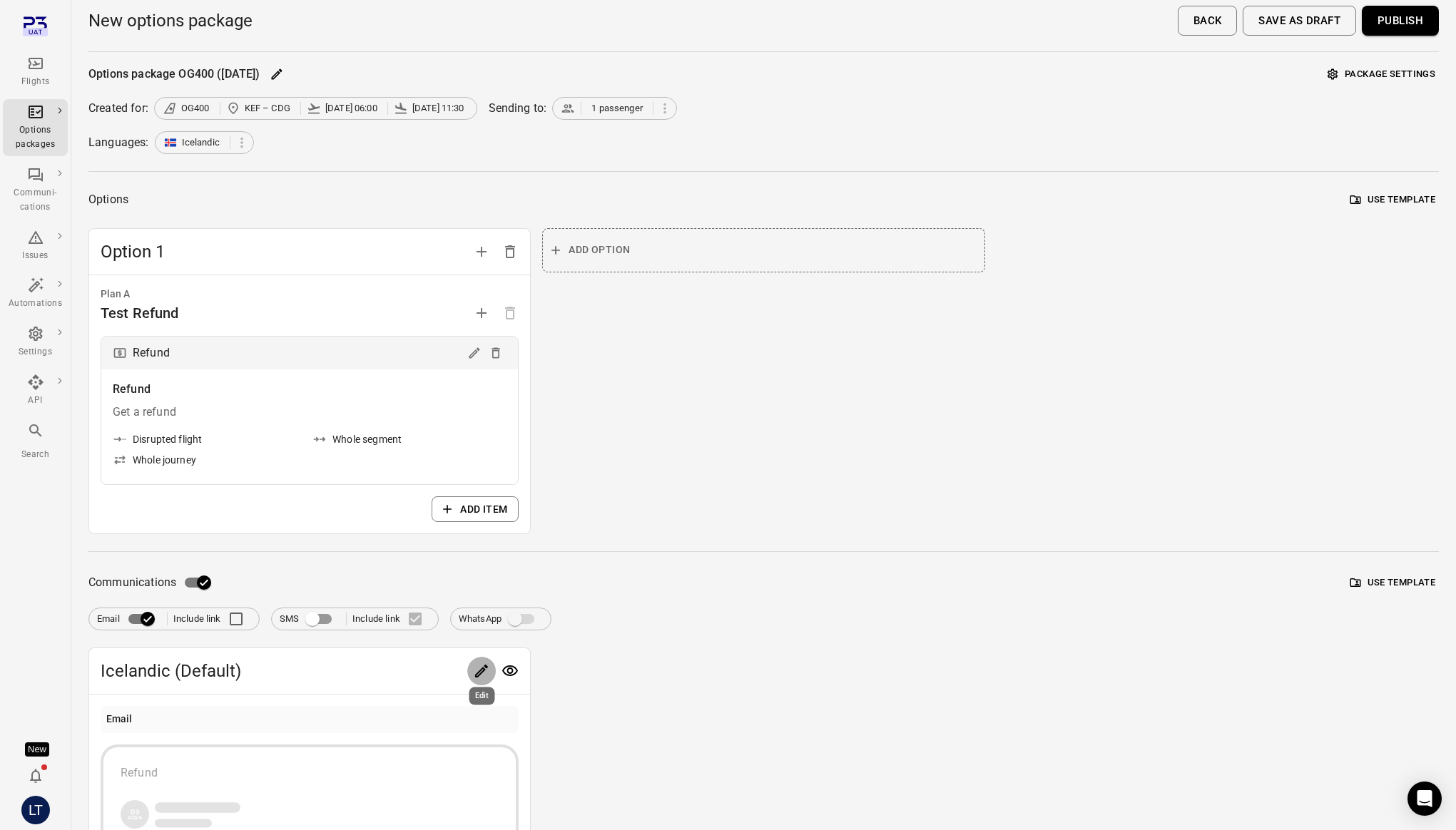
click at [1399, 24] on button "Publish" at bounding box center [1399, 20] width 77 height 30
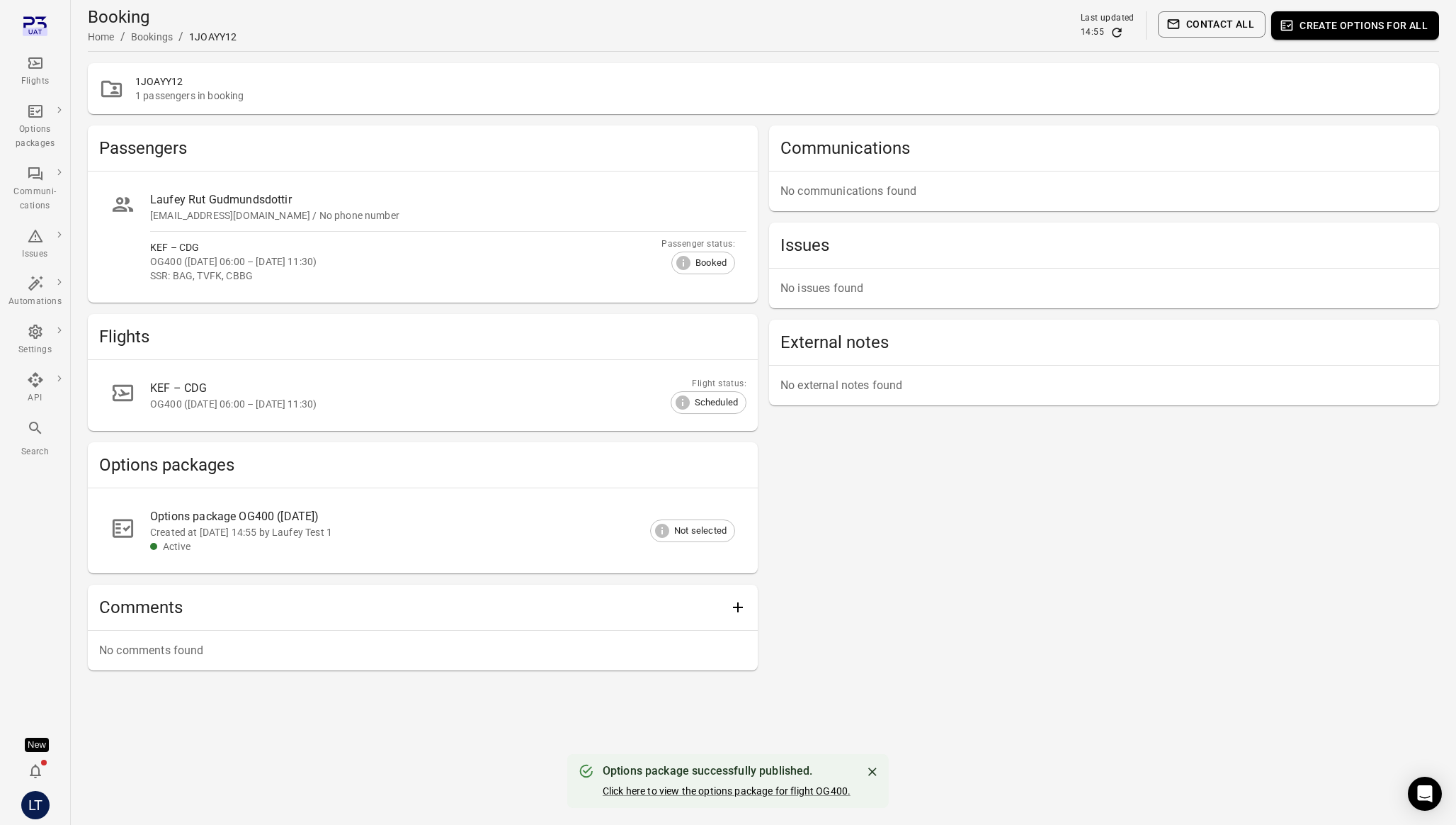
click at [1341, 29] on button "Create options for all" at bounding box center [1355, 25] width 168 height 29
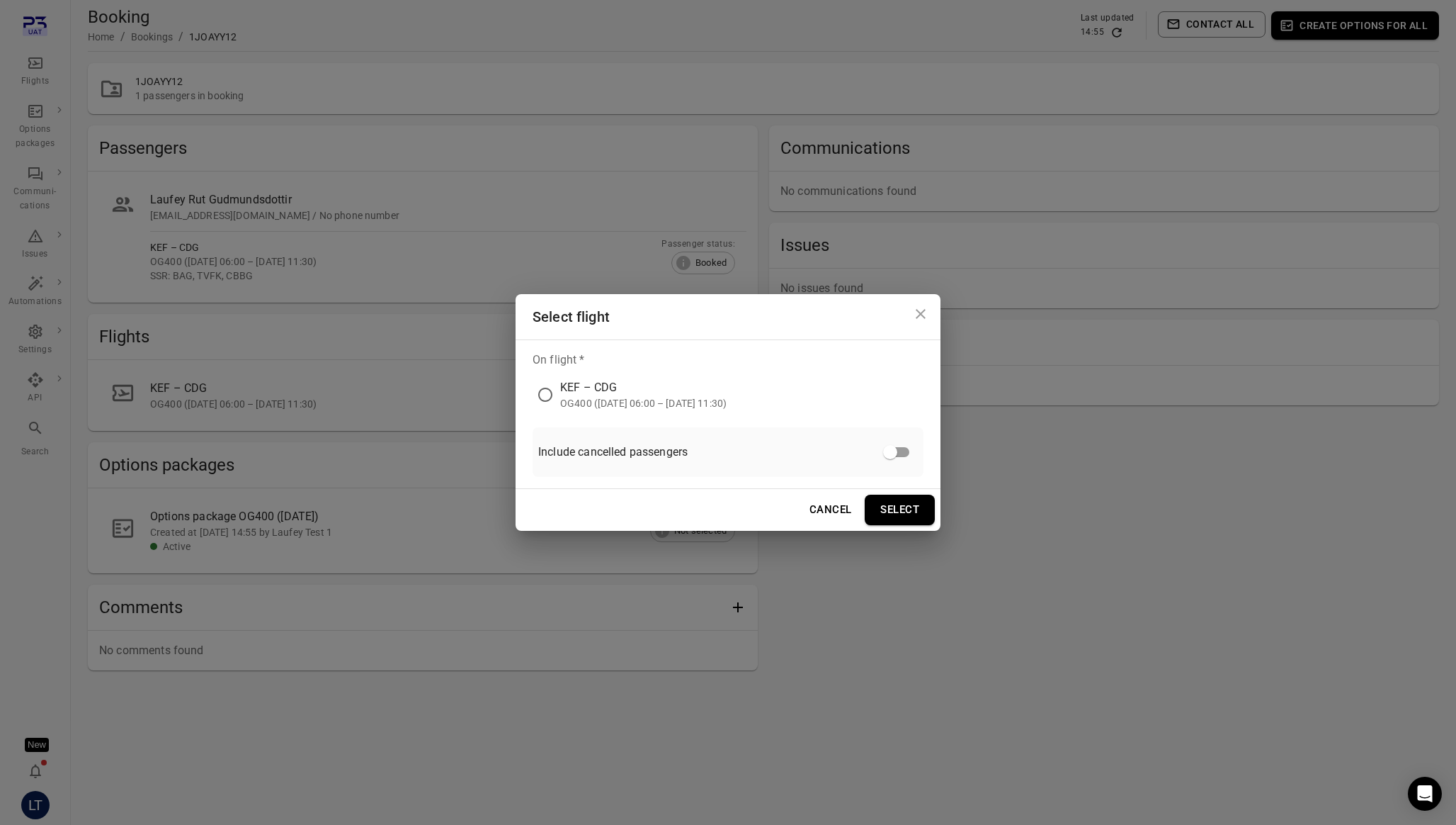
click at [592, 401] on div "OG400 ([DATE] 06:00 – [DATE] 11:30)" at bounding box center [643, 403] width 166 height 14
click at [905, 516] on button "Select" at bounding box center [900, 509] width 71 height 29
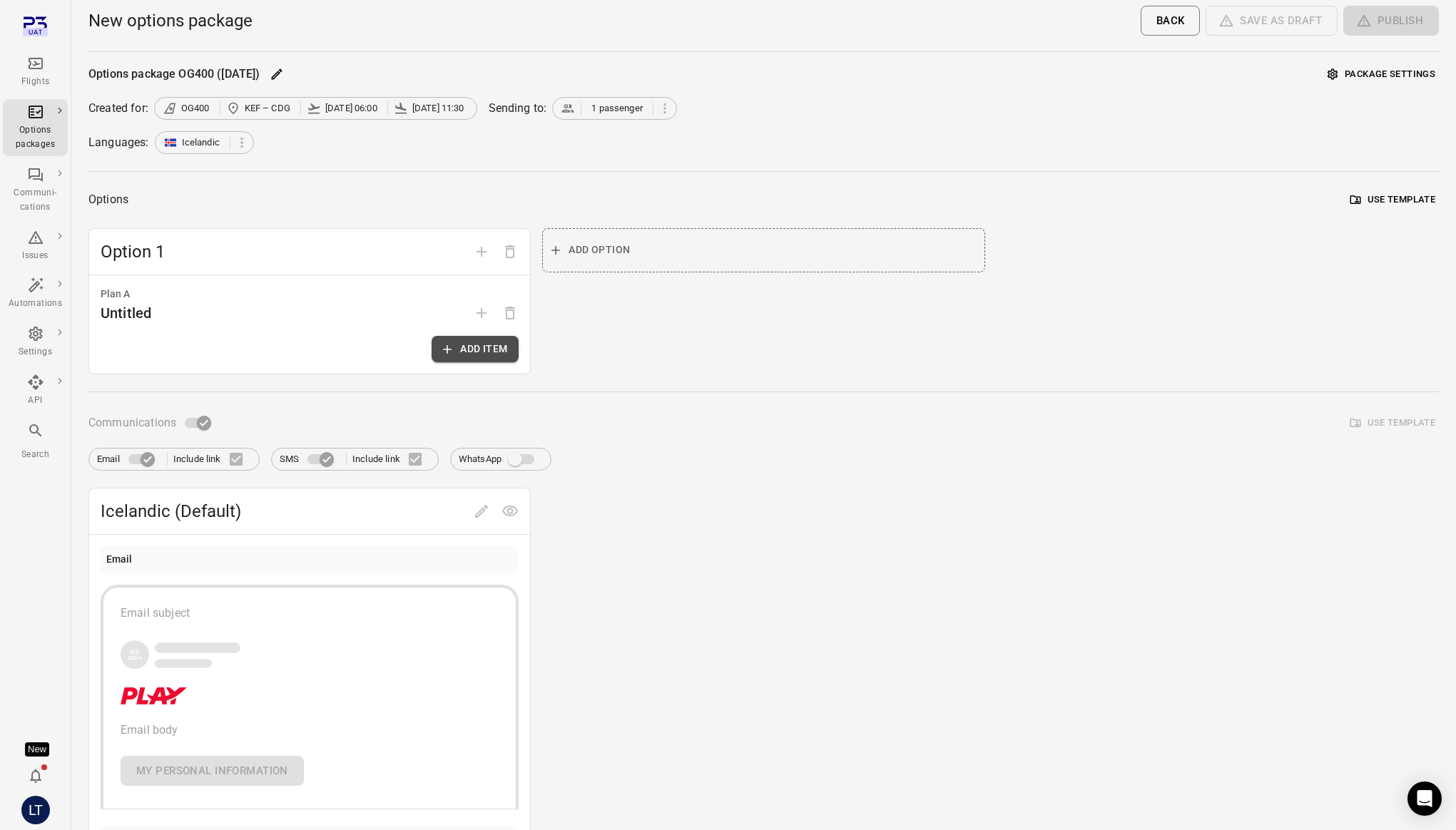
click at [482, 353] on button "Add item" at bounding box center [474, 348] width 87 height 26
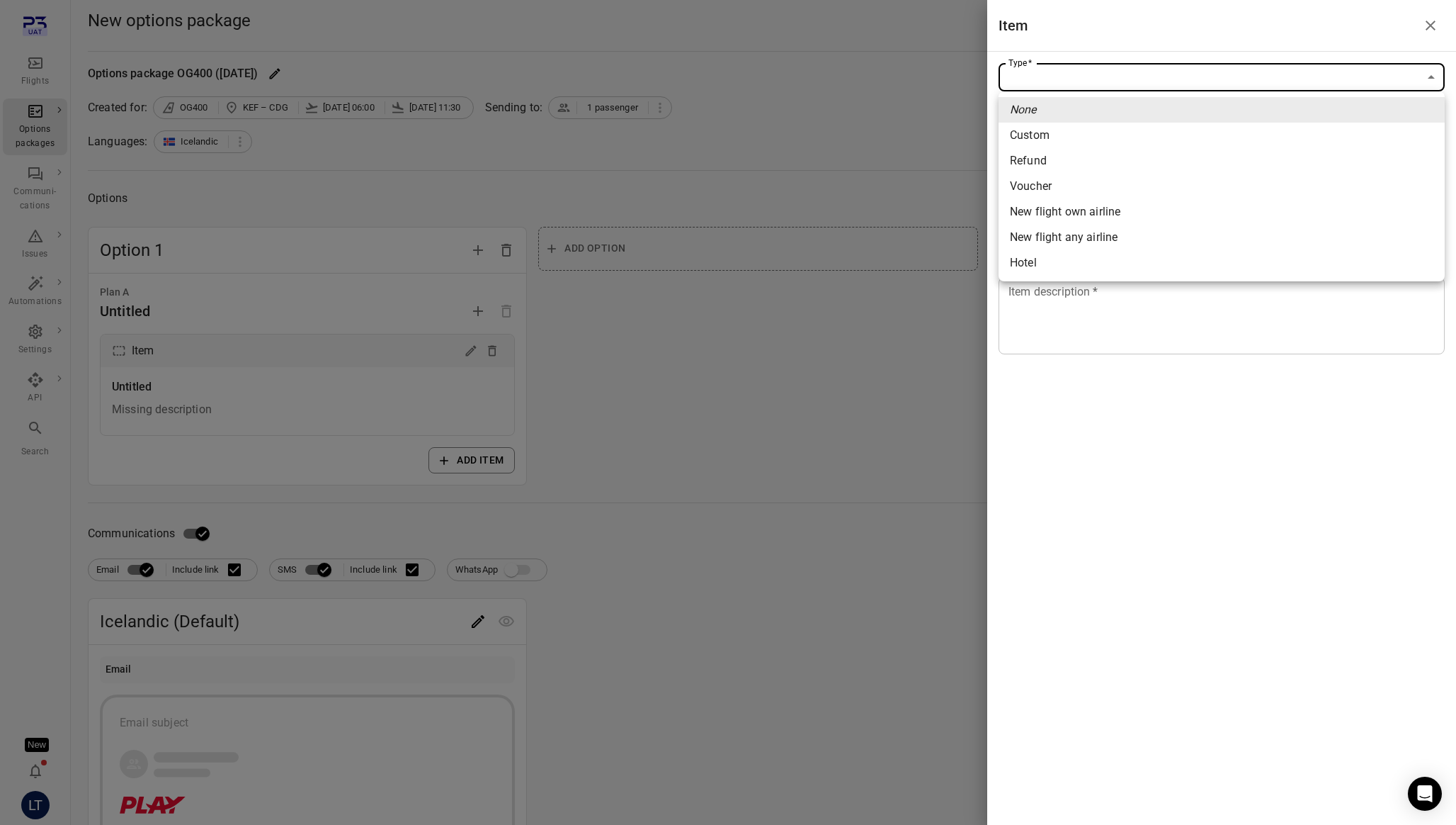
click at [1127, 63] on body "Flights Options packages Communi-cations Issues Automations Settings API Search…" at bounding box center [728, 606] width 1456 height 1212
click at [1074, 157] on span "Refund" at bounding box center [1222, 160] width 423 height 17
type input "******"
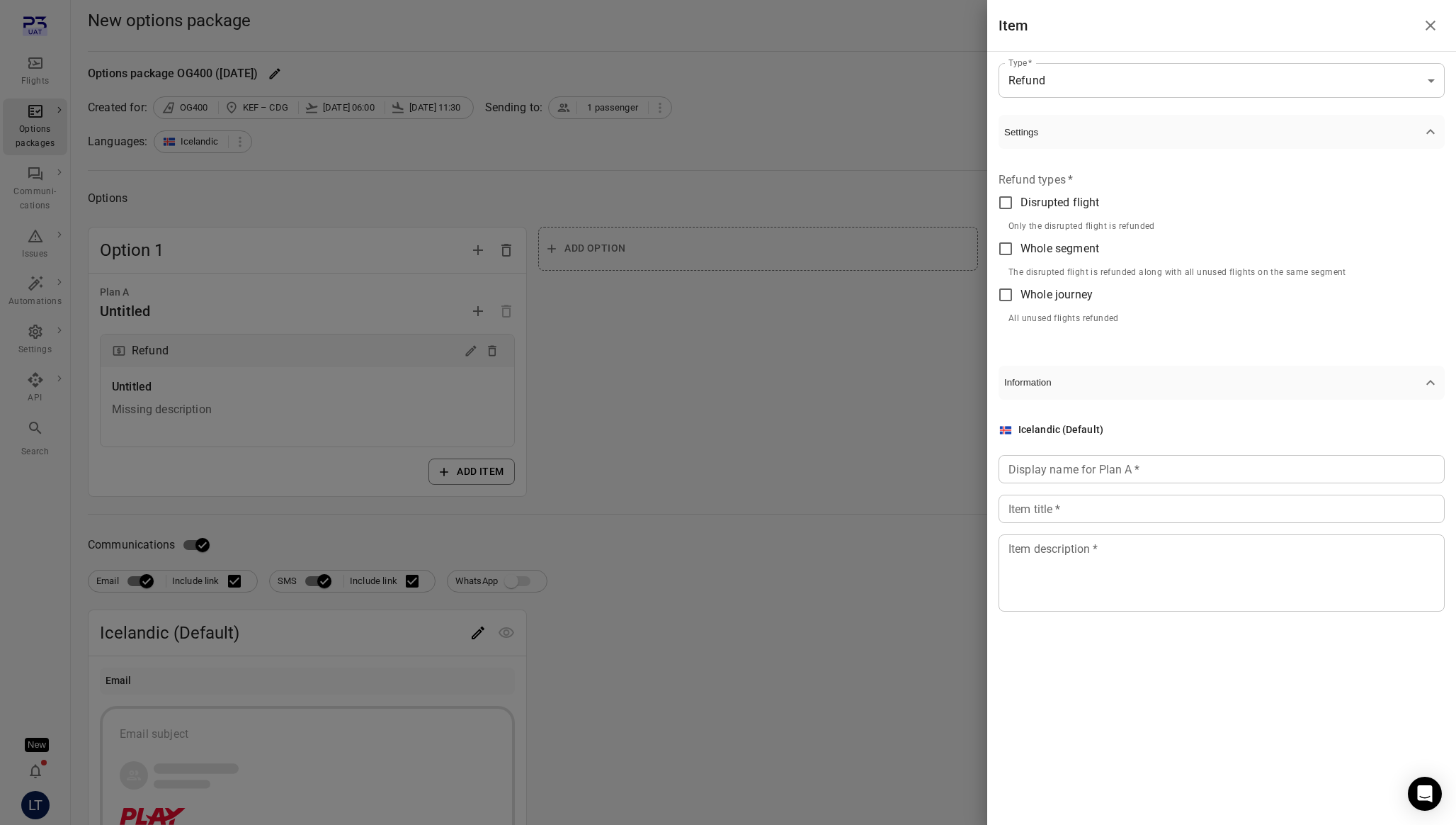
click at [1039, 250] on span "Whole segment" at bounding box center [1060, 249] width 79 height 17
click at [1068, 470] on input "Display name for Plan A   *" at bounding box center [1221, 470] width 446 height 29
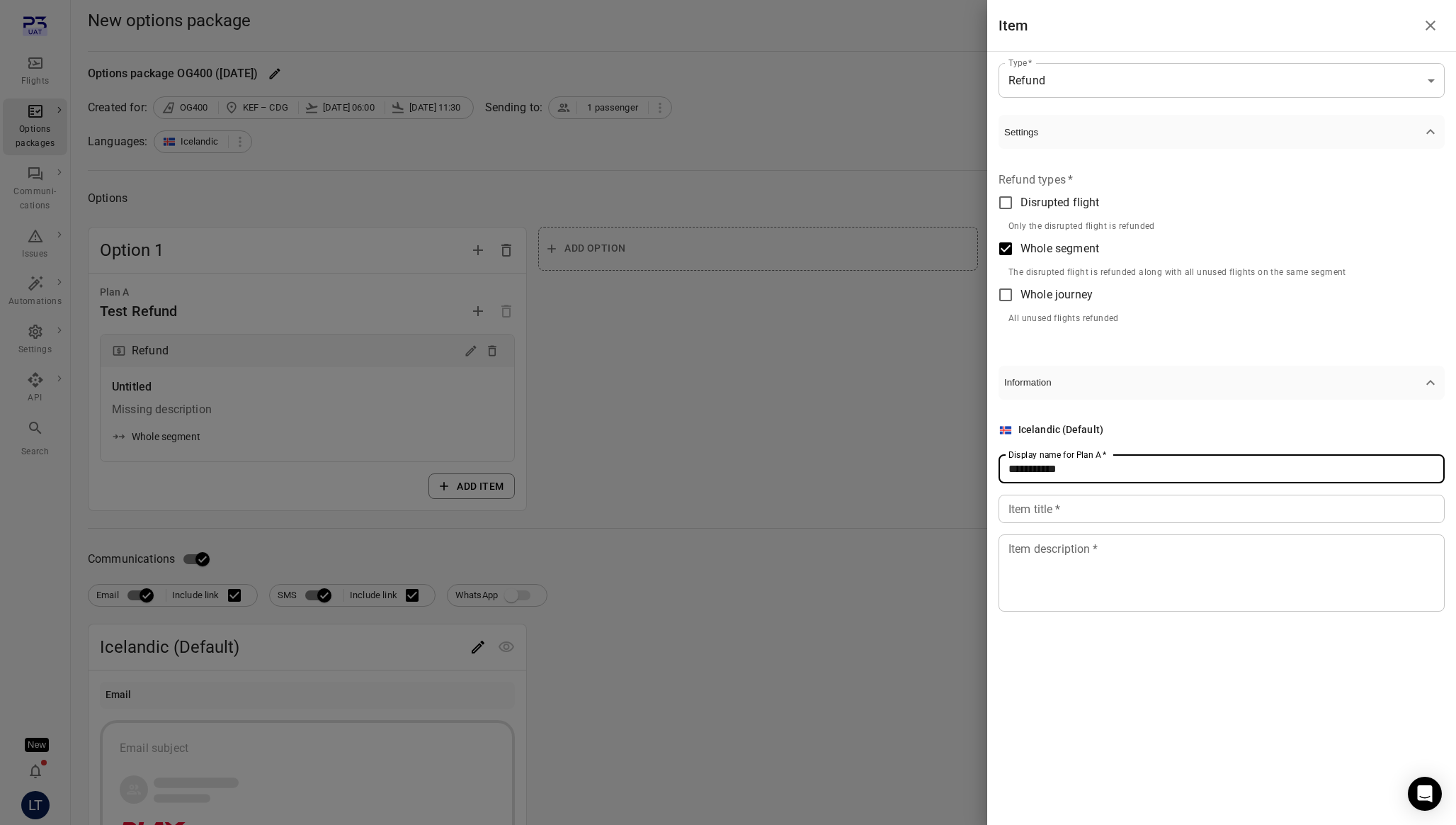
type input "**********"
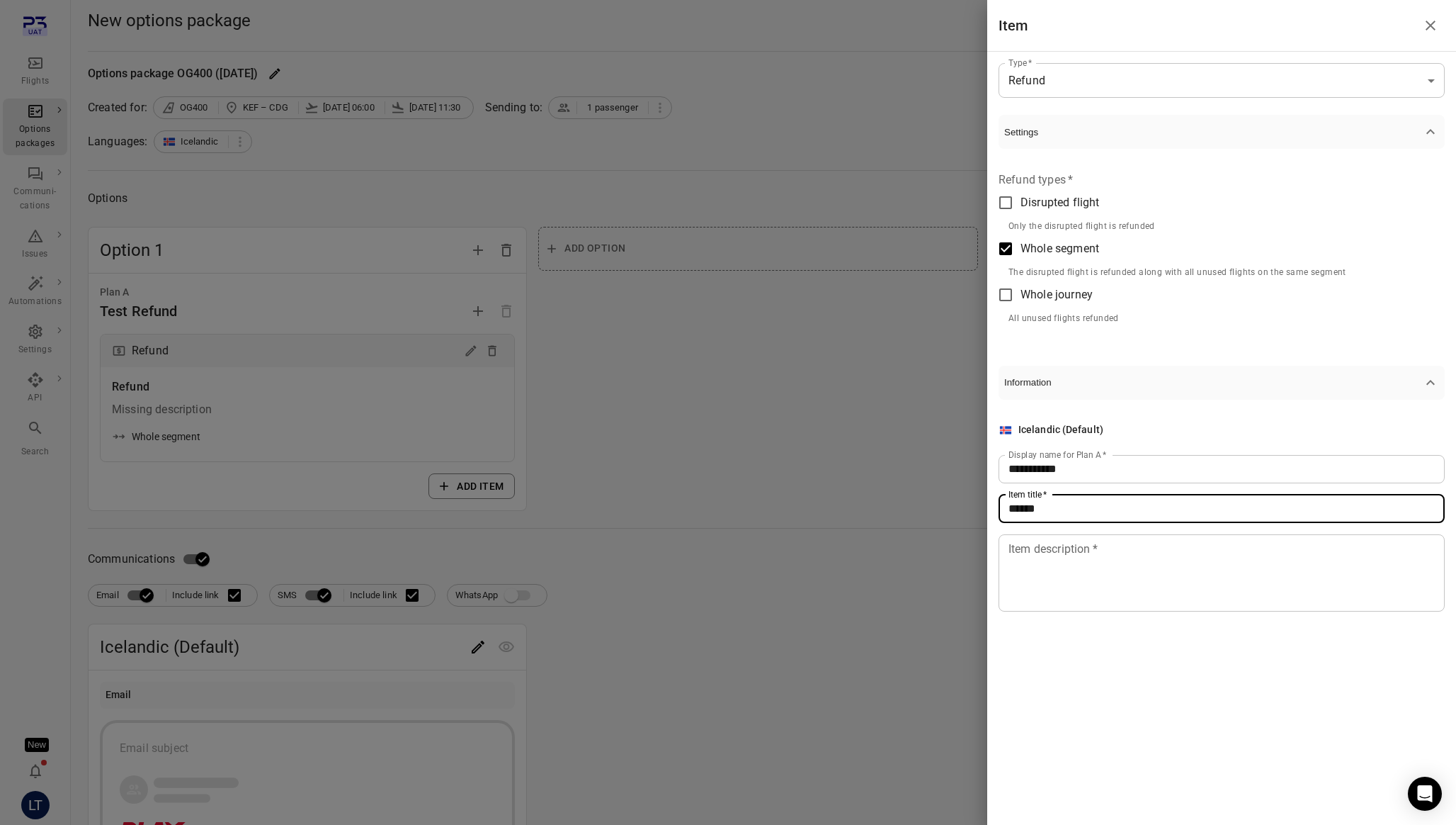
type input "******"
click at [1076, 550] on textarea "Item description   *" at bounding box center [1222, 573] width 427 height 66
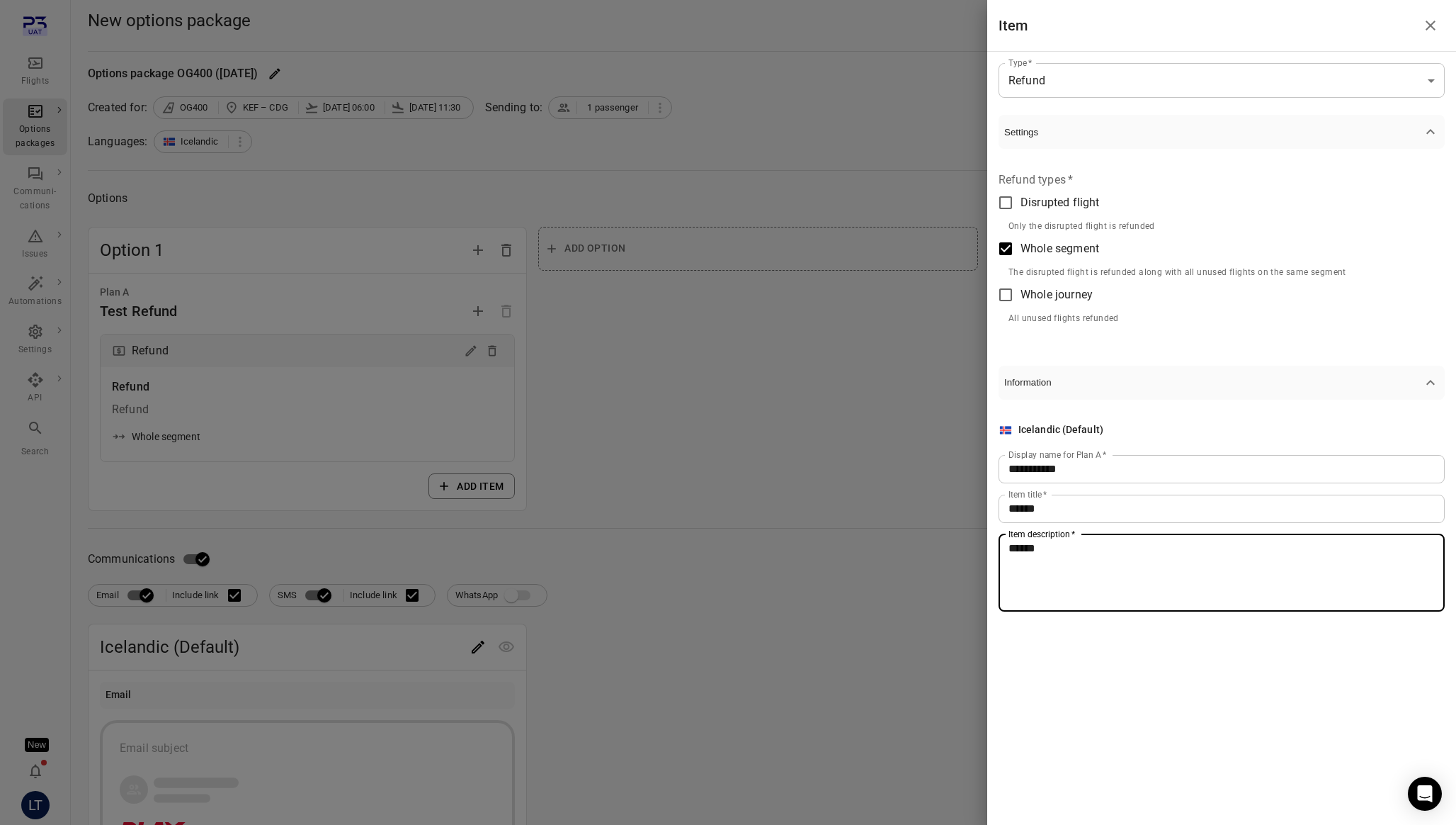
type textarea "******"
click at [825, 493] on div at bounding box center [728, 412] width 1456 height 825
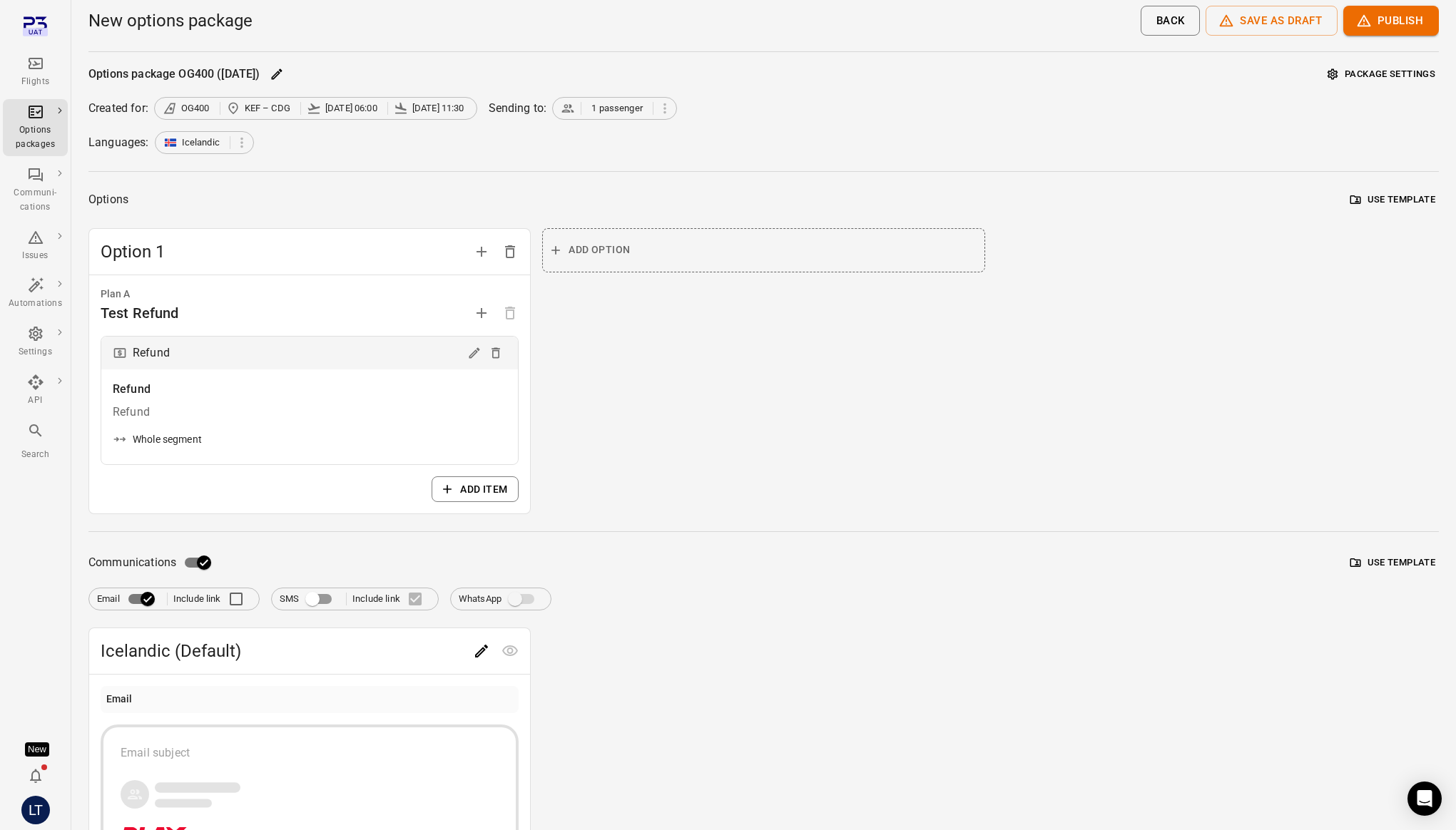
click at [495, 631] on div "Icelandic (Default)" at bounding box center [309, 651] width 441 height 46
click at [488, 648] on icon "Edit" at bounding box center [481, 651] width 17 height 17
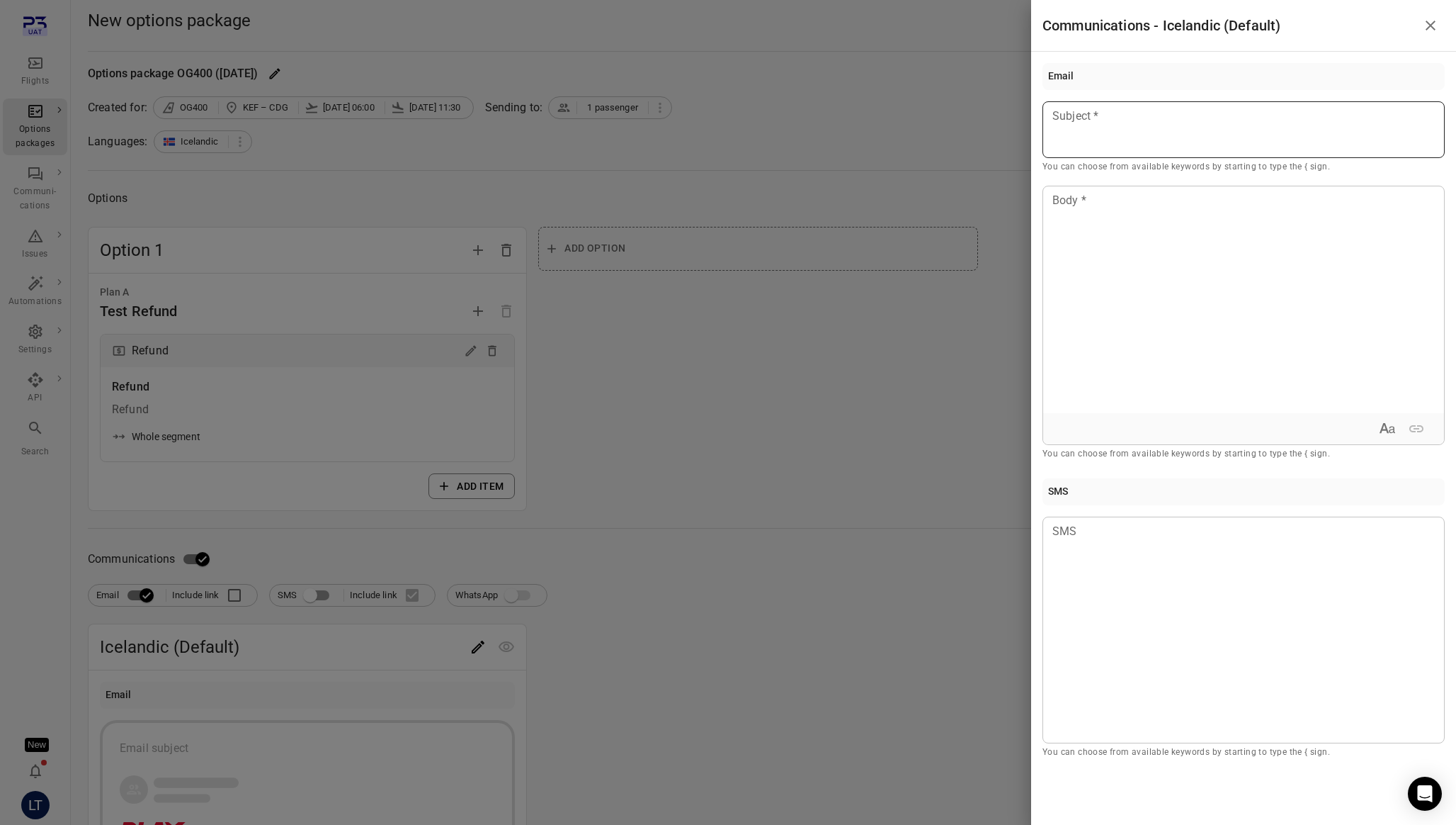
click at [1160, 124] on div at bounding box center [1244, 129] width 402 height 56
click at [877, 292] on div at bounding box center [728, 412] width 1456 height 825
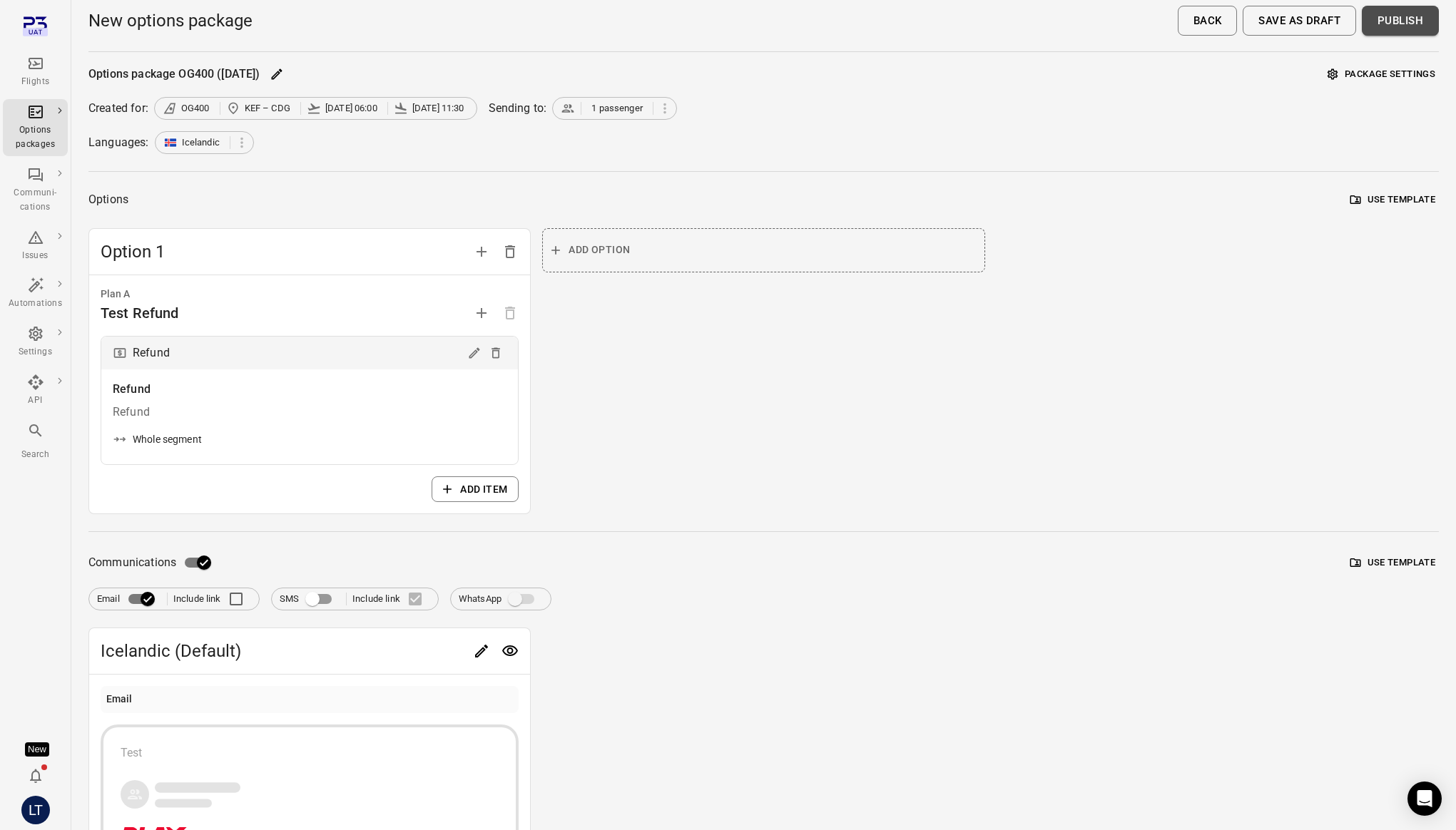
click at [1396, 25] on button "Publish" at bounding box center [1399, 20] width 77 height 30
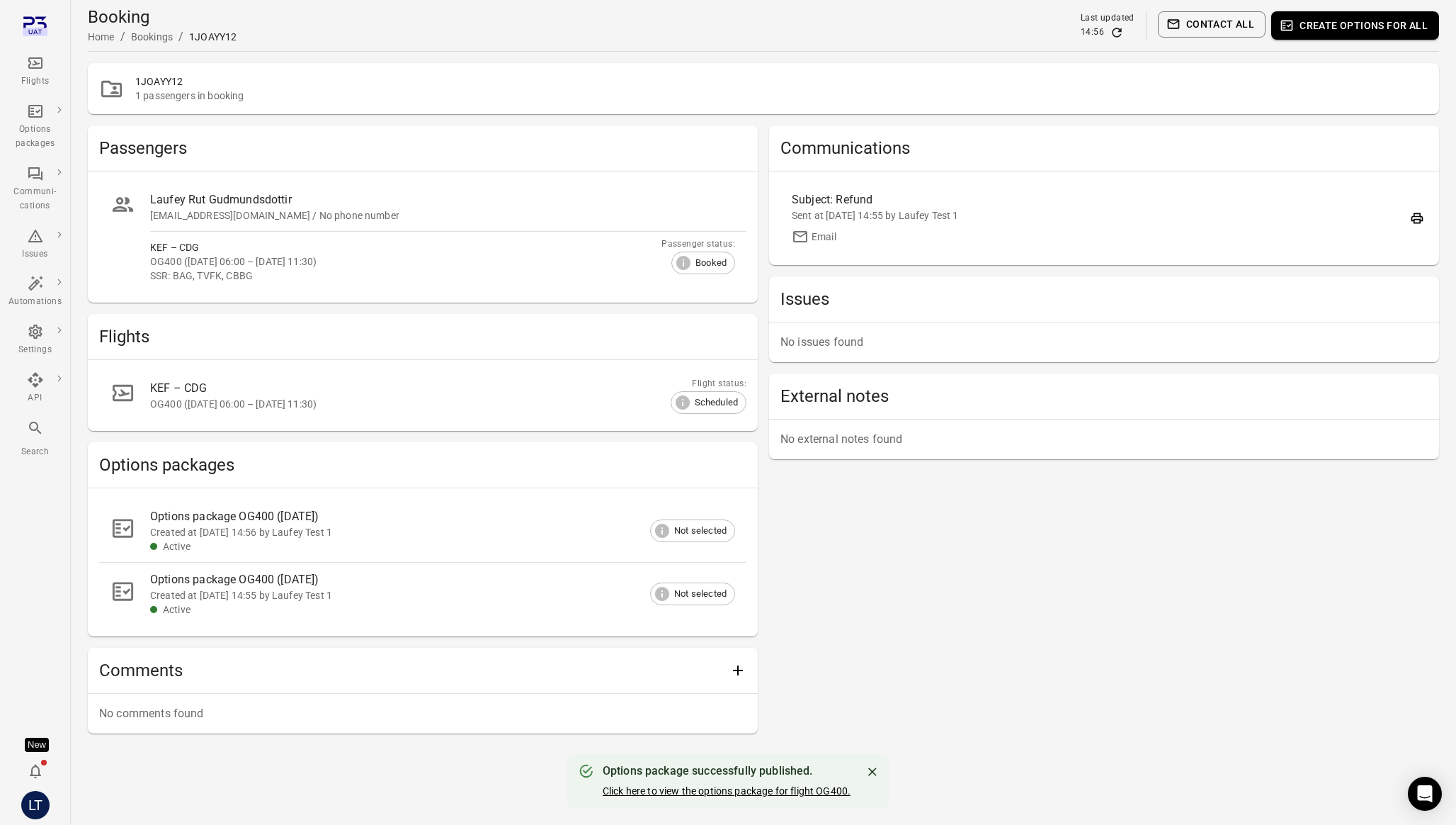
click at [687, 792] on link "Click here to view the options package for flight OG400." at bounding box center [726, 791] width 248 height 11
